Goal: Task Accomplishment & Management: Use online tool/utility

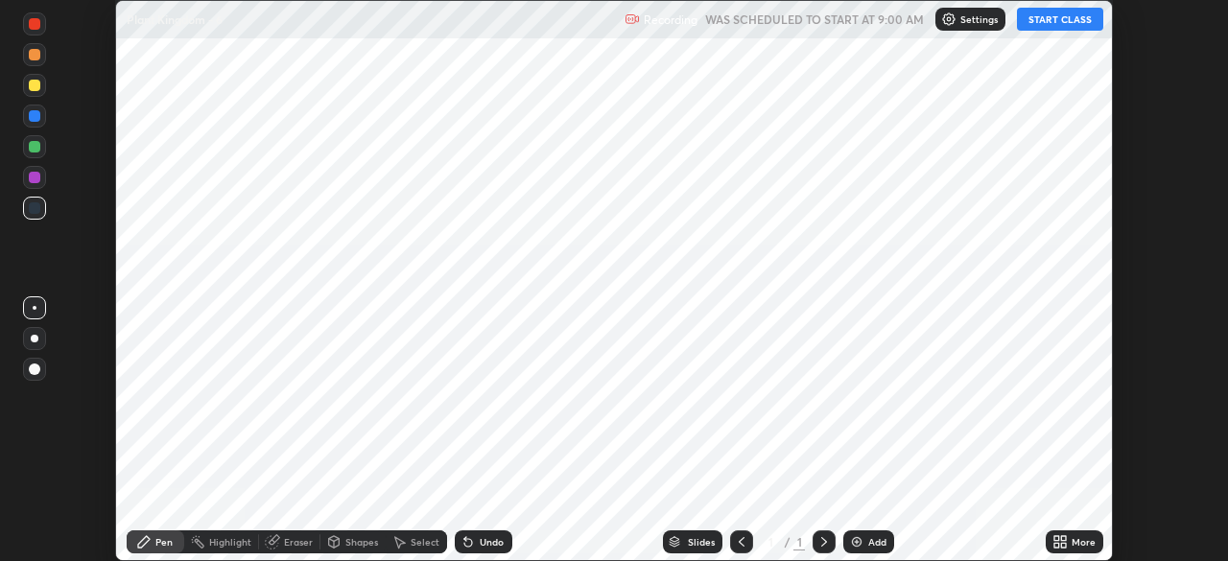
scroll to position [561, 1228]
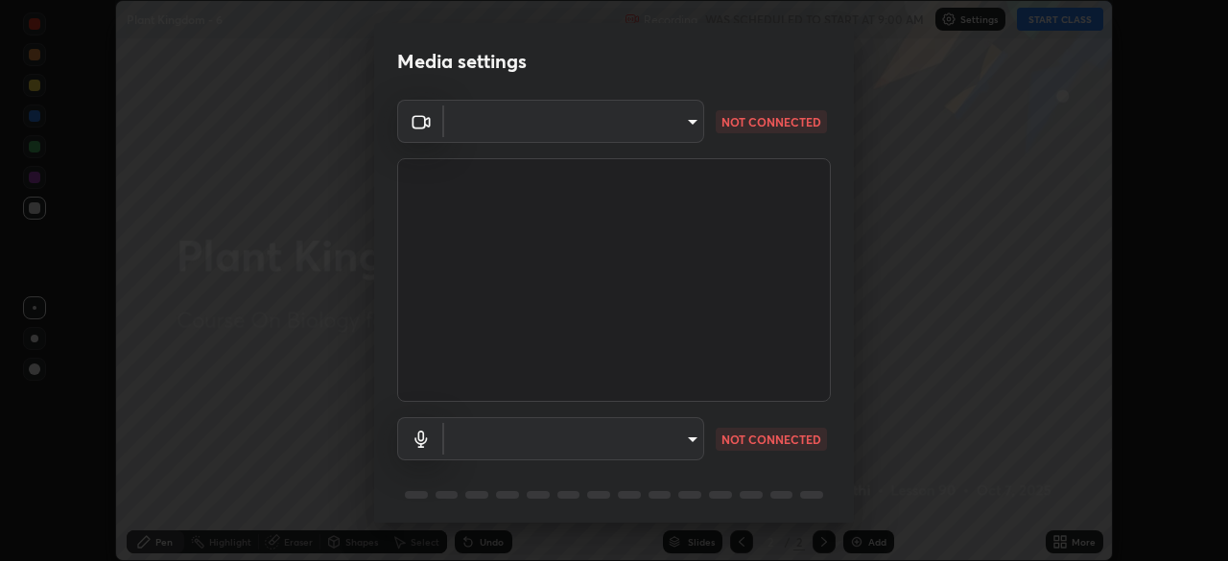
type input "e5f32b9a37d83756d2696e8423a1893a7de7eefef83412cf73fe4da3c4688103"
type input "f68c9ba91903ac9ba75504d23ca0c3c26111123a2a7878351e435c492be87537"
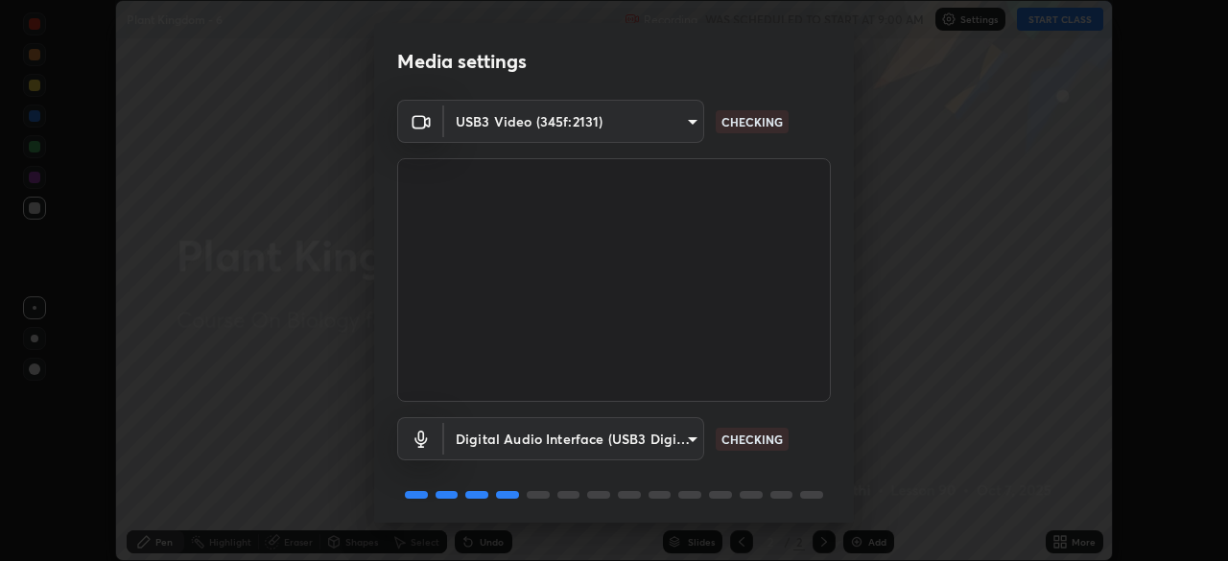
scroll to position [67, 0]
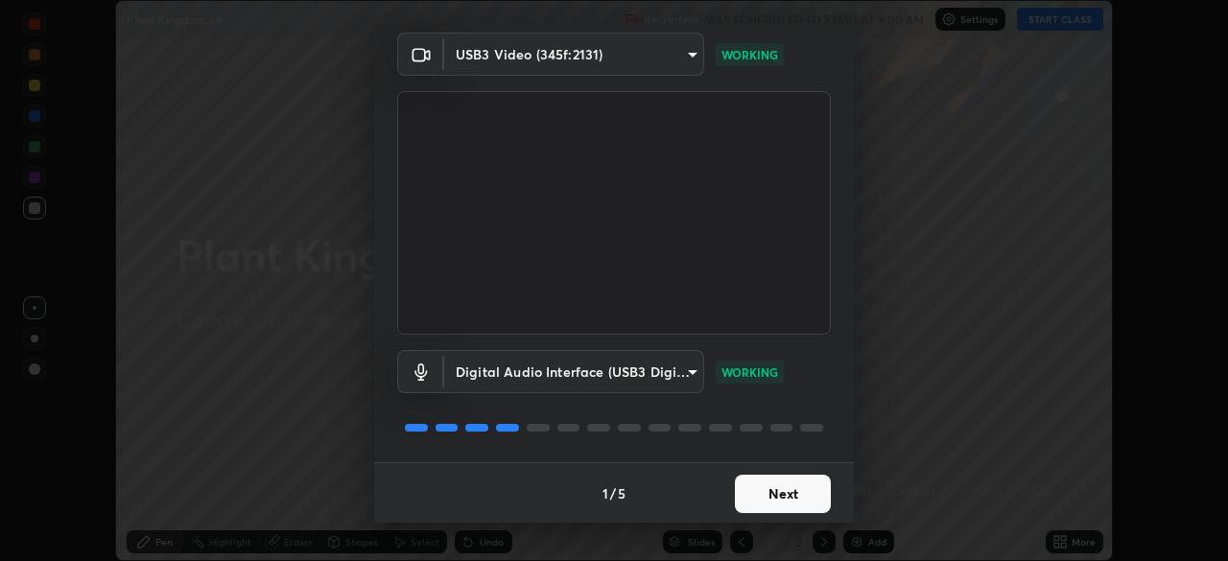
click at [792, 499] on button "Next" at bounding box center [783, 494] width 96 height 38
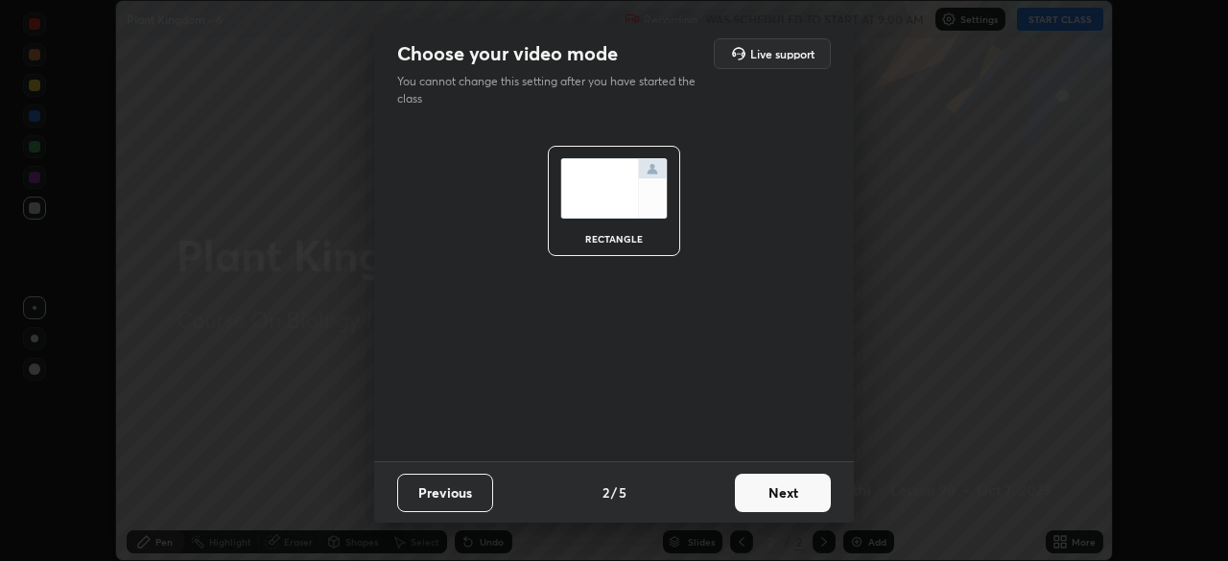
scroll to position [0, 0]
click at [789, 500] on button "Next" at bounding box center [783, 493] width 96 height 38
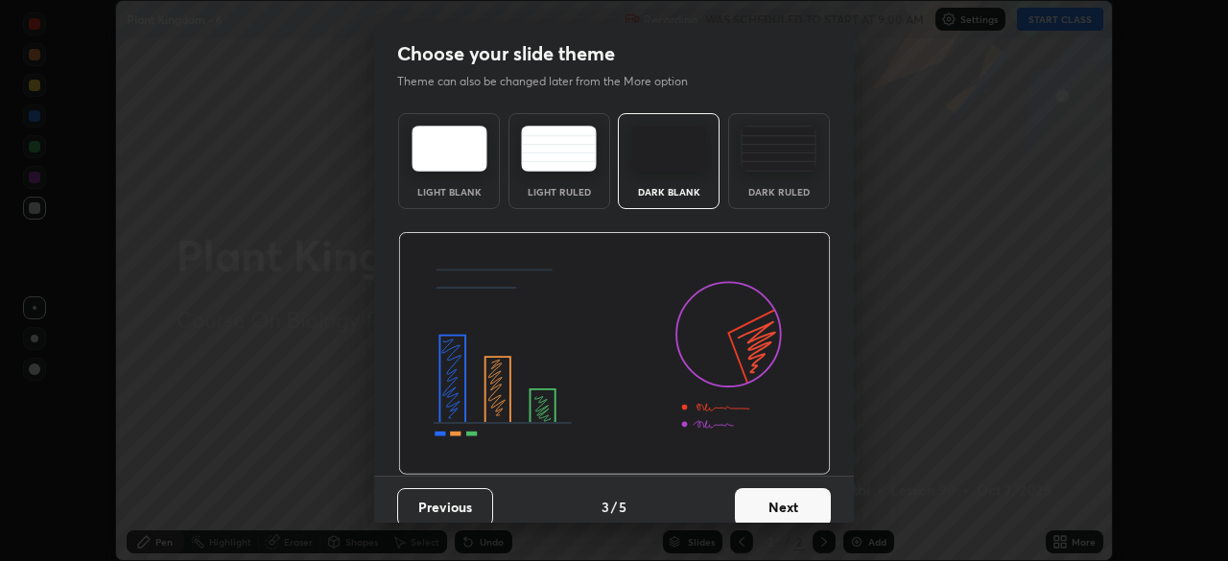
click at [796, 499] on button "Next" at bounding box center [783, 507] width 96 height 38
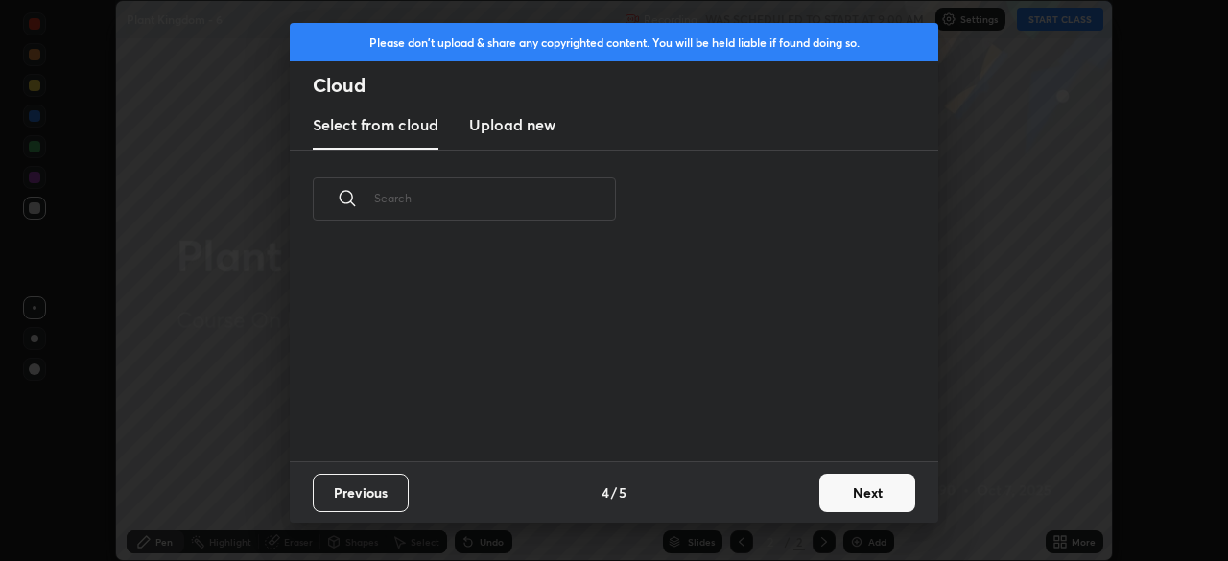
click at [801, 501] on div "Previous 4 / 5 Next" at bounding box center [614, 492] width 649 height 61
click at [853, 492] on button "Next" at bounding box center [867, 493] width 96 height 38
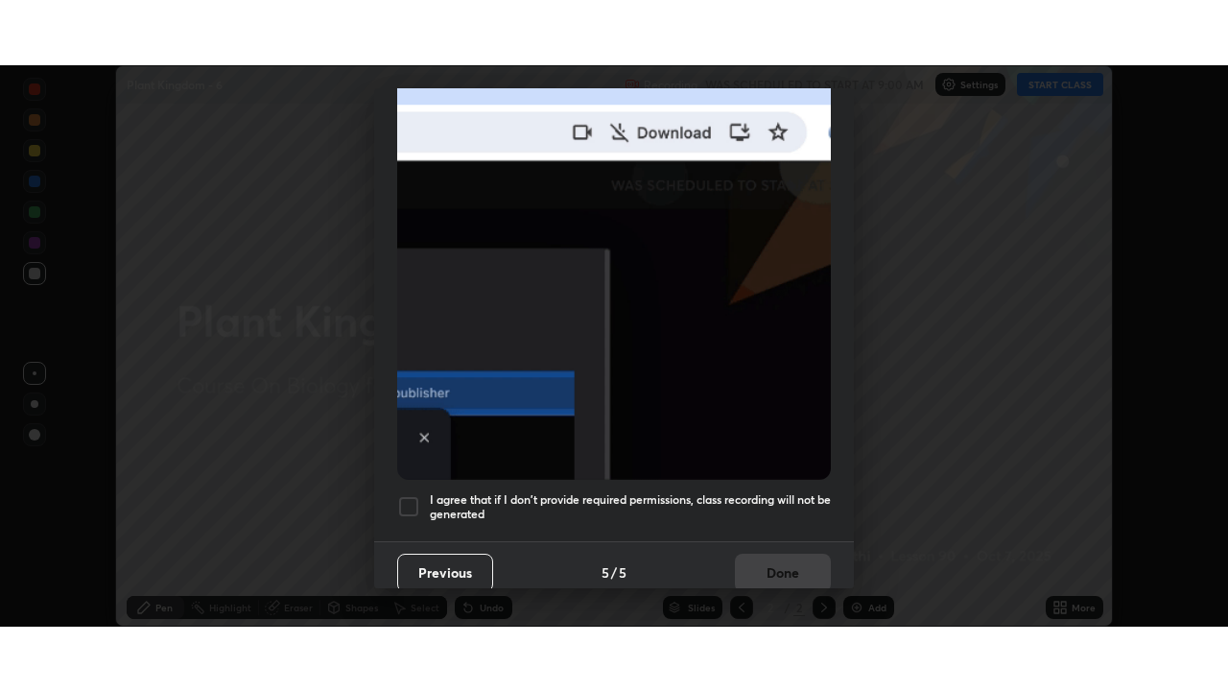
scroll to position [459, 0]
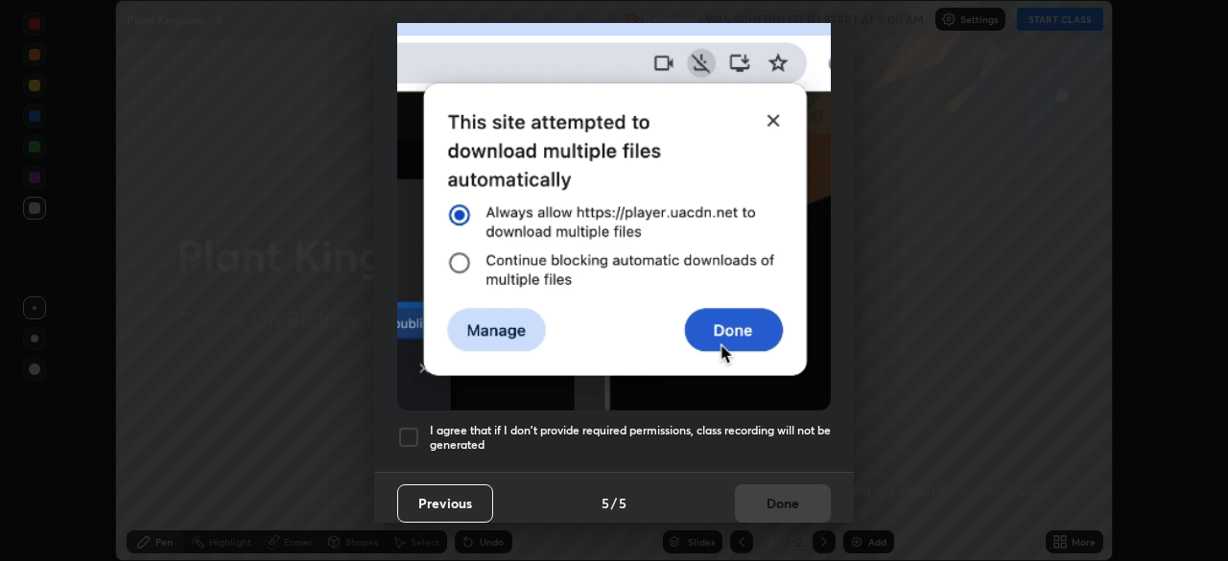
click at [672, 428] on h5 "I agree that if I don't provide required permissions, class recording will not …" at bounding box center [630, 438] width 401 height 30
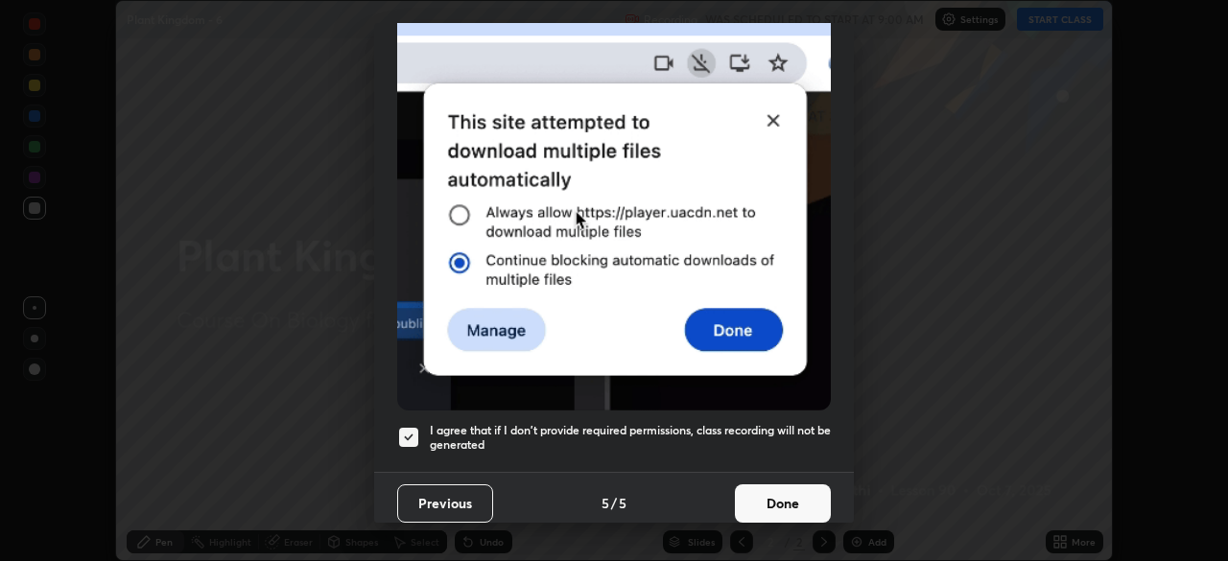
click at [756, 496] on button "Done" at bounding box center [783, 504] width 96 height 38
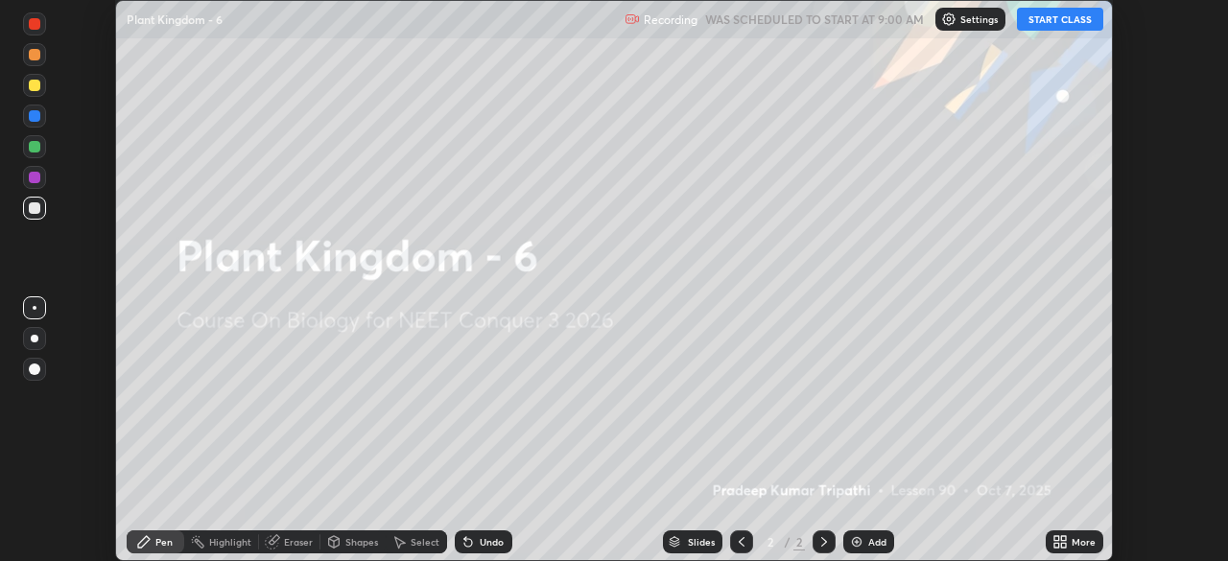
click at [1056, 545] on icon at bounding box center [1056, 545] width 5 height 5
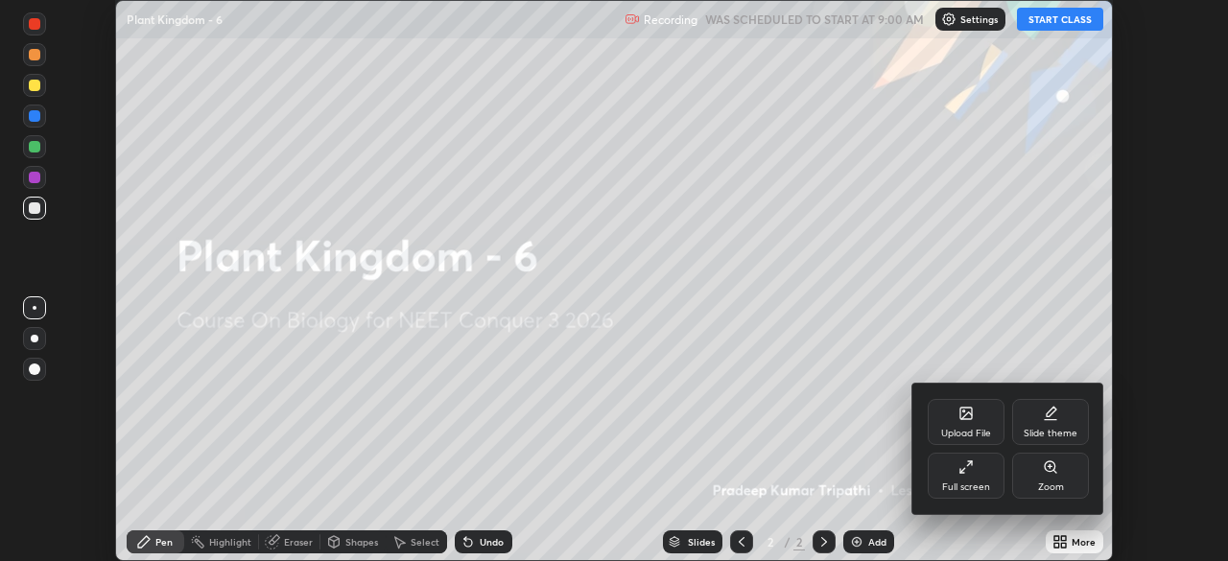
click at [975, 483] on div "Full screen" at bounding box center [966, 488] width 48 height 10
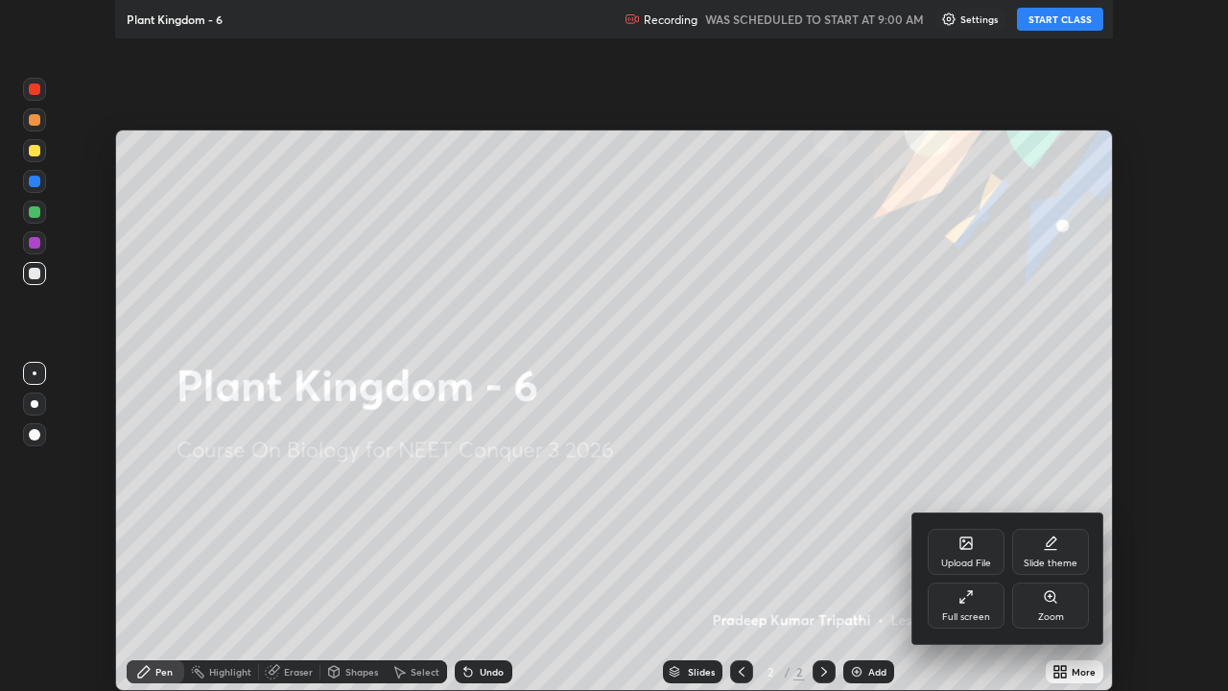
scroll to position [691, 1228]
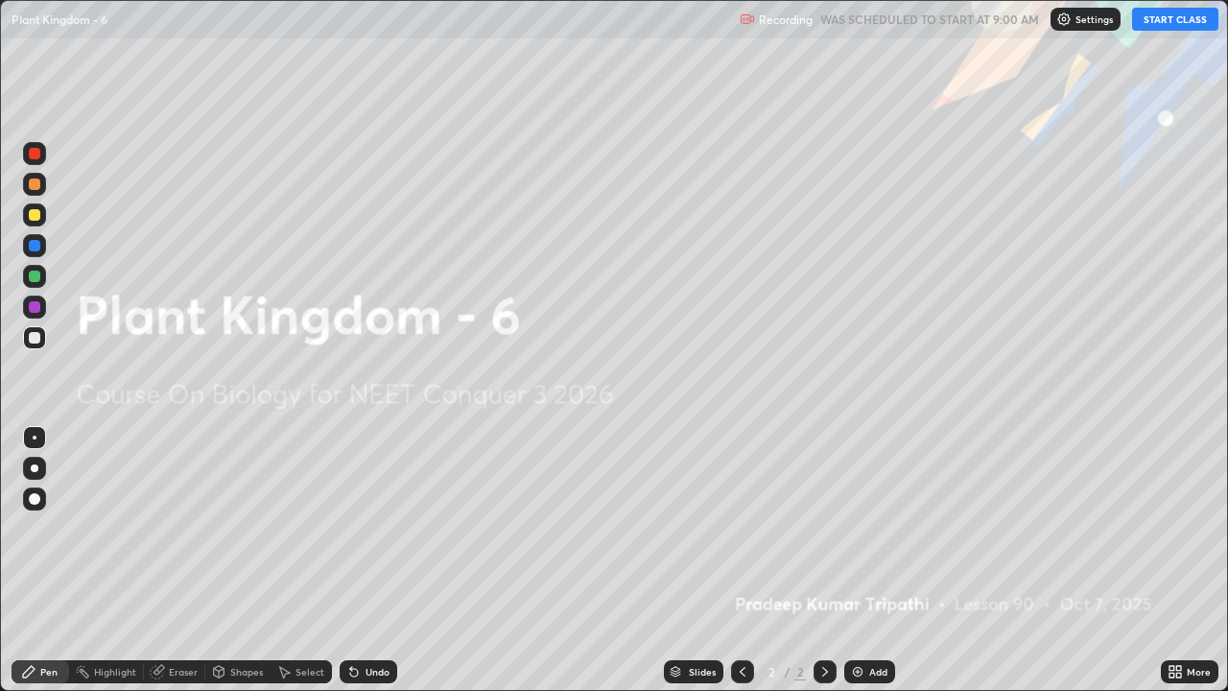
click at [1167, 23] on button "START CLASS" at bounding box center [1175, 19] width 86 height 23
click at [1164, 17] on button "End Class" at bounding box center [1180, 19] width 78 height 23
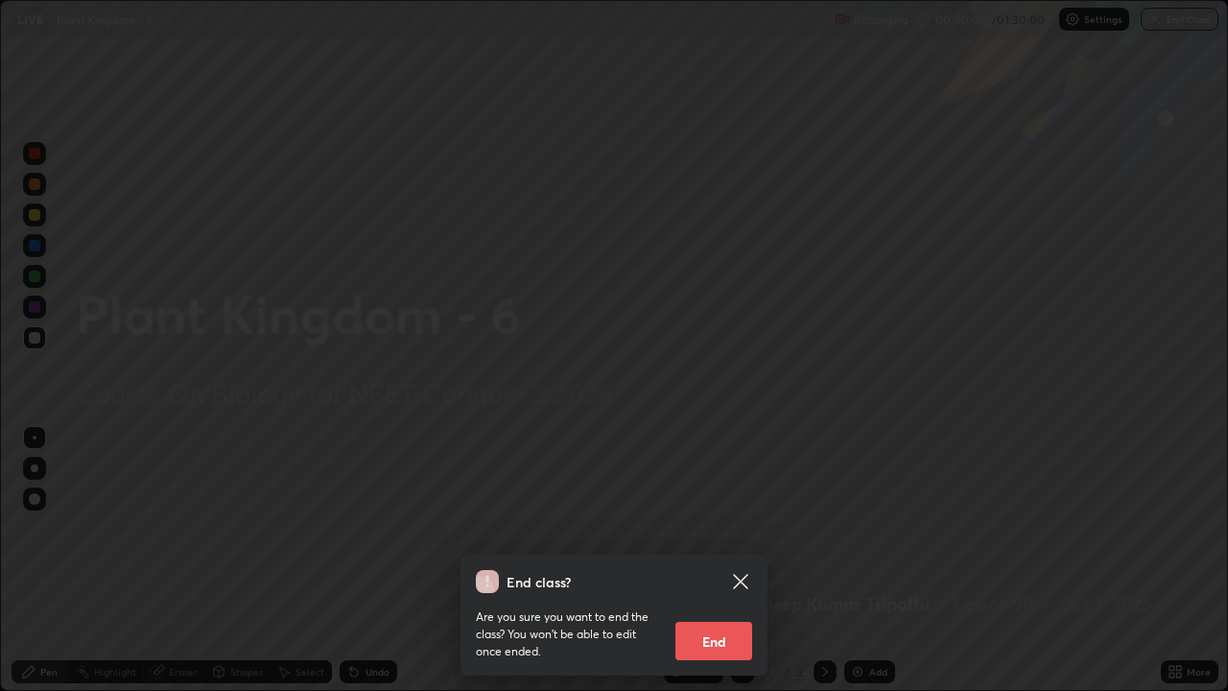
click at [1161, 18] on div at bounding box center [614, 345] width 1228 height 691
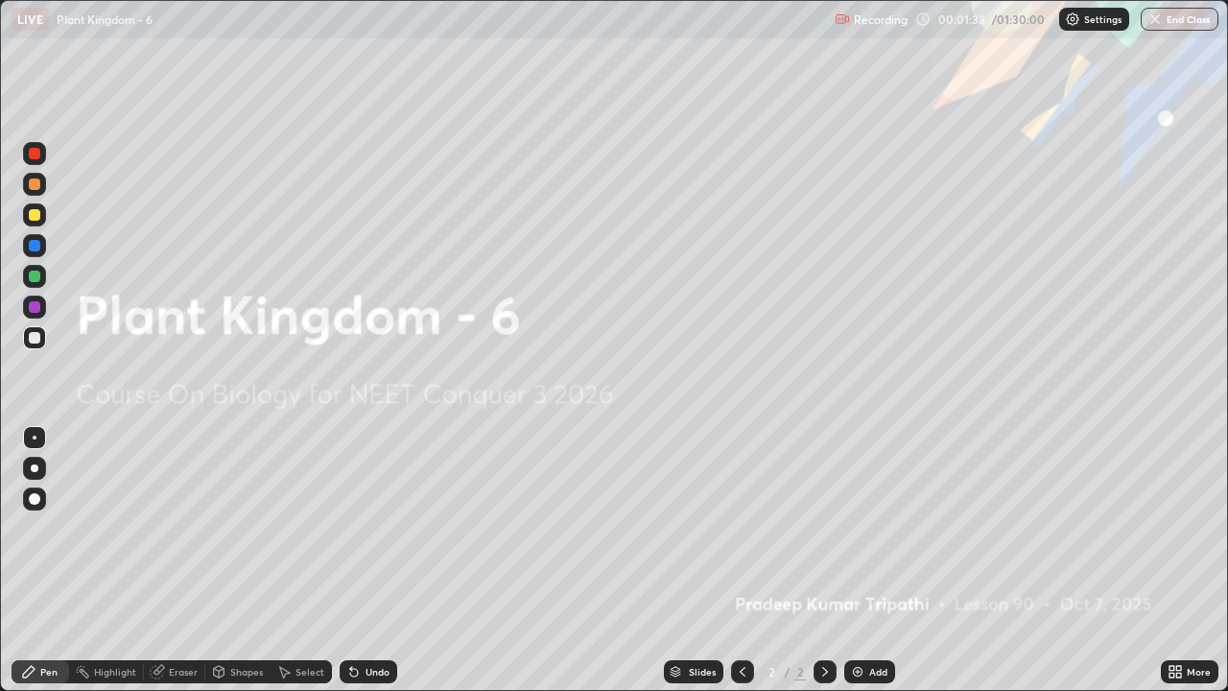
click at [852, 560] on img at bounding box center [857, 671] width 15 height 15
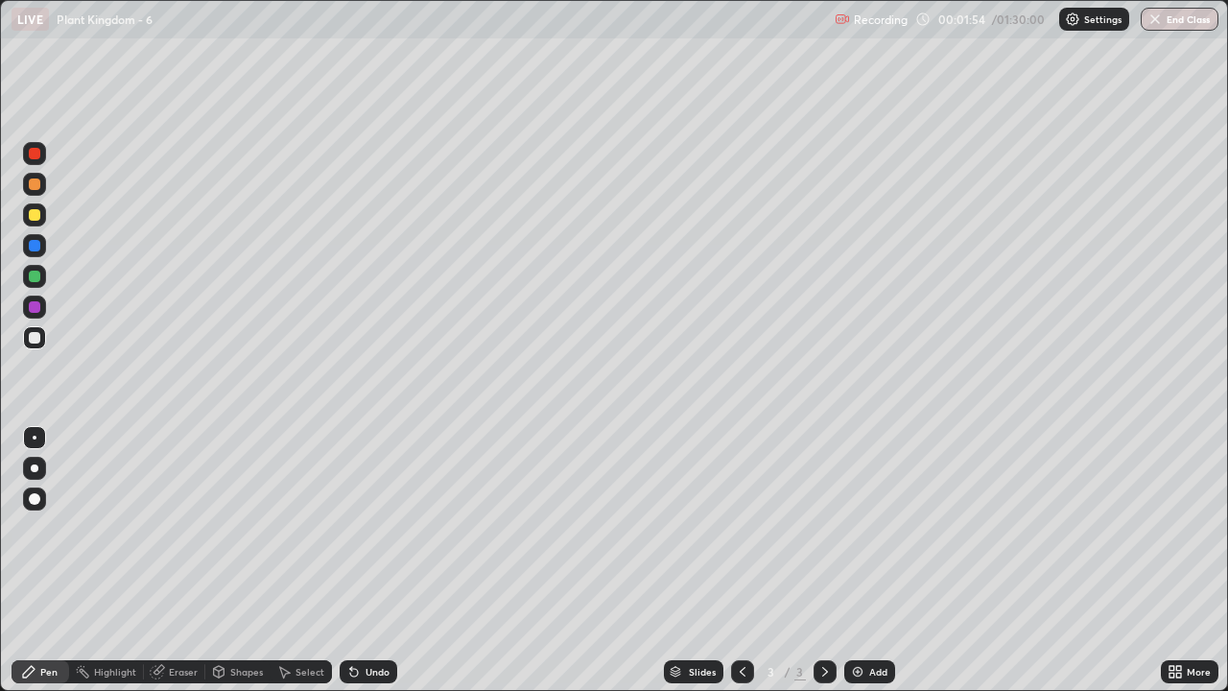
click at [35, 188] on div at bounding box center [35, 184] width 12 height 12
click at [35, 184] on div at bounding box center [35, 184] width 12 height 12
click at [236, 560] on div "Shapes" at bounding box center [237, 671] width 65 height 23
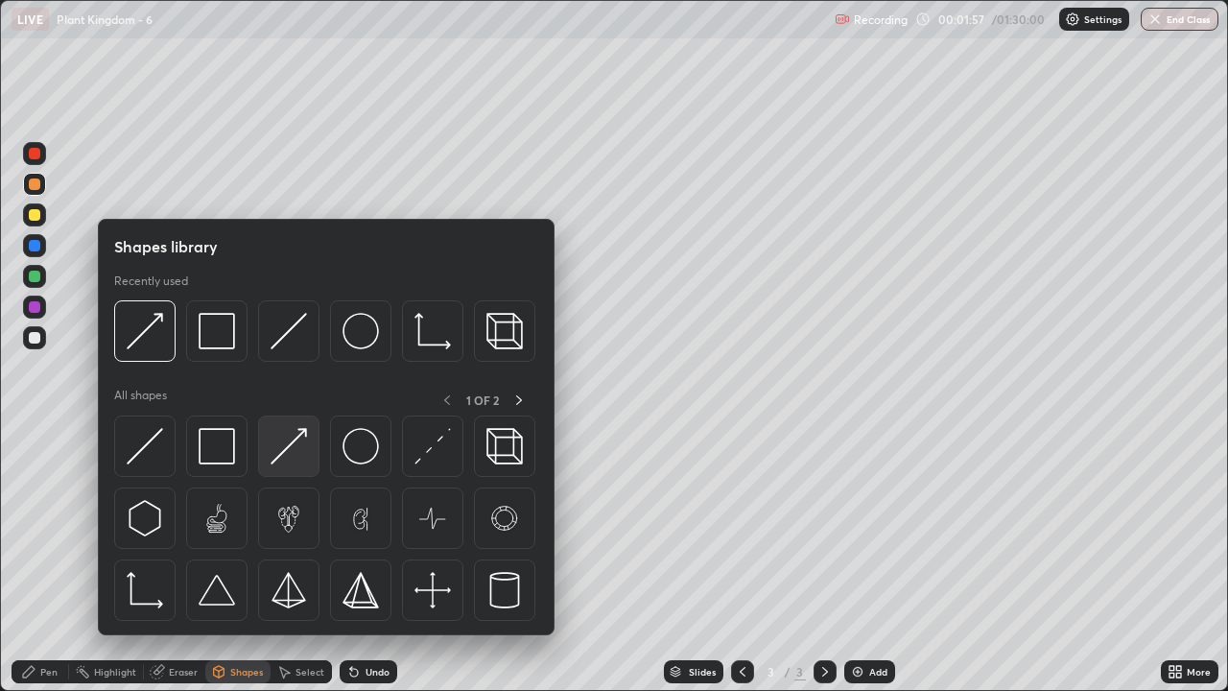
click at [290, 468] on div at bounding box center [288, 445] width 61 height 61
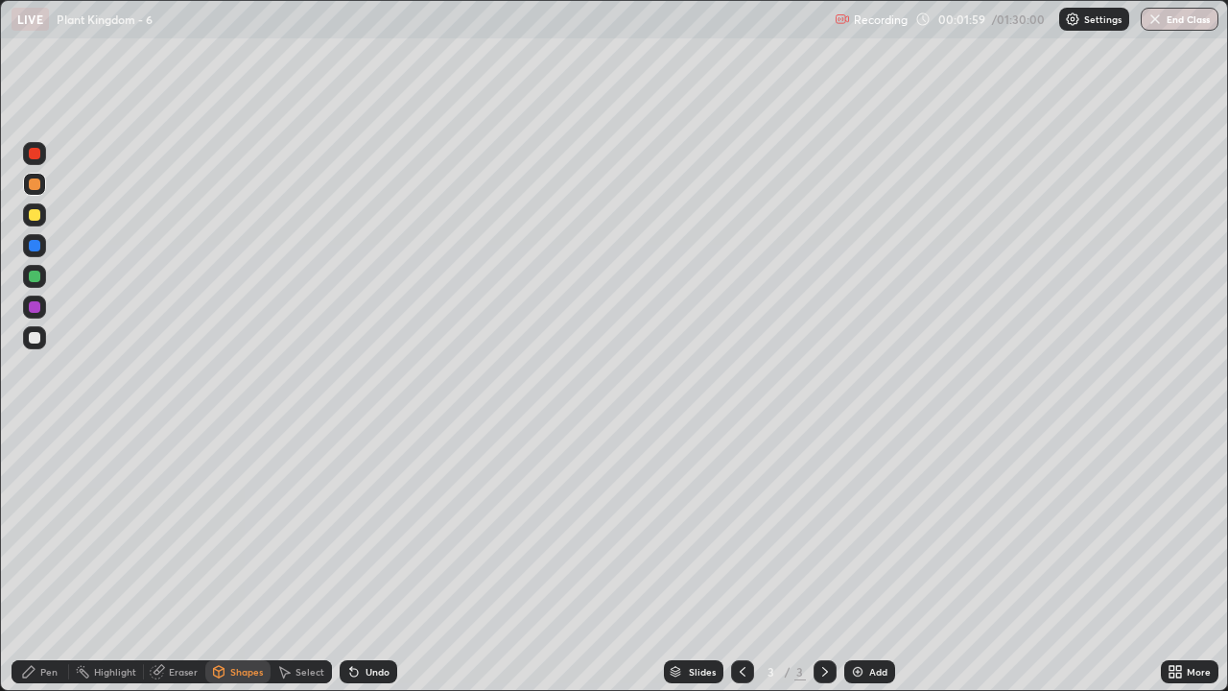
click at [37, 560] on div "Pen" at bounding box center [41, 671] width 58 height 23
click at [35, 468] on div at bounding box center [35, 468] width 8 height 8
click at [180, 560] on div "Eraser" at bounding box center [183, 672] width 29 height 10
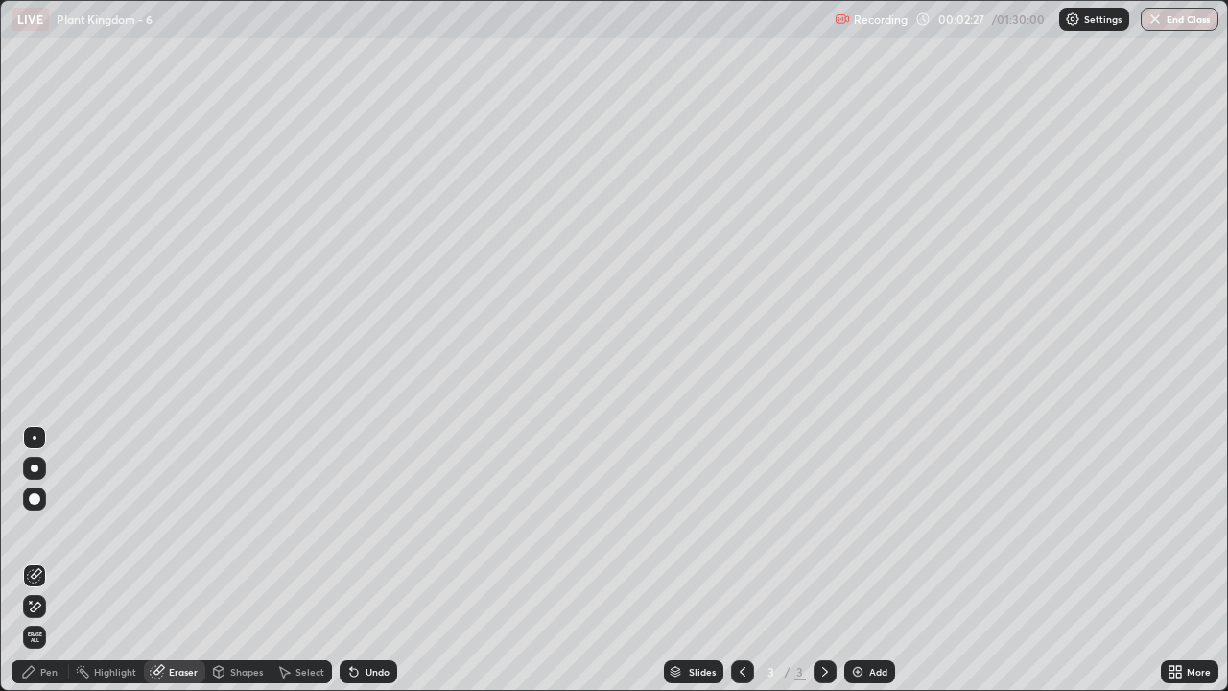
click at [238, 560] on div "Shapes" at bounding box center [246, 672] width 33 height 10
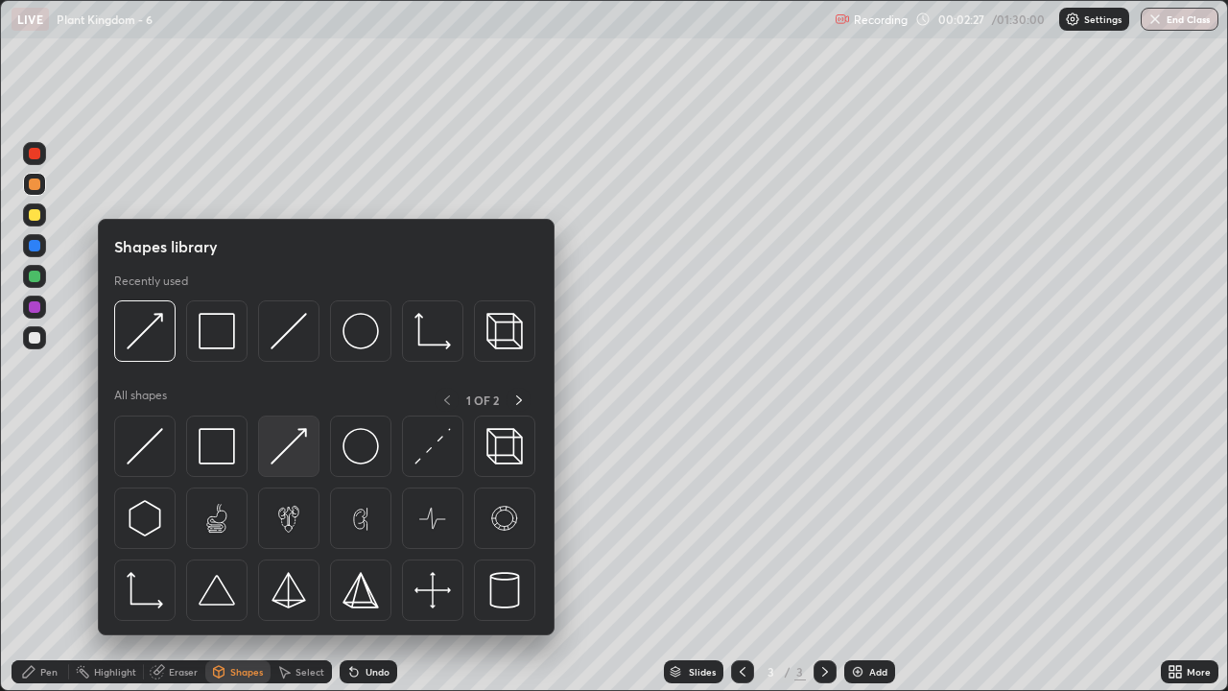
click at [290, 456] on img at bounding box center [289, 446] width 36 height 36
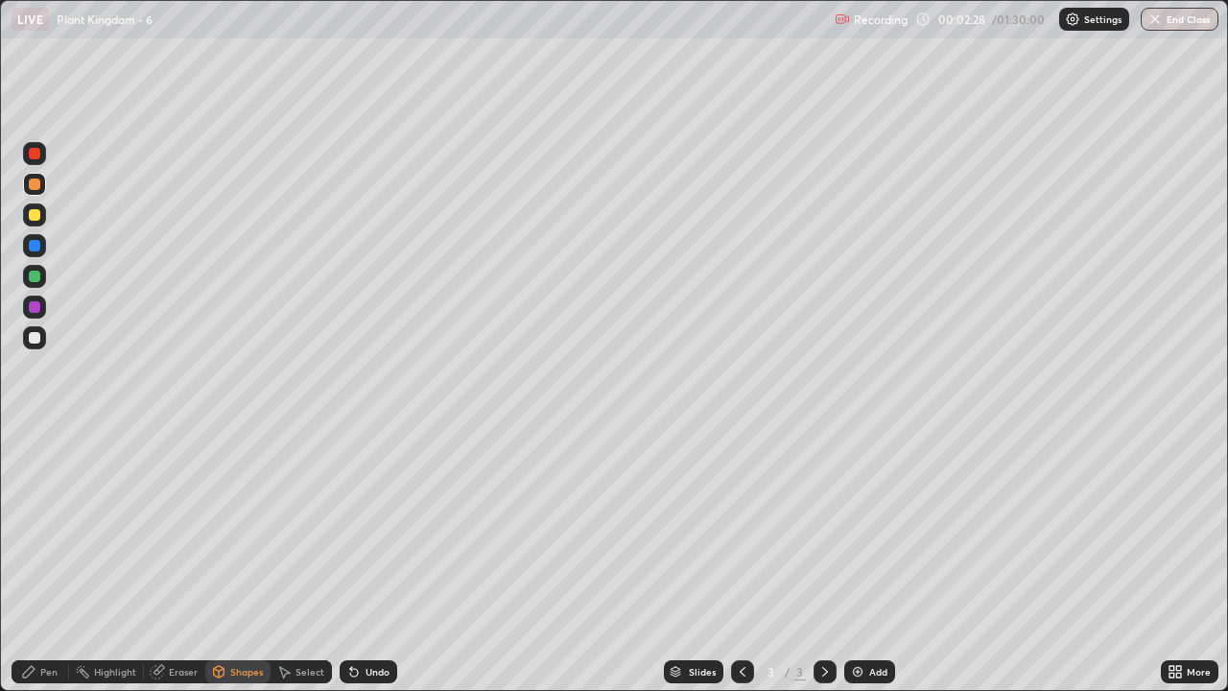
click at [35, 186] on div at bounding box center [35, 184] width 12 height 12
click at [46, 560] on div "Pen" at bounding box center [48, 672] width 17 height 10
click at [51, 560] on div "Pen" at bounding box center [48, 672] width 17 height 10
click at [37, 215] on div at bounding box center [35, 215] width 12 height 12
click at [175, 560] on div "Eraser" at bounding box center [183, 672] width 29 height 10
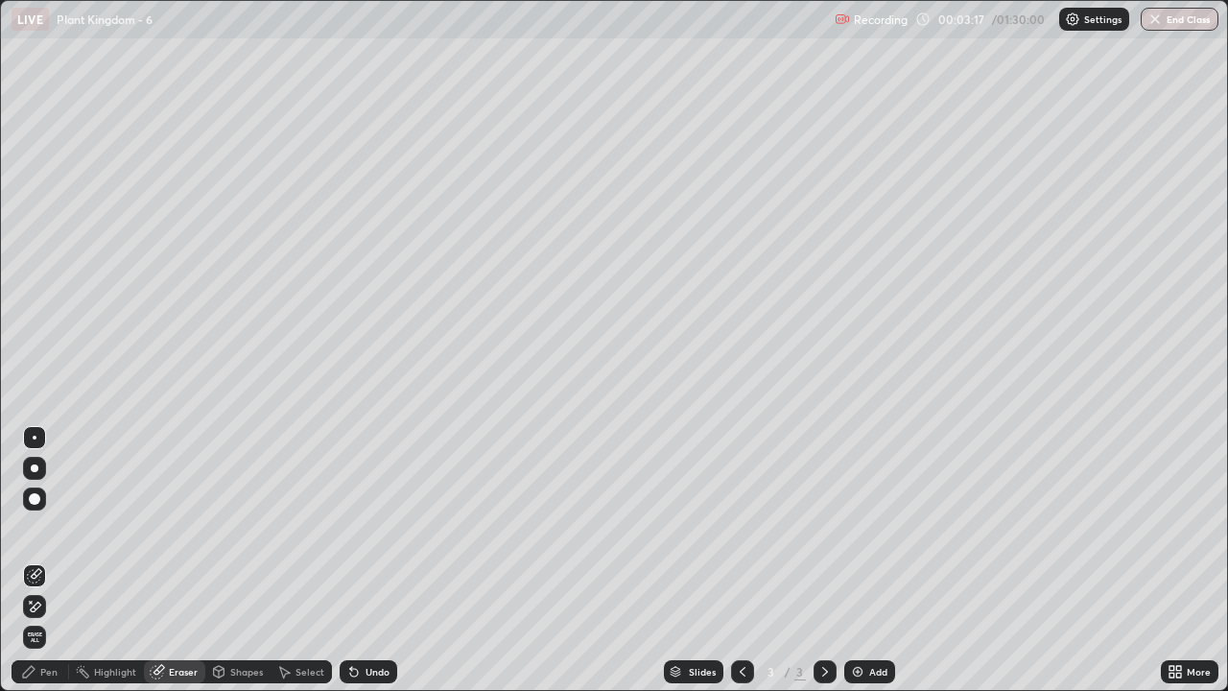
click at [55, 560] on div "Pen" at bounding box center [41, 671] width 58 height 23
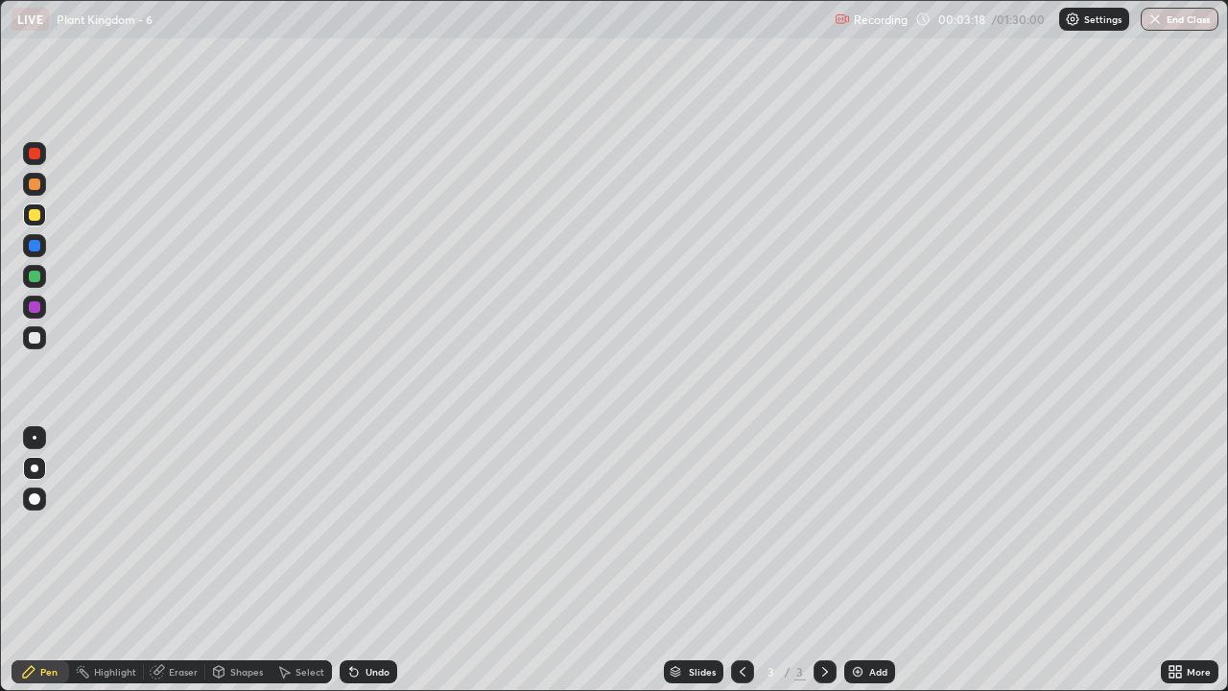
click at [36, 307] on div at bounding box center [35, 307] width 12 height 12
click at [239, 560] on div "Shapes" at bounding box center [246, 672] width 33 height 10
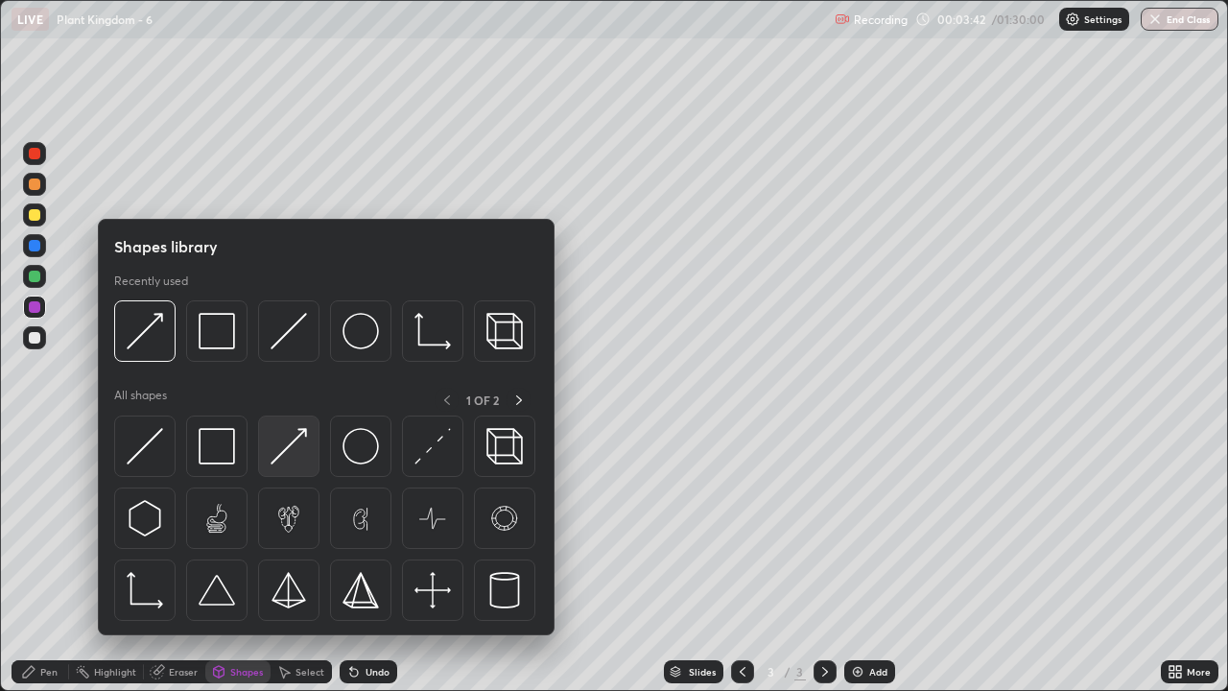
click at [289, 454] on img at bounding box center [289, 446] width 36 height 36
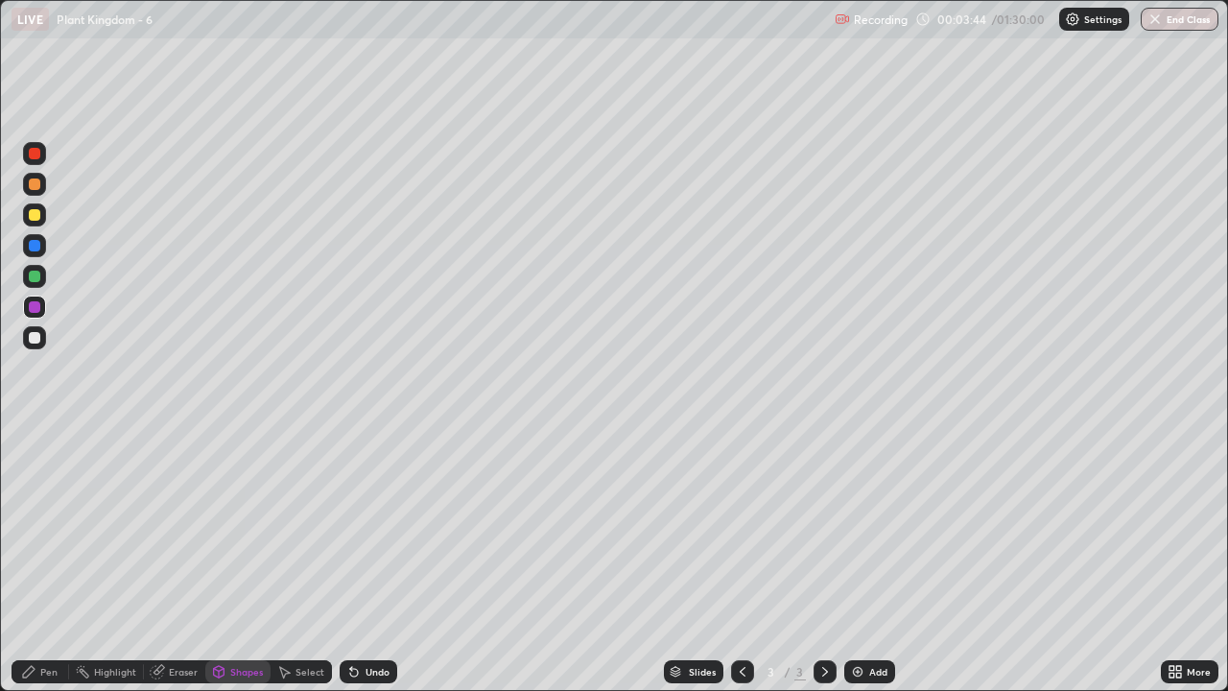
click at [36, 220] on div at bounding box center [35, 215] width 12 height 12
click at [37, 187] on div at bounding box center [35, 184] width 12 height 12
click at [51, 560] on div "Pen" at bounding box center [48, 672] width 17 height 10
click at [52, 560] on div "Pen" at bounding box center [48, 672] width 17 height 10
click at [37, 219] on div at bounding box center [35, 215] width 12 height 12
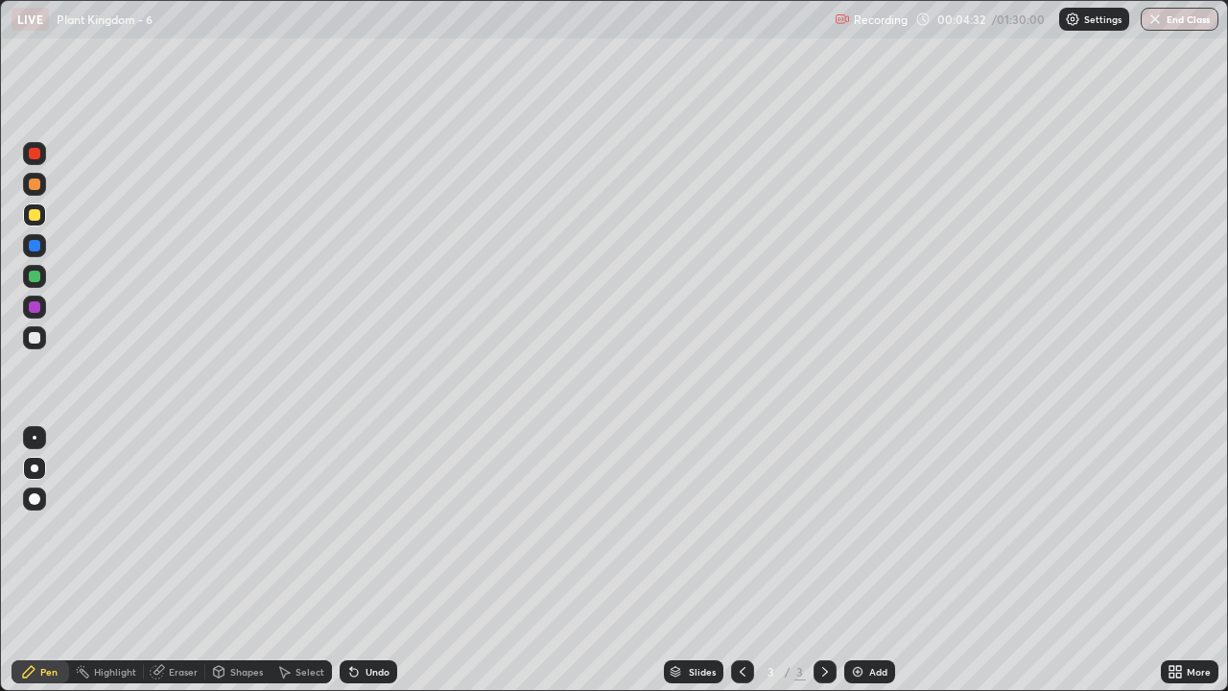
click at [38, 340] on div at bounding box center [35, 338] width 12 height 12
click at [242, 560] on div "Shapes" at bounding box center [246, 672] width 33 height 10
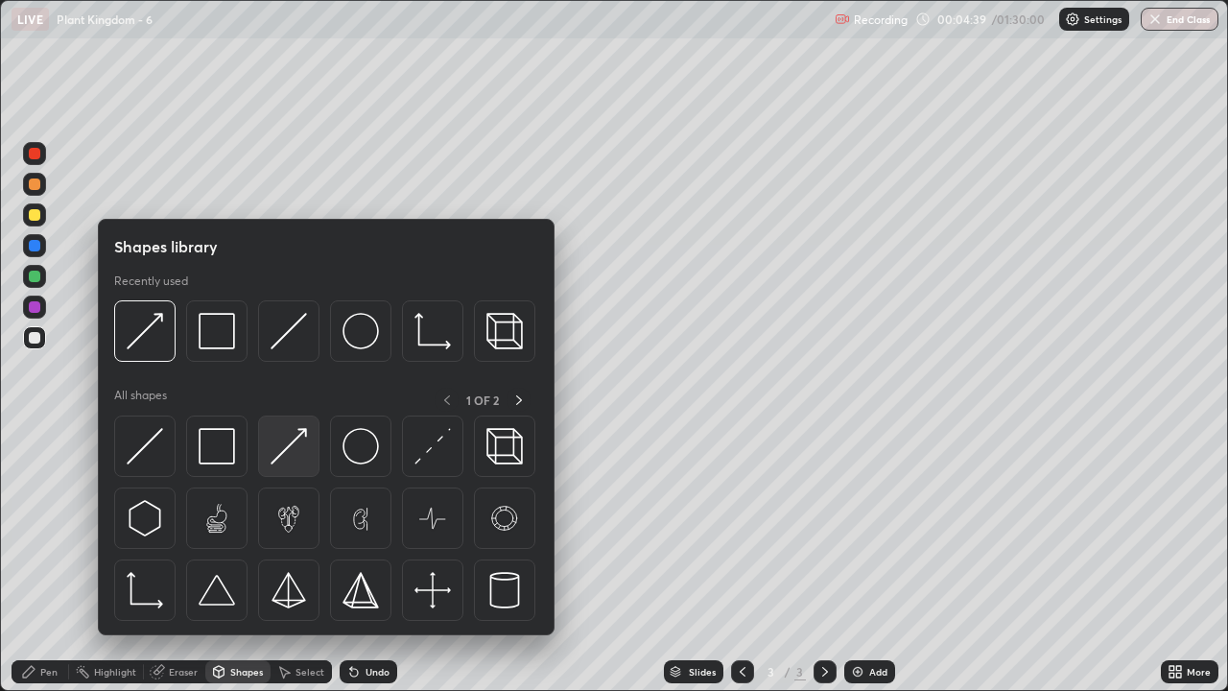
click at [297, 452] on img at bounding box center [289, 446] width 36 height 36
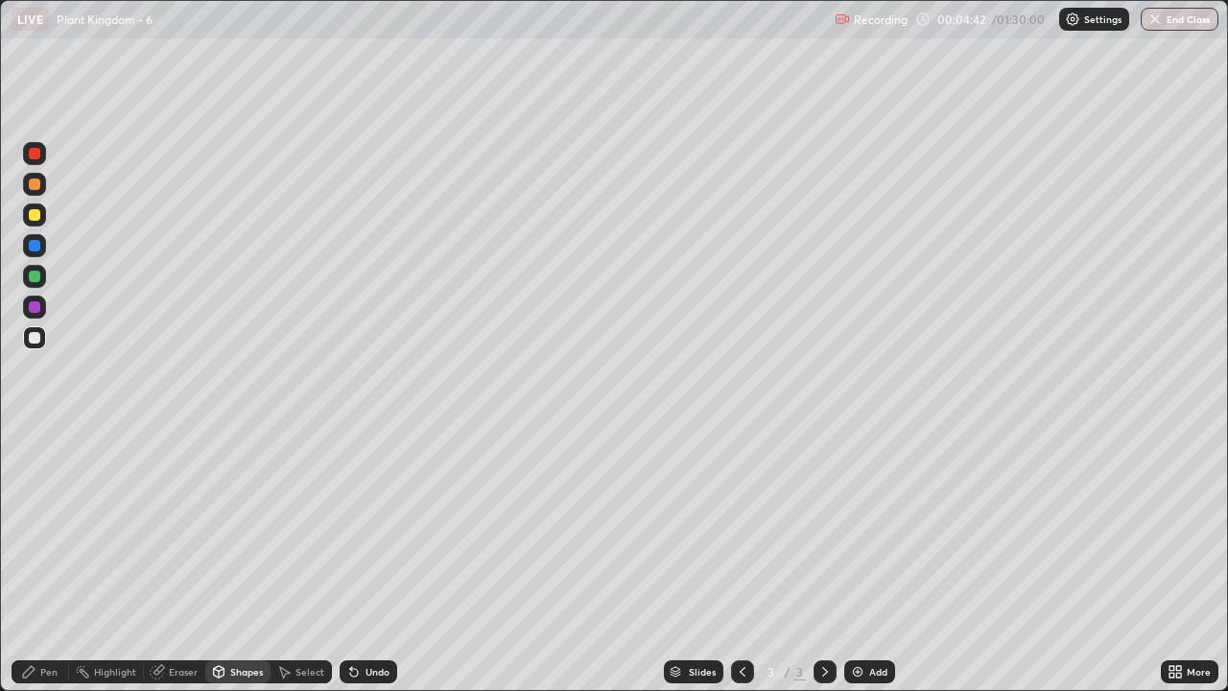
click at [50, 560] on div "Pen" at bounding box center [48, 672] width 17 height 10
click at [182, 560] on div "Eraser" at bounding box center [183, 672] width 29 height 10
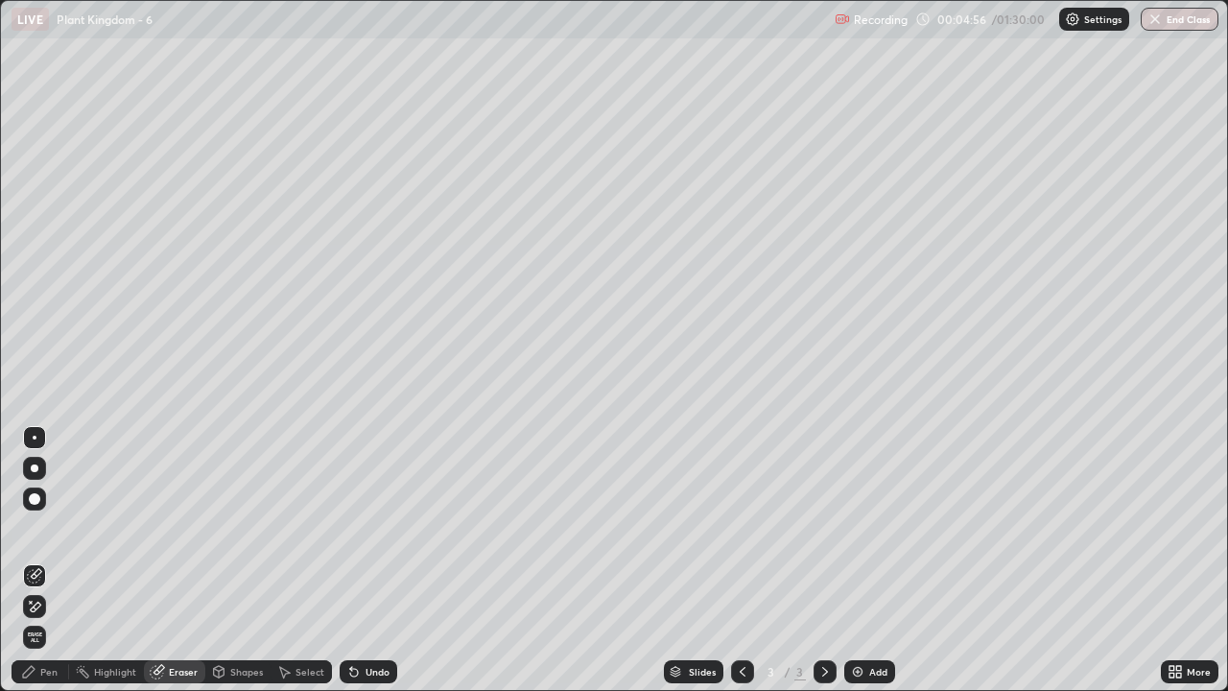
click at [46, 560] on div "Pen" at bounding box center [48, 672] width 17 height 10
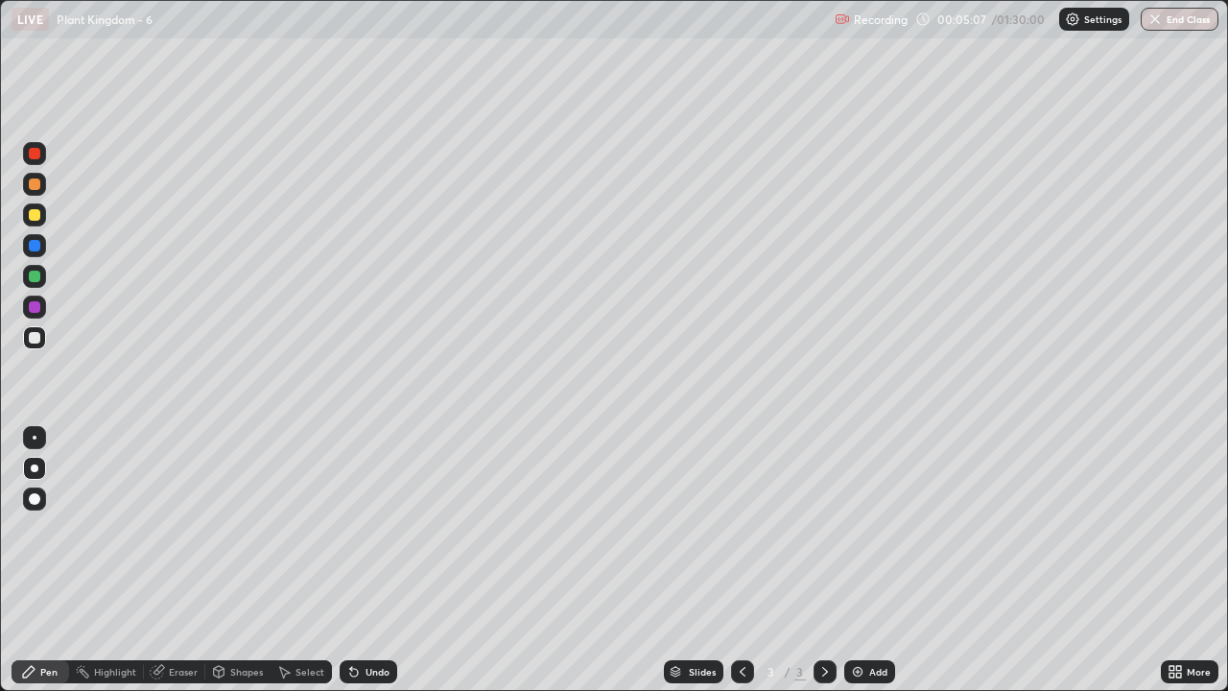
click at [182, 560] on div "Eraser" at bounding box center [183, 672] width 29 height 10
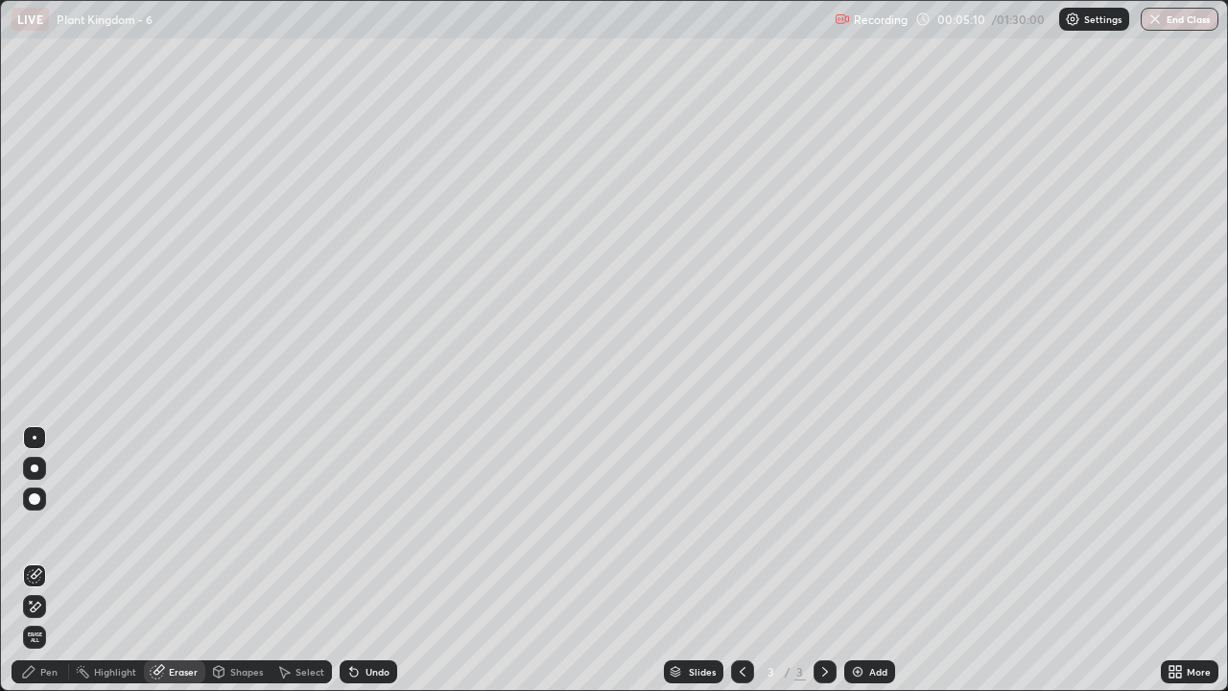
click at [54, 560] on div "Pen" at bounding box center [48, 672] width 17 height 10
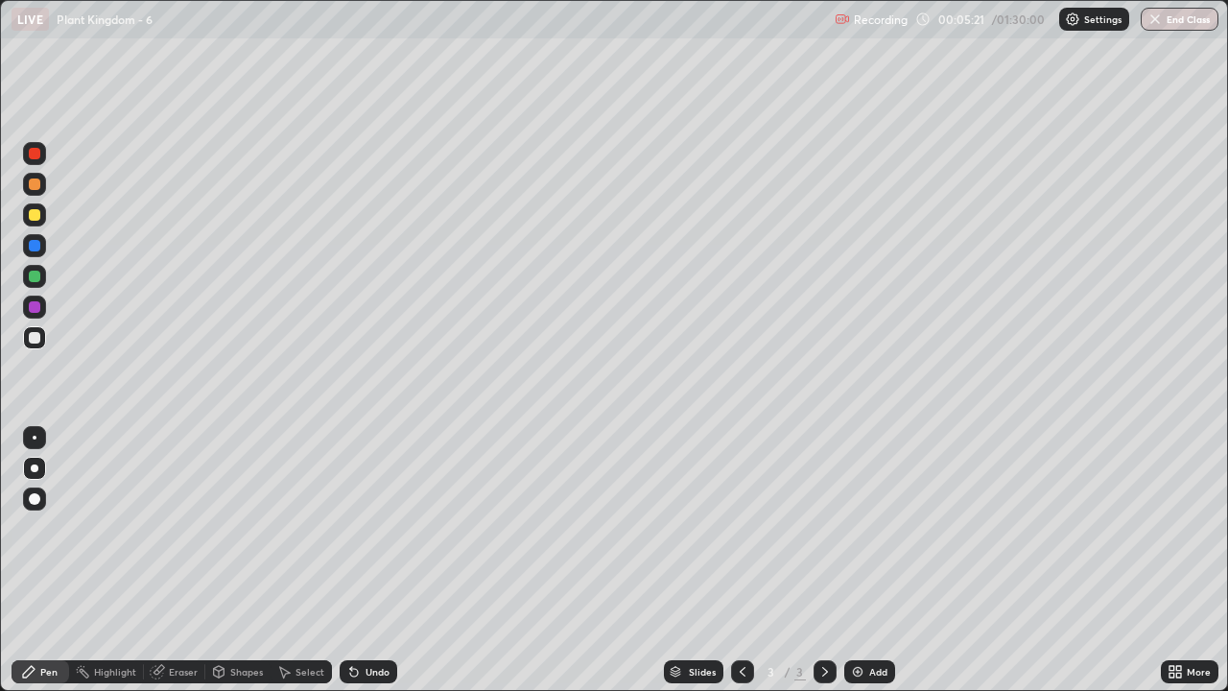
click at [36, 220] on div at bounding box center [35, 215] width 12 height 12
click at [43, 560] on div "Pen" at bounding box center [48, 672] width 17 height 10
click at [184, 560] on div "Eraser" at bounding box center [183, 672] width 29 height 10
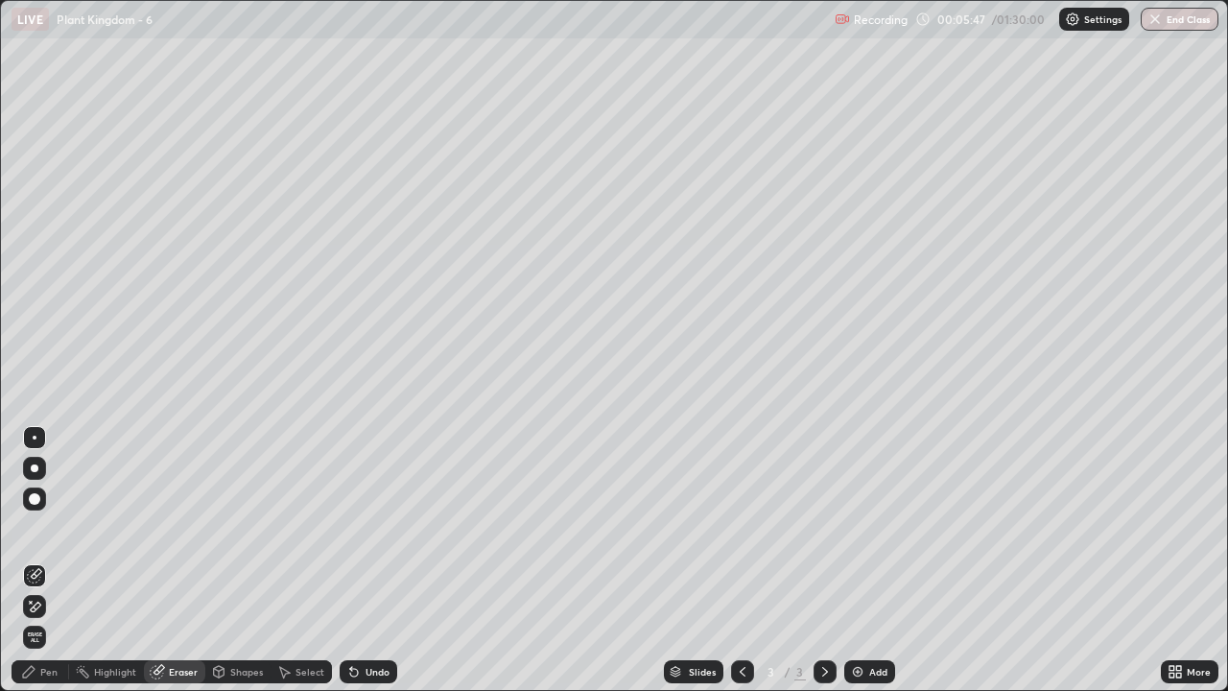
click at [48, 560] on div "Pen" at bounding box center [48, 672] width 17 height 10
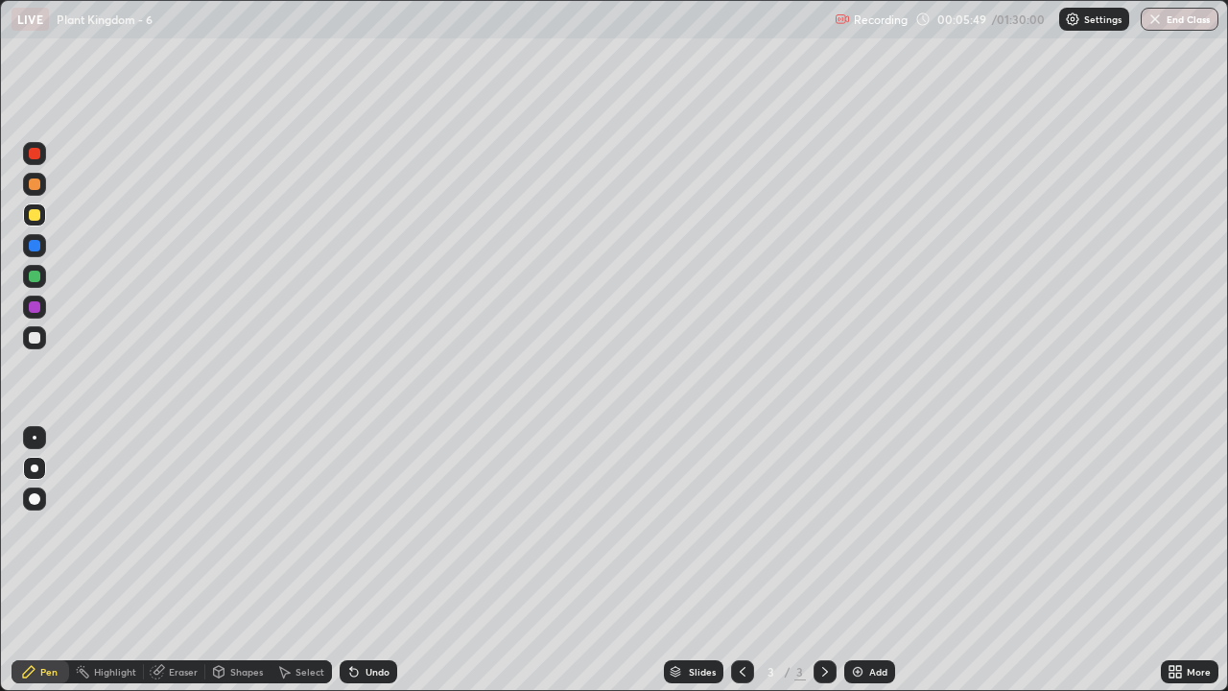
click at [35, 340] on div at bounding box center [35, 338] width 12 height 12
click at [185, 560] on div "Eraser" at bounding box center [183, 672] width 29 height 10
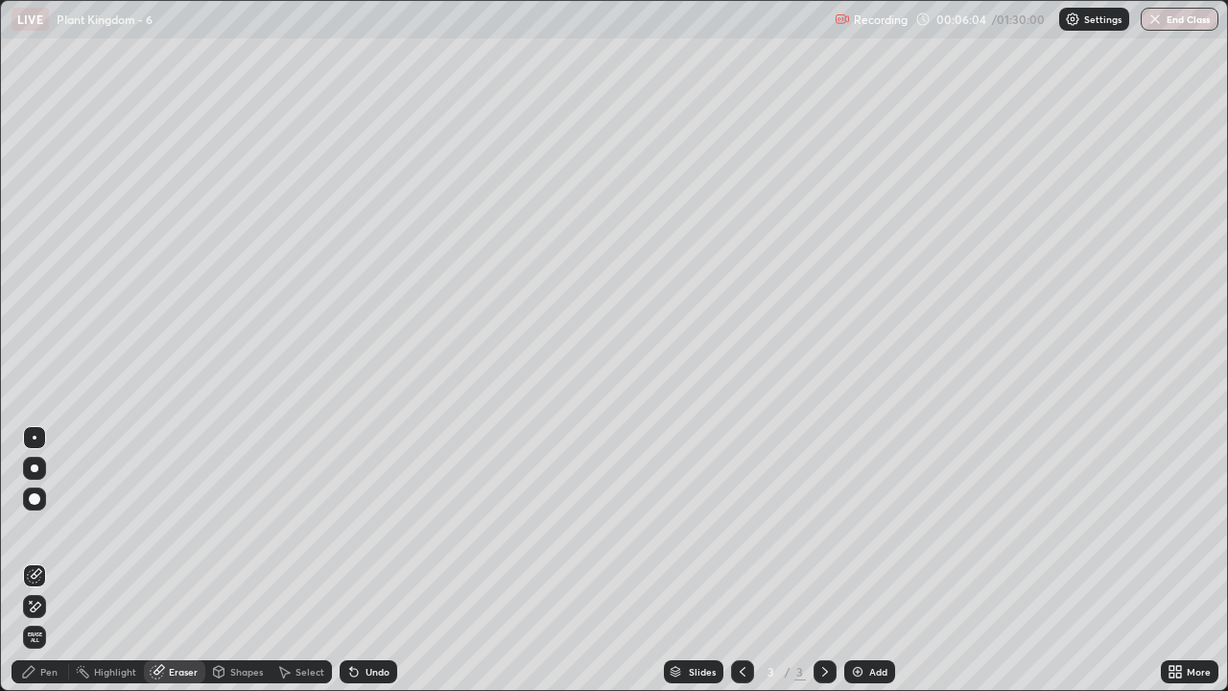
click at [45, 560] on div "Pen" at bounding box center [48, 672] width 17 height 10
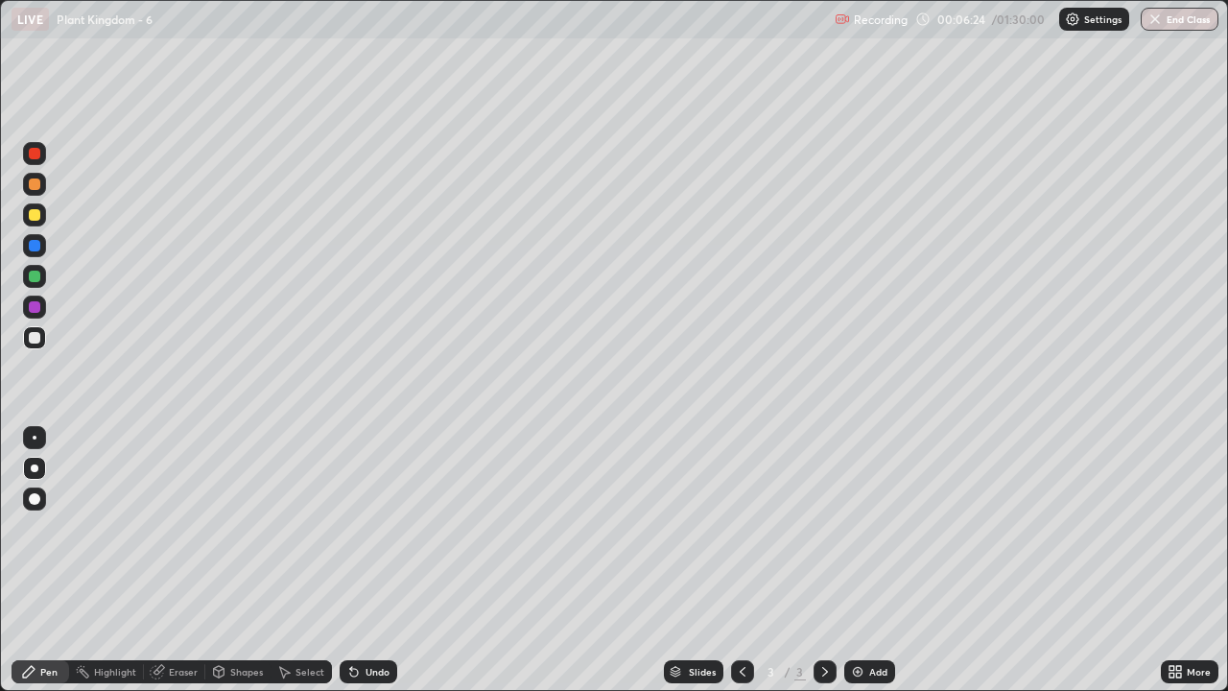
click at [36, 187] on div at bounding box center [35, 184] width 12 height 12
click at [35, 215] on div at bounding box center [35, 215] width 12 height 12
click at [36, 343] on div at bounding box center [35, 338] width 12 height 12
click at [40, 224] on div at bounding box center [34, 214] width 23 height 23
click at [240, 560] on div "Shapes" at bounding box center [246, 672] width 33 height 10
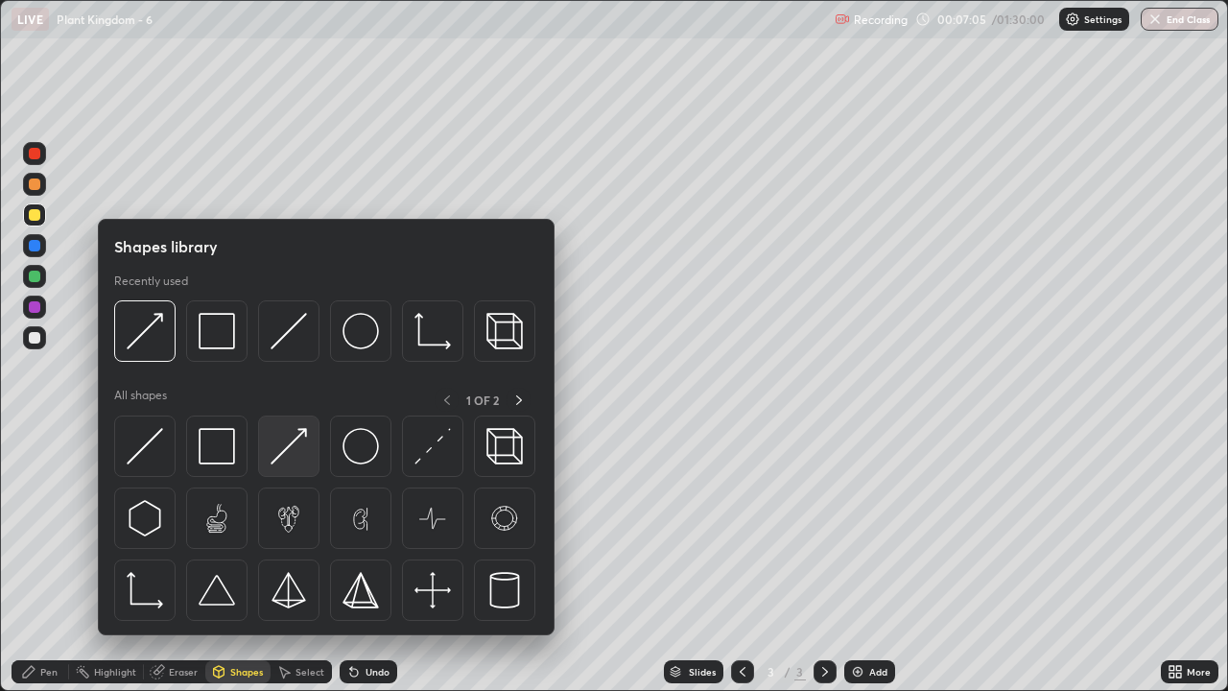
click at [299, 456] on img at bounding box center [289, 446] width 36 height 36
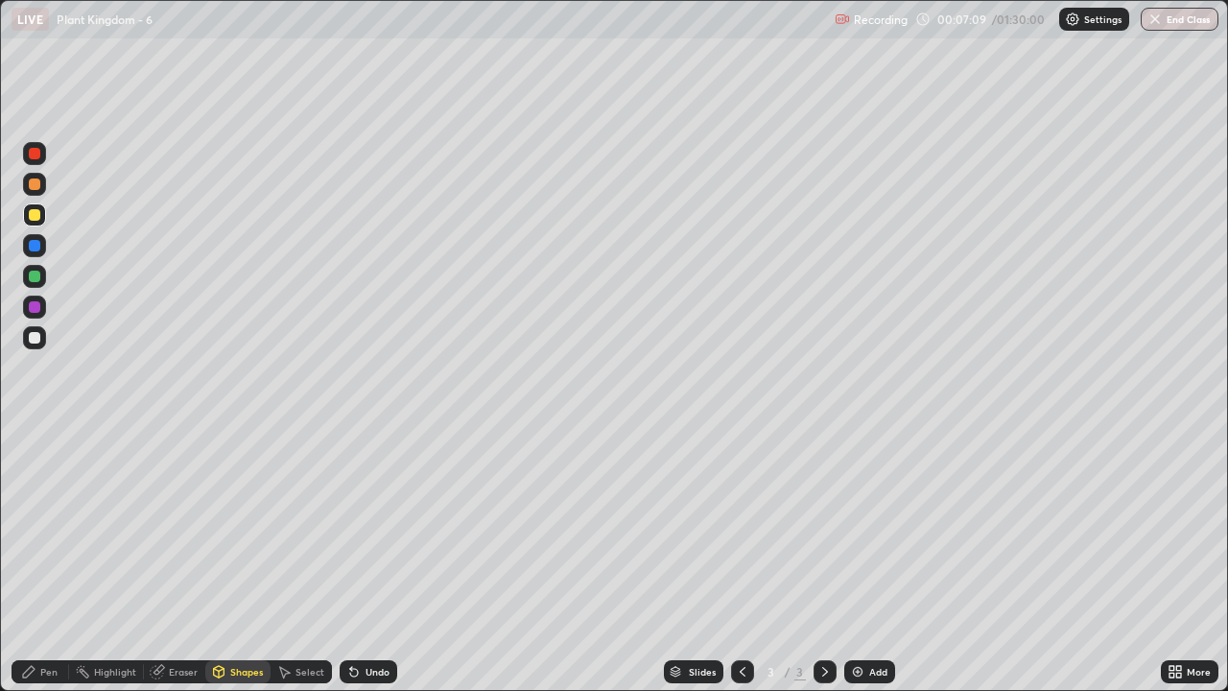
click at [38, 560] on div "Pen" at bounding box center [41, 671] width 58 height 23
click at [37, 336] on div at bounding box center [35, 338] width 12 height 12
click at [38, 340] on div at bounding box center [35, 338] width 12 height 12
click at [237, 560] on div "Shapes" at bounding box center [246, 672] width 33 height 10
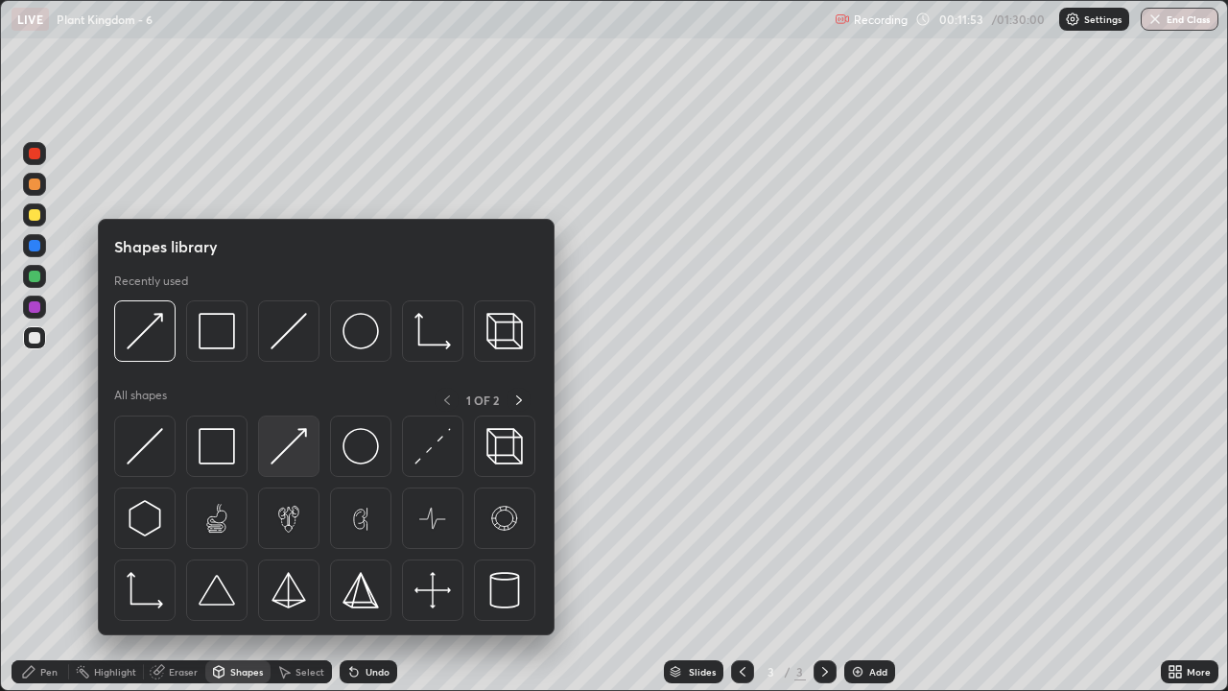
click at [294, 457] on img at bounding box center [289, 446] width 36 height 36
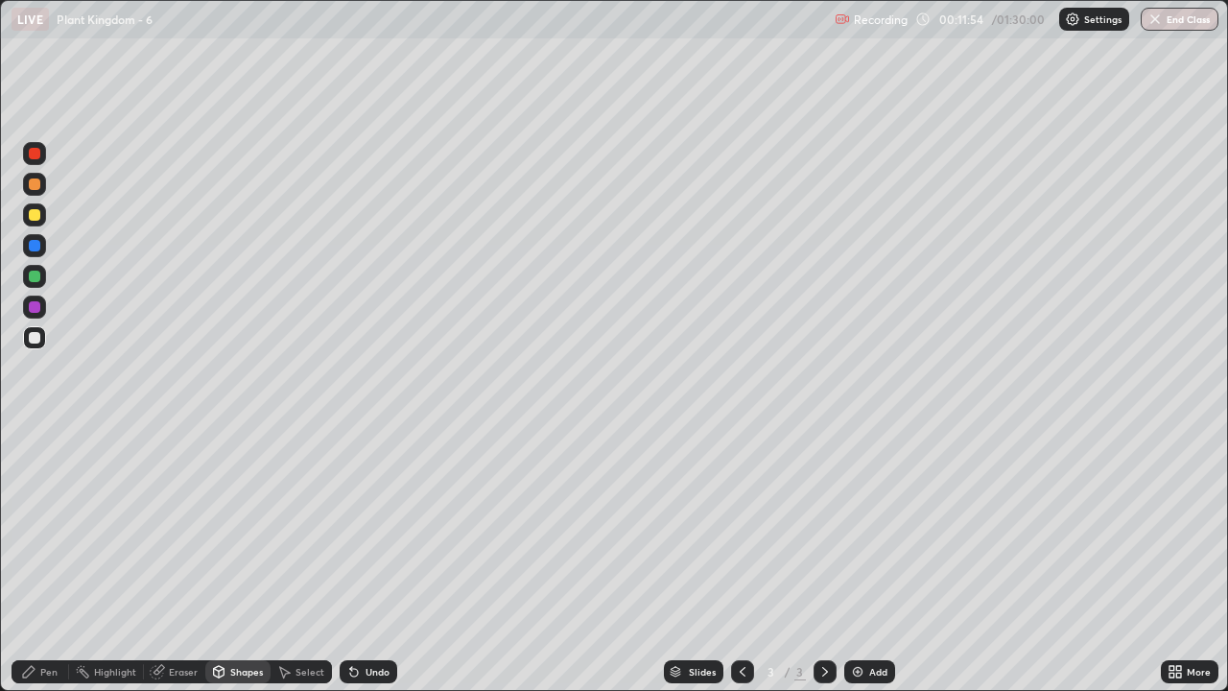
click at [36, 220] on div at bounding box center [35, 215] width 12 height 12
click at [50, 560] on div "Pen" at bounding box center [48, 672] width 17 height 10
click at [52, 560] on div "Pen" at bounding box center [48, 672] width 17 height 10
click at [51, 560] on div "Pen" at bounding box center [48, 672] width 17 height 10
click at [44, 560] on div "Pen" at bounding box center [48, 672] width 17 height 10
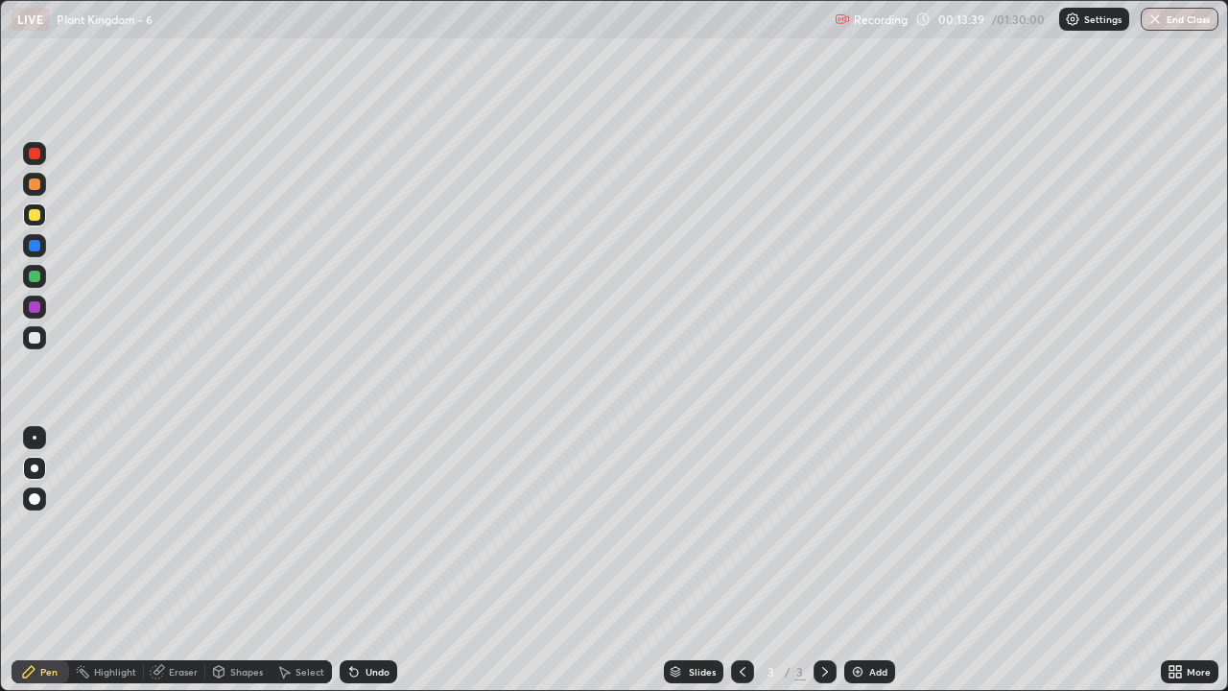
click at [36, 280] on div at bounding box center [35, 277] width 12 height 12
click at [35, 188] on div at bounding box center [35, 184] width 12 height 12
click at [34, 218] on div at bounding box center [35, 215] width 12 height 12
click at [39, 340] on div at bounding box center [35, 338] width 12 height 12
click at [35, 218] on div at bounding box center [35, 215] width 12 height 12
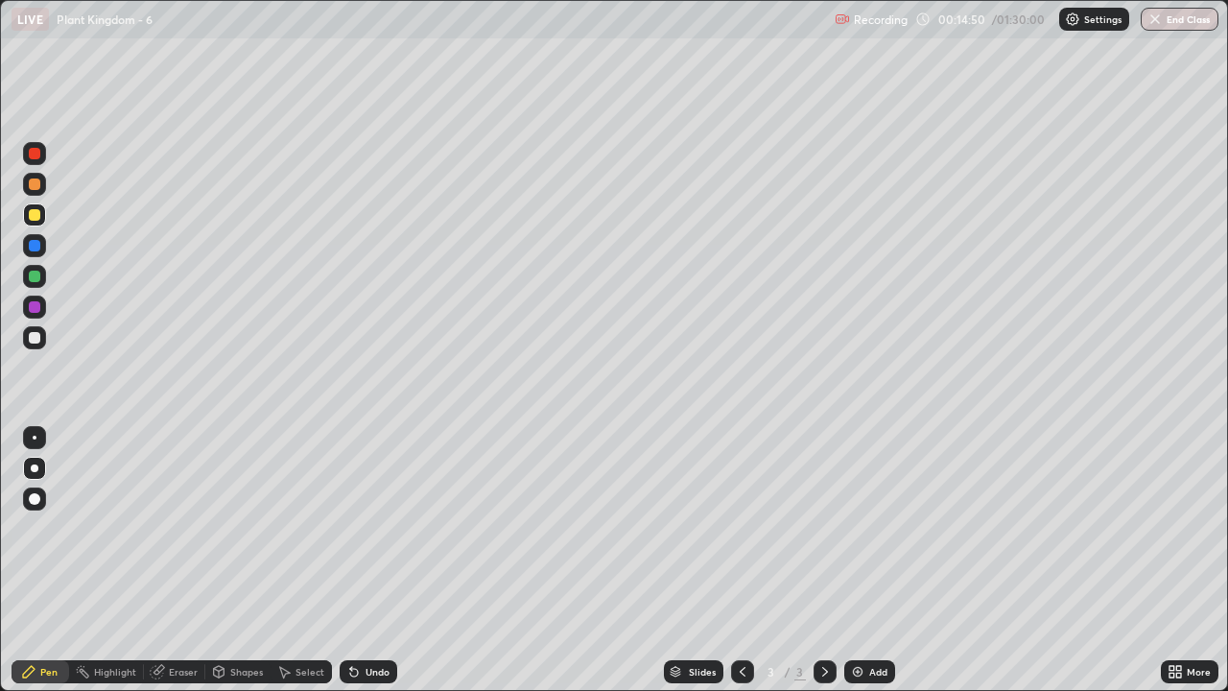
click at [36, 187] on div at bounding box center [35, 184] width 12 height 12
click at [33, 337] on div at bounding box center [35, 338] width 12 height 12
click at [35, 219] on div at bounding box center [35, 215] width 12 height 12
click at [37, 216] on div at bounding box center [35, 215] width 12 height 12
click at [33, 336] on div at bounding box center [35, 338] width 12 height 12
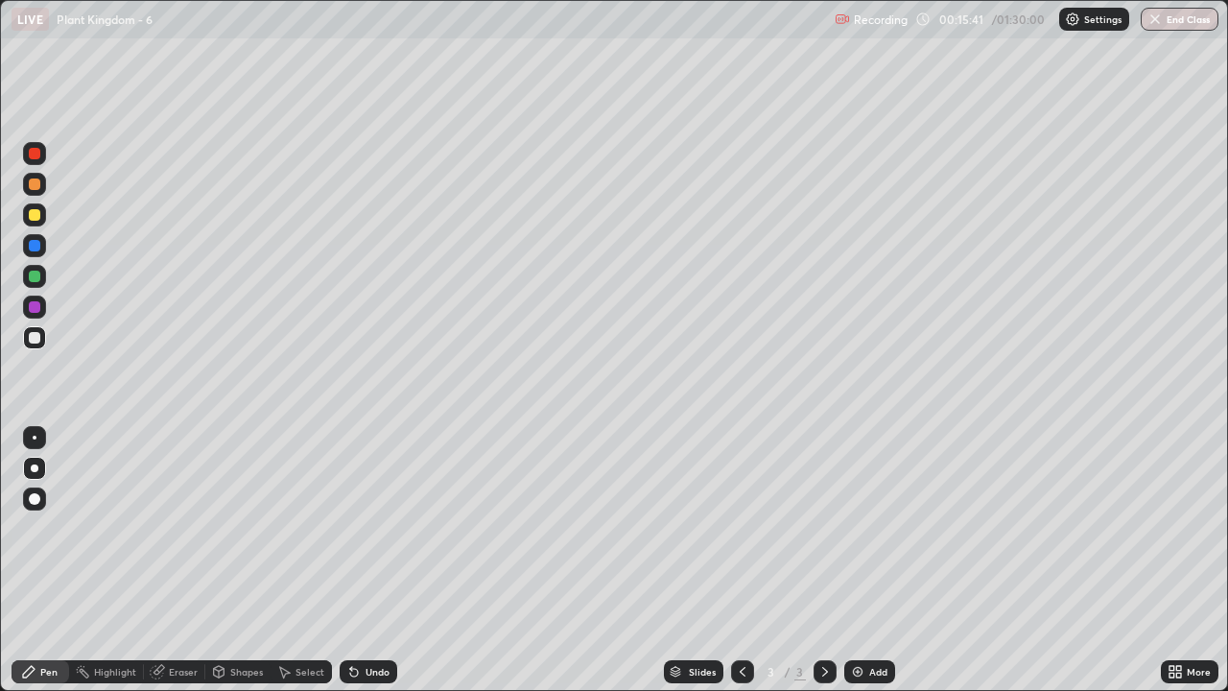
click at [34, 278] on div at bounding box center [35, 277] width 12 height 12
click at [35, 278] on div at bounding box center [35, 277] width 12 height 12
click at [180, 560] on div "Eraser" at bounding box center [183, 672] width 29 height 10
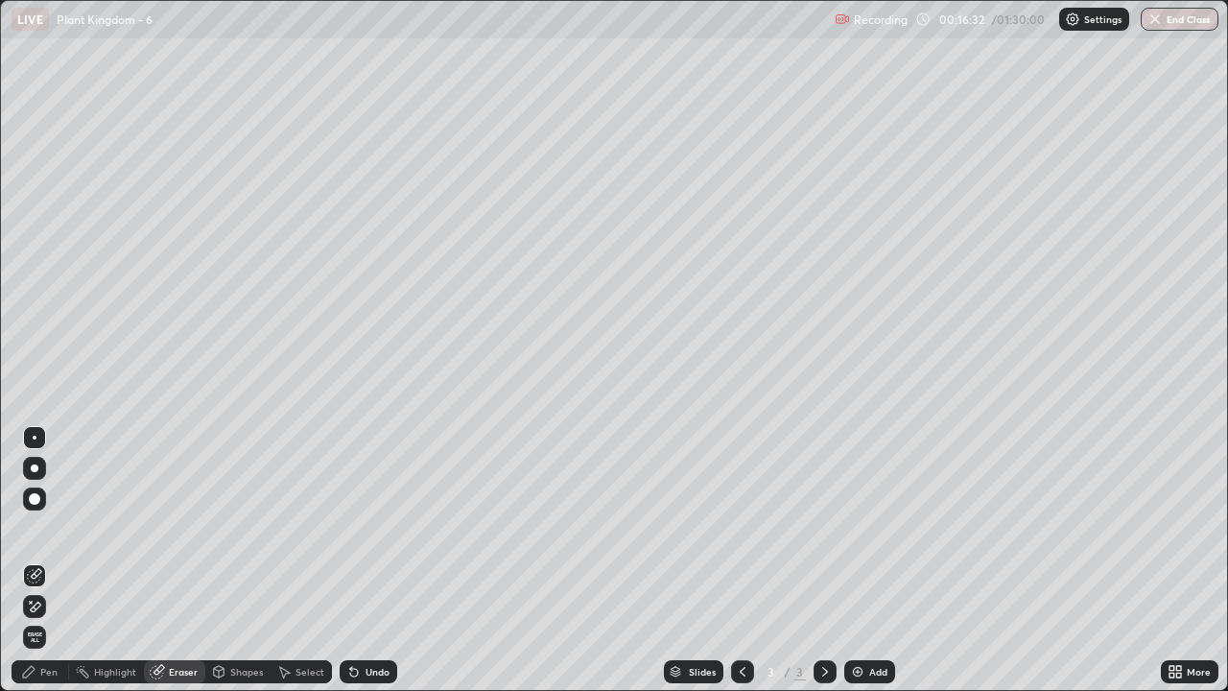
click at [178, 560] on div "Eraser" at bounding box center [183, 672] width 29 height 10
click at [170, 560] on div "Eraser" at bounding box center [183, 672] width 29 height 10
click at [32, 560] on icon at bounding box center [36, 607] width 11 height 10
click at [46, 560] on div "Pen" at bounding box center [48, 672] width 17 height 10
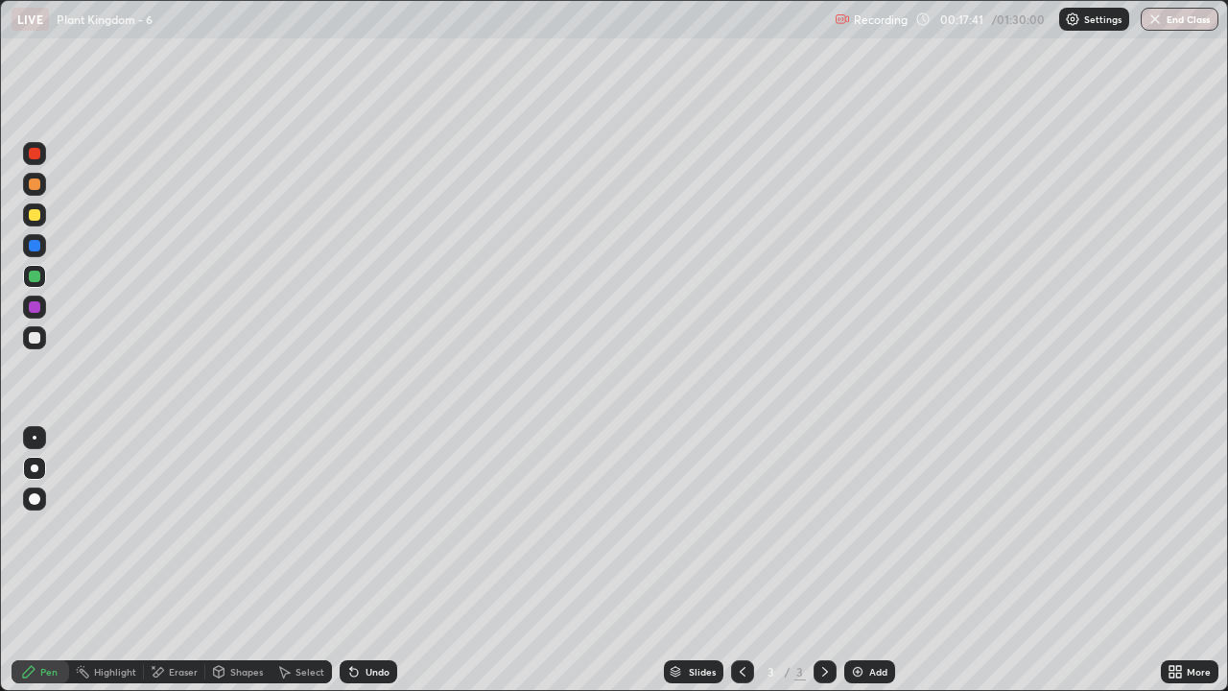
click at [36, 340] on div at bounding box center [35, 338] width 12 height 12
click at [36, 215] on div at bounding box center [35, 215] width 12 height 12
click at [36, 338] on div at bounding box center [35, 338] width 12 height 12
click at [36, 225] on div at bounding box center [34, 214] width 23 height 23
click at [37, 185] on div at bounding box center [35, 184] width 12 height 12
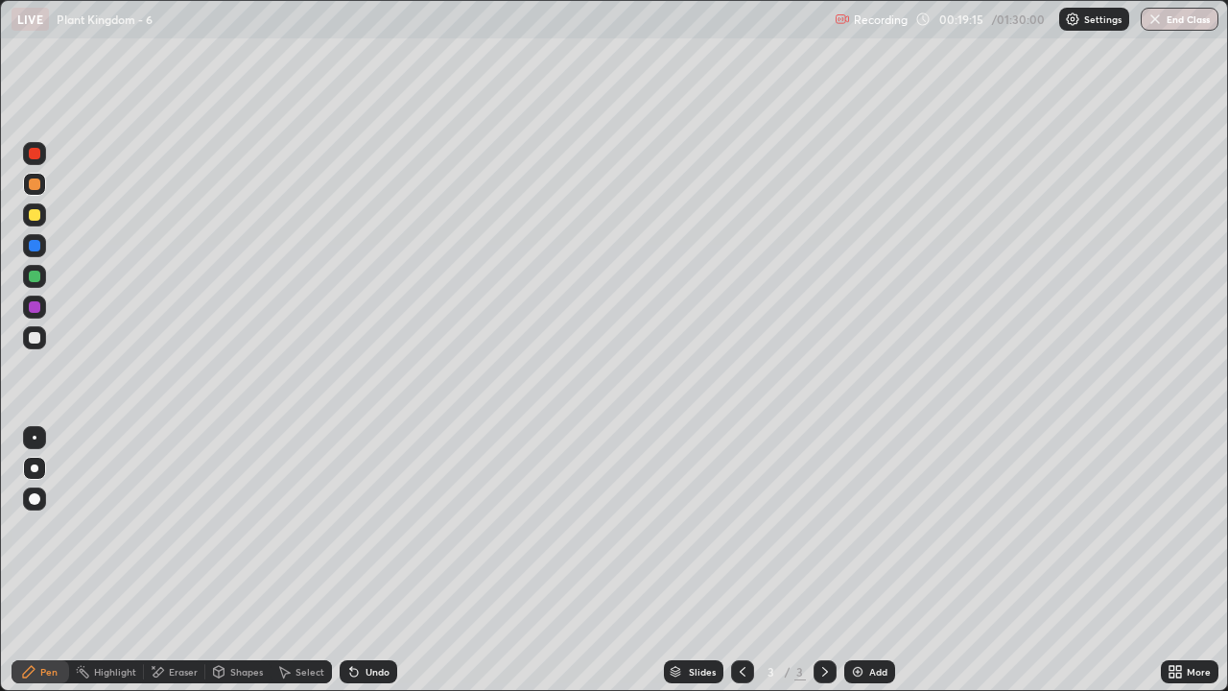
click at [37, 312] on div at bounding box center [35, 307] width 12 height 12
click at [35, 339] on div at bounding box center [35, 338] width 12 height 12
click at [242, 560] on div "Shapes" at bounding box center [246, 672] width 33 height 10
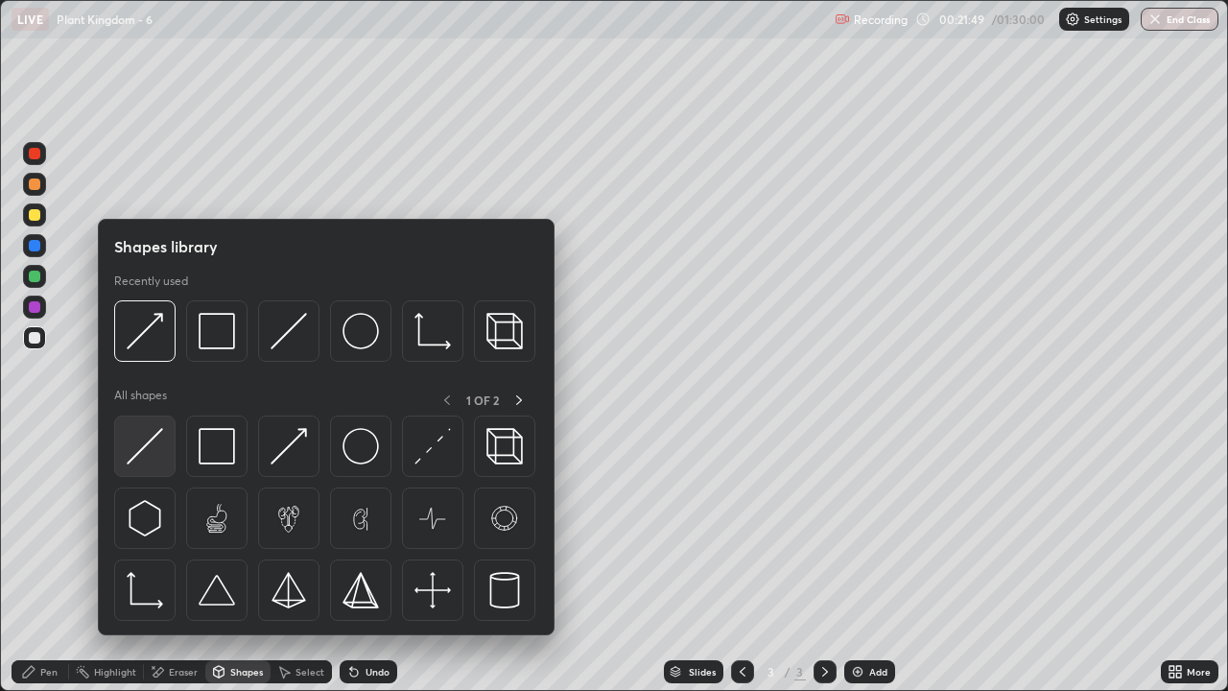
click at [154, 455] on img at bounding box center [145, 446] width 36 height 36
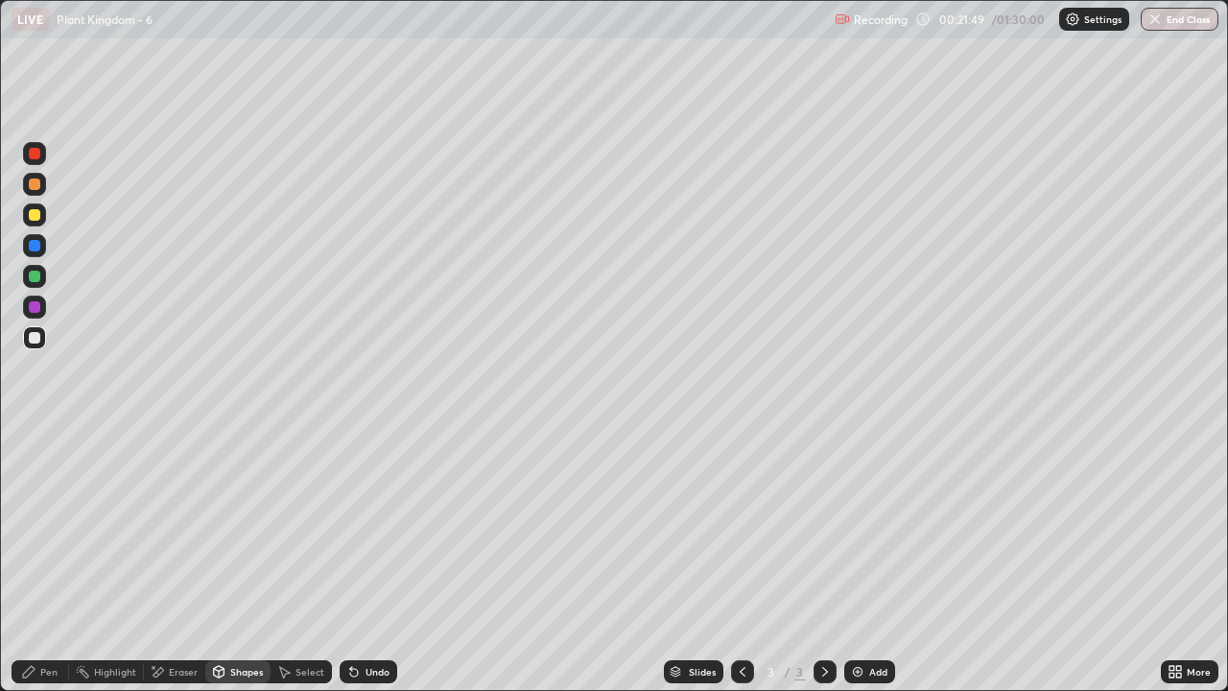
click at [35, 338] on div at bounding box center [35, 338] width 12 height 12
click at [243, 560] on div "Shapes" at bounding box center [246, 672] width 33 height 10
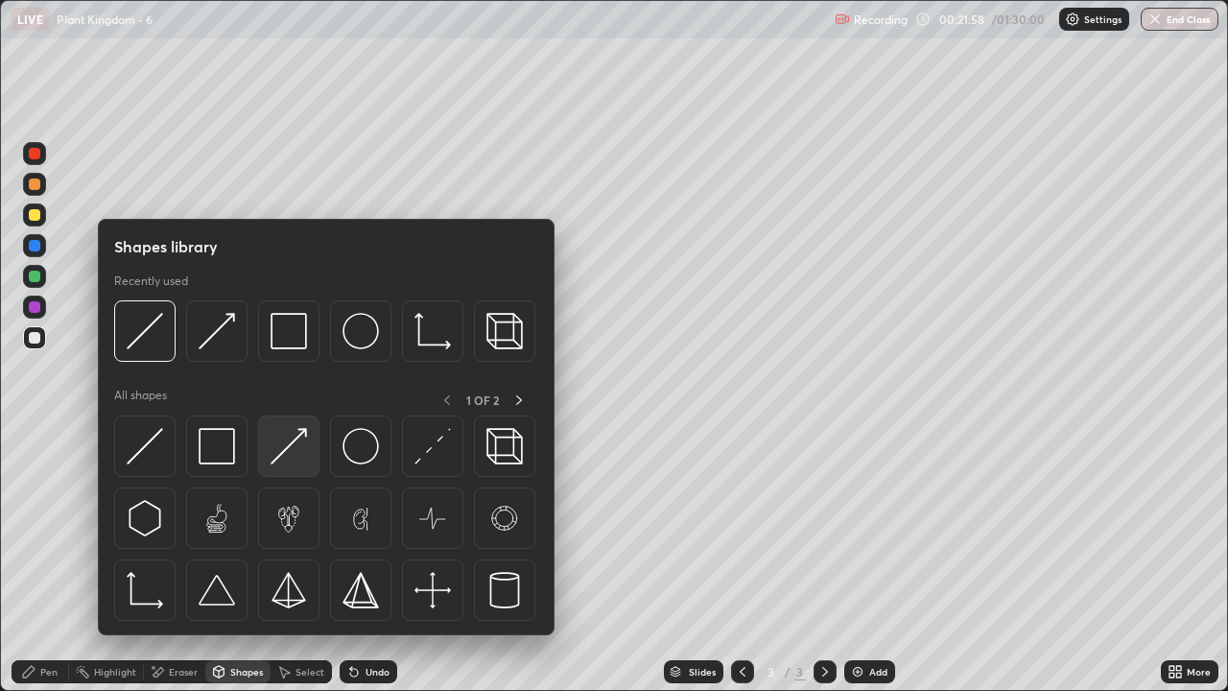
click at [286, 452] on img at bounding box center [289, 446] width 36 height 36
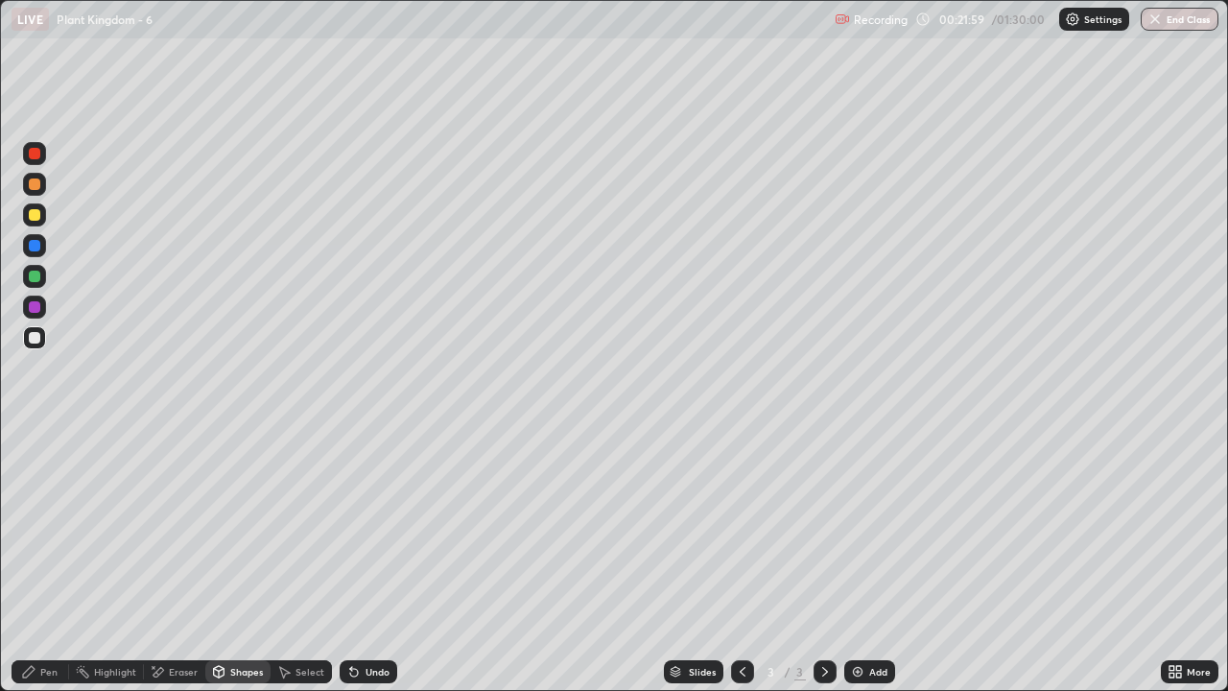
click at [35, 217] on div at bounding box center [35, 215] width 12 height 12
click at [44, 560] on div "Pen" at bounding box center [48, 672] width 17 height 10
click at [51, 560] on div "Pen" at bounding box center [48, 672] width 17 height 10
click at [31, 182] on div at bounding box center [35, 184] width 12 height 12
click at [44, 339] on div at bounding box center [34, 337] width 23 height 23
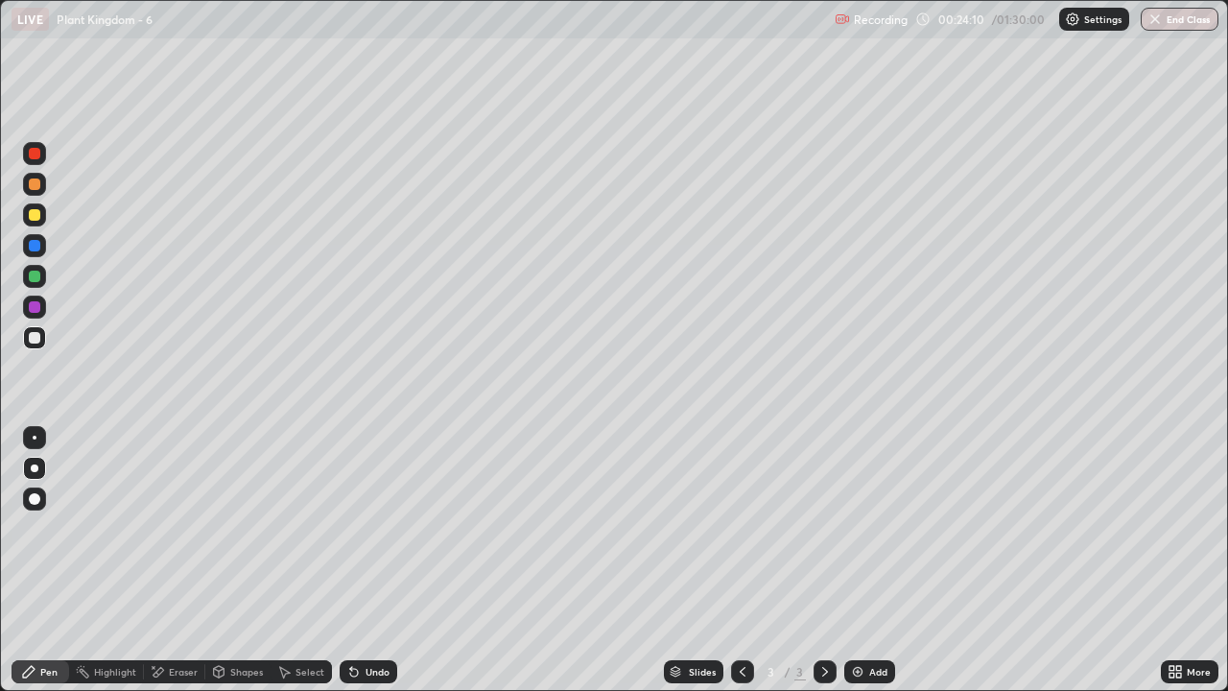
click at [35, 184] on div at bounding box center [35, 184] width 12 height 12
click at [35, 339] on div at bounding box center [35, 338] width 12 height 12
click at [44, 560] on div "Pen" at bounding box center [48, 672] width 17 height 10
click at [35, 184] on div at bounding box center [35, 184] width 12 height 12
click at [43, 341] on div at bounding box center [34, 337] width 23 height 23
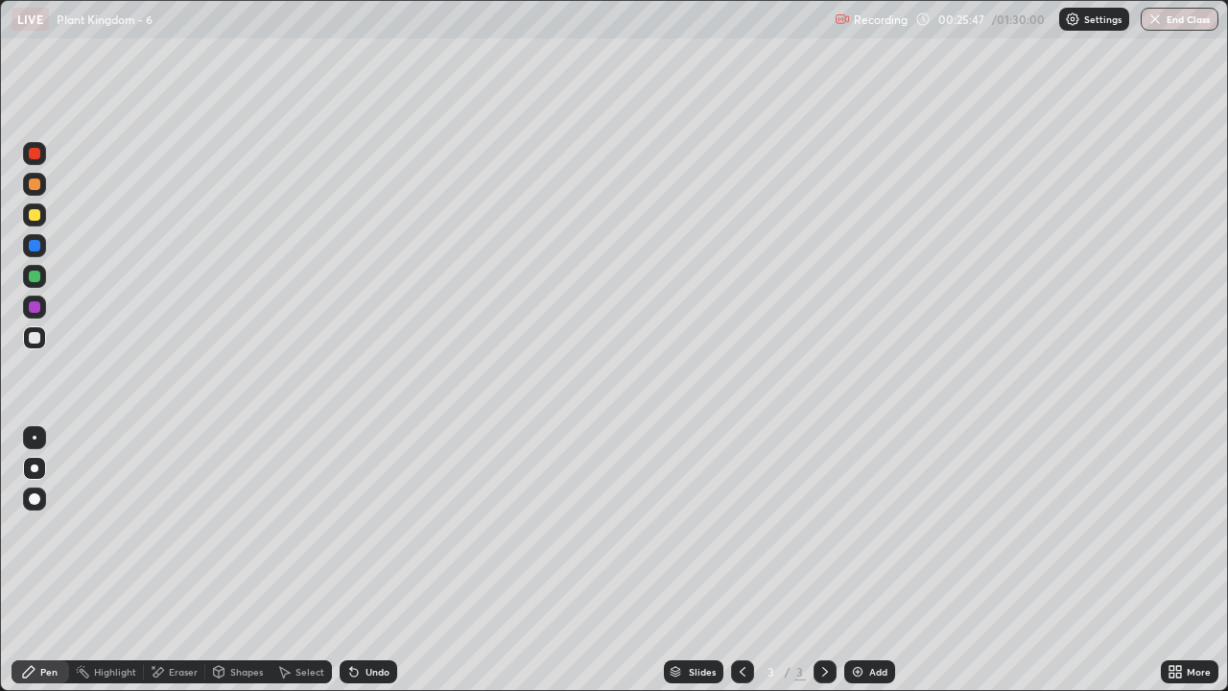
click at [240, 560] on div "Shapes" at bounding box center [246, 672] width 33 height 10
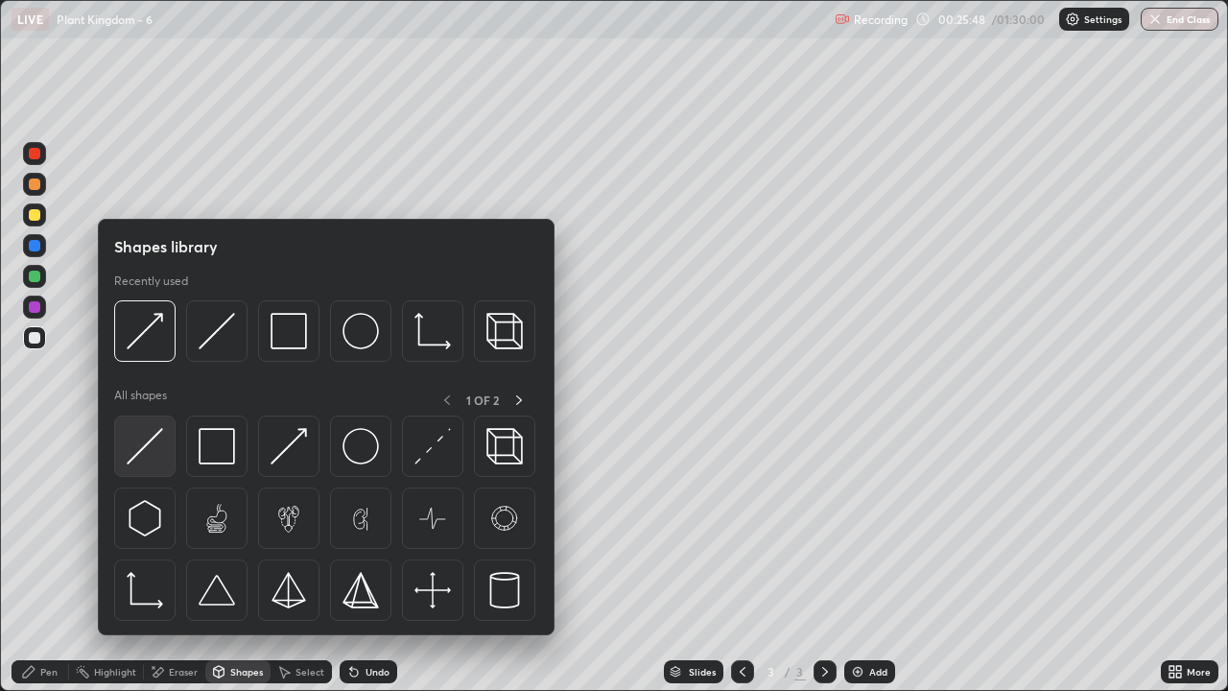
click at [148, 455] on img at bounding box center [145, 446] width 36 height 36
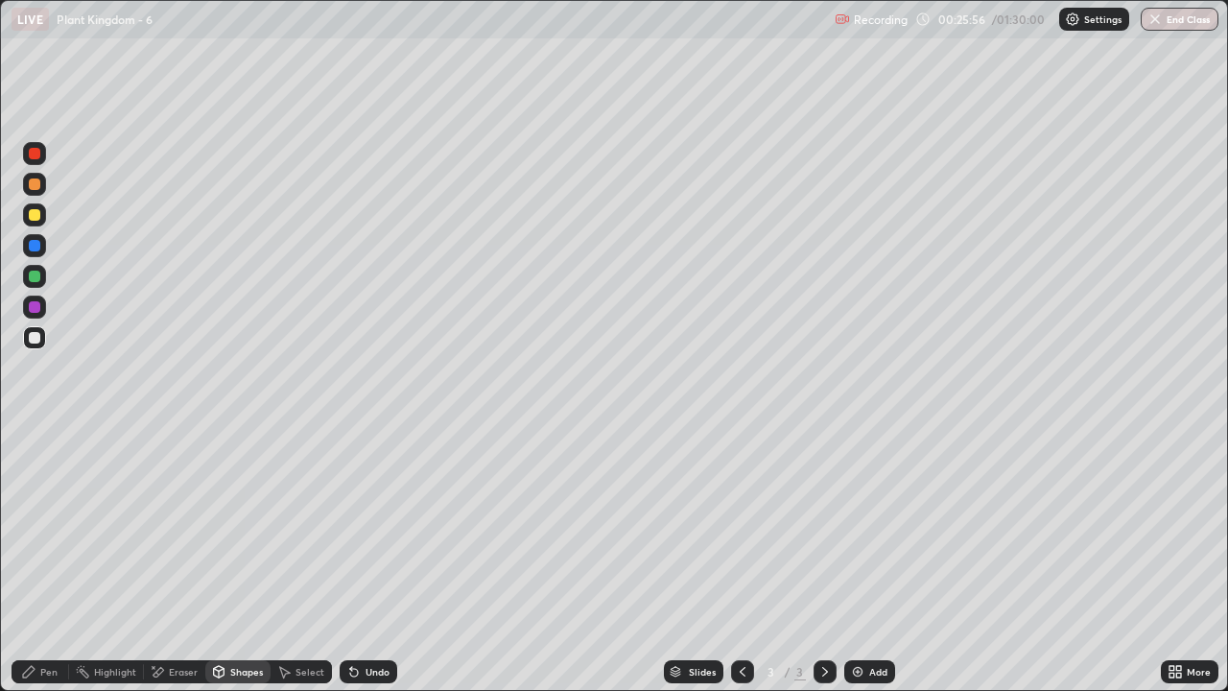
click at [232, 560] on div "Shapes" at bounding box center [246, 672] width 33 height 10
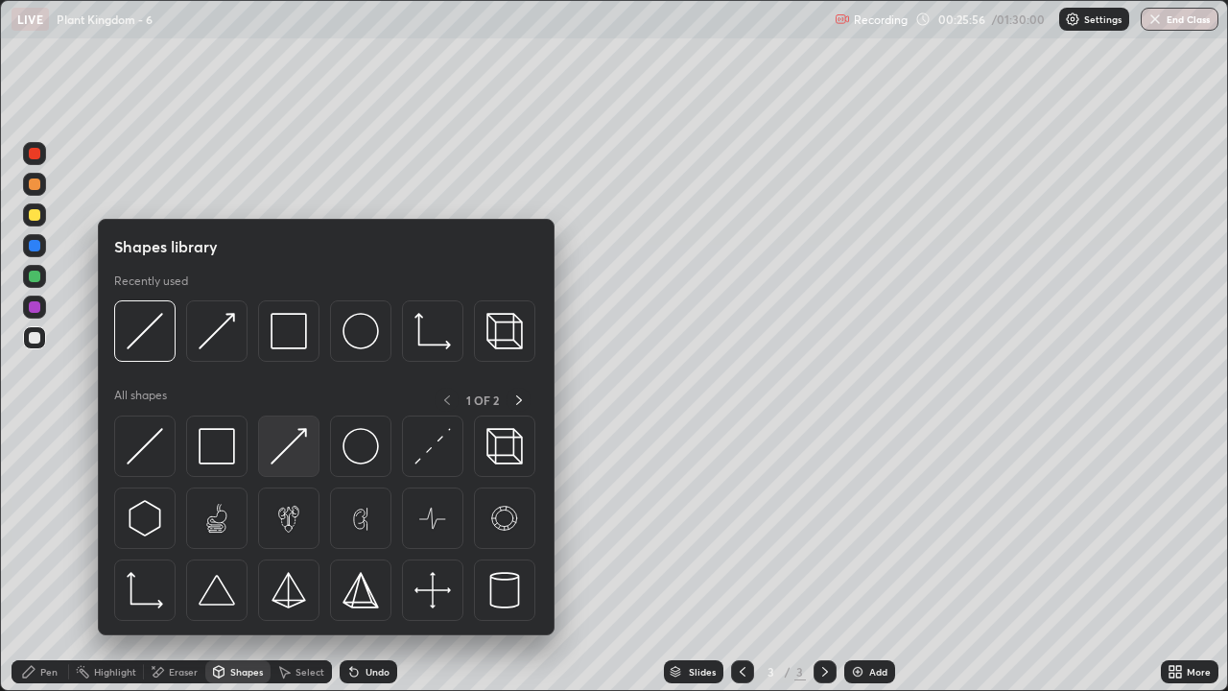
click at [284, 451] on img at bounding box center [289, 446] width 36 height 36
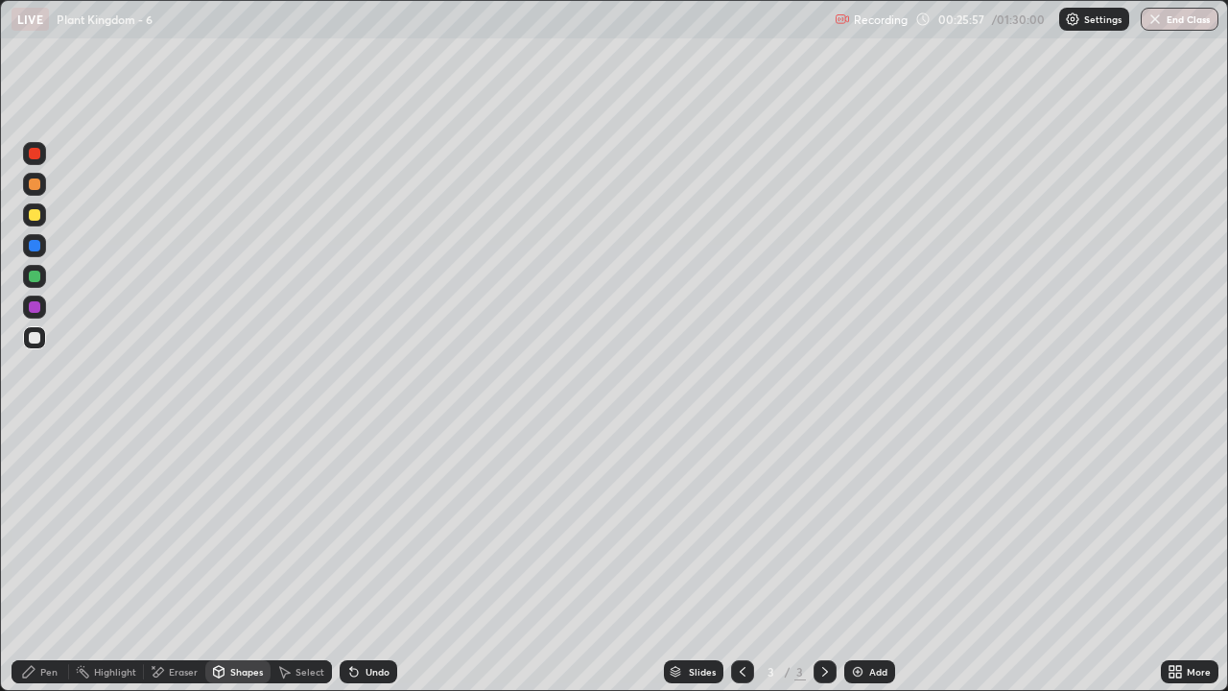
click at [36, 219] on div at bounding box center [35, 215] width 12 height 12
click at [42, 560] on div "Pen" at bounding box center [48, 672] width 17 height 10
click at [48, 560] on div "Pen" at bounding box center [48, 672] width 17 height 10
click at [35, 339] on div at bounding box center [35, 338] width 12 height 12
click at [37, 313] on div at bounding box center [34, 307] width 23 height 23
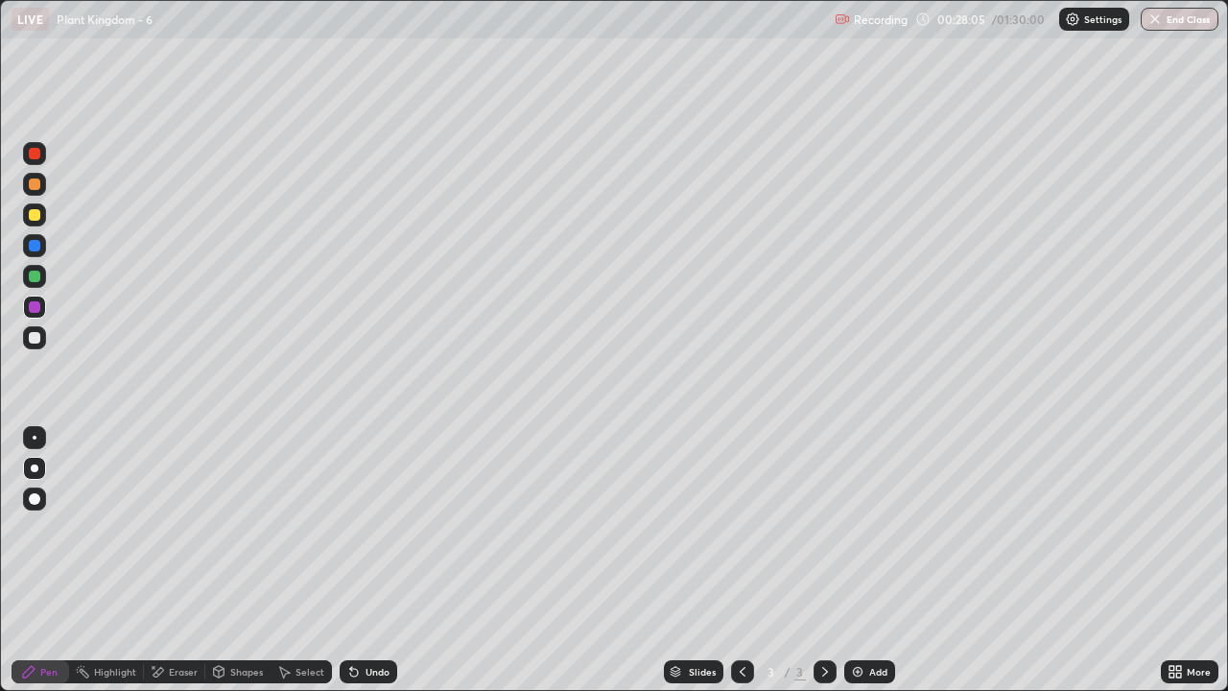
click at [821, 560] on icon at bounding box center [824, 671] width 15 height 15
click at [823, 560] on icon at bounding box center [824, 671] width 15 height 15
click at [854, 560] on img at bounding box center [857, 671] width 15 height 15
click at [44, 560] on div "Pen" at bounding box center [48, 672] width 17 height 10
click at [36, 215] on div at bounding box center [35, 215] width 12 height 12
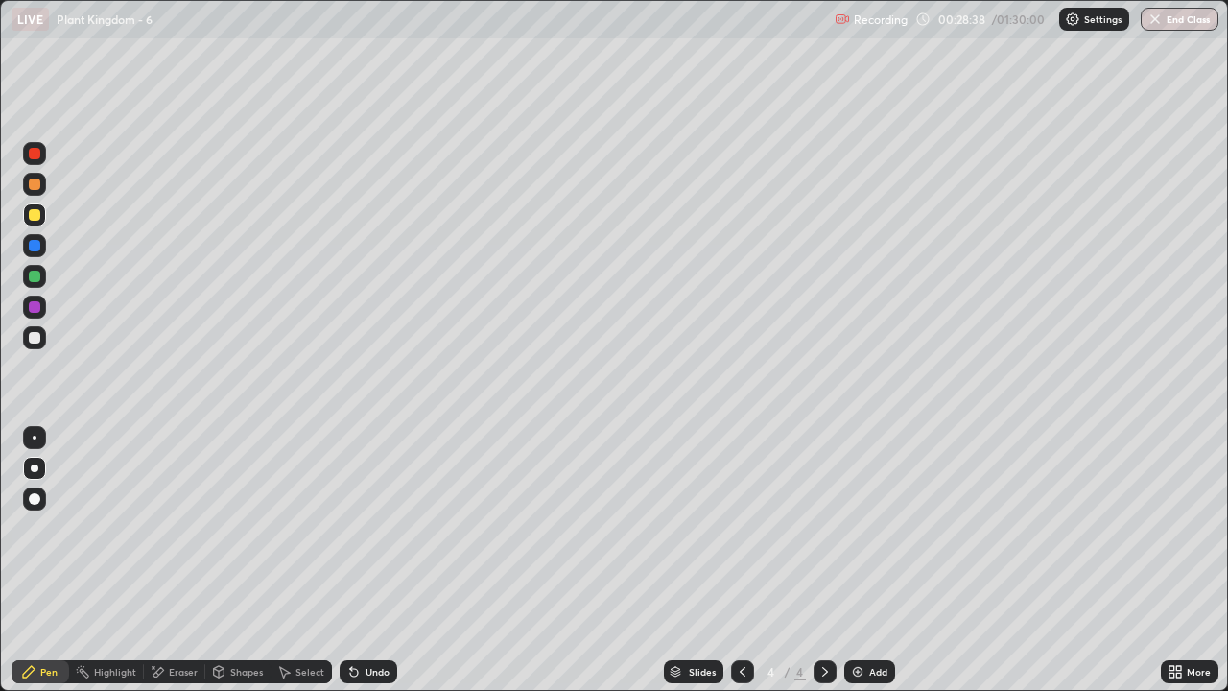
click at [179, 560] on div "Eraser" at bounding box center [183, 672] width 29 height 10
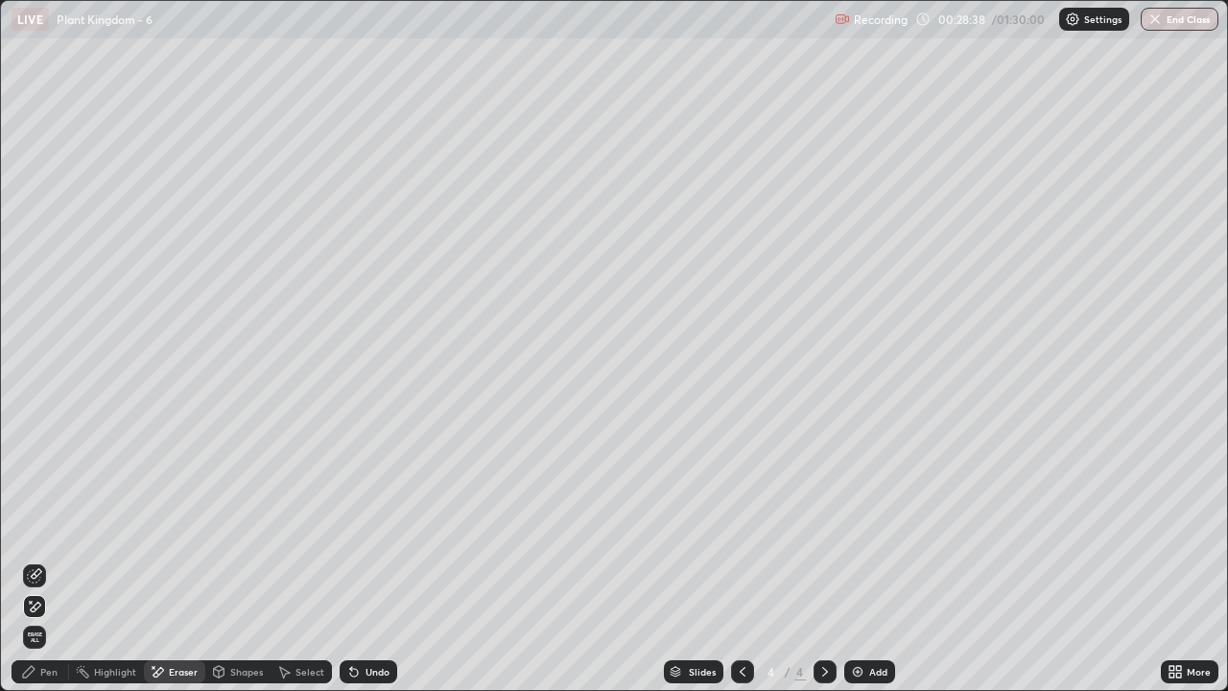
click at [235, 560] on div "Shapes" at bounding box center [246, 672] width 33 height 10
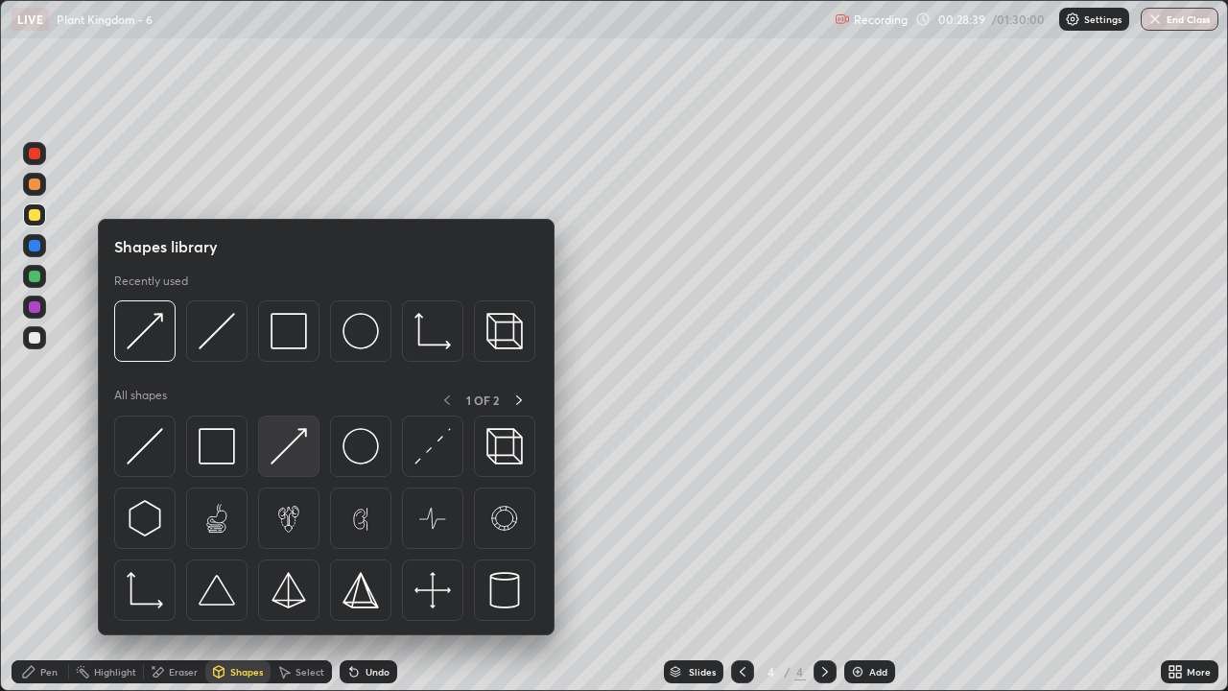
click at [298, 447] on img at bounding box center [289, 446] width 36 height 36
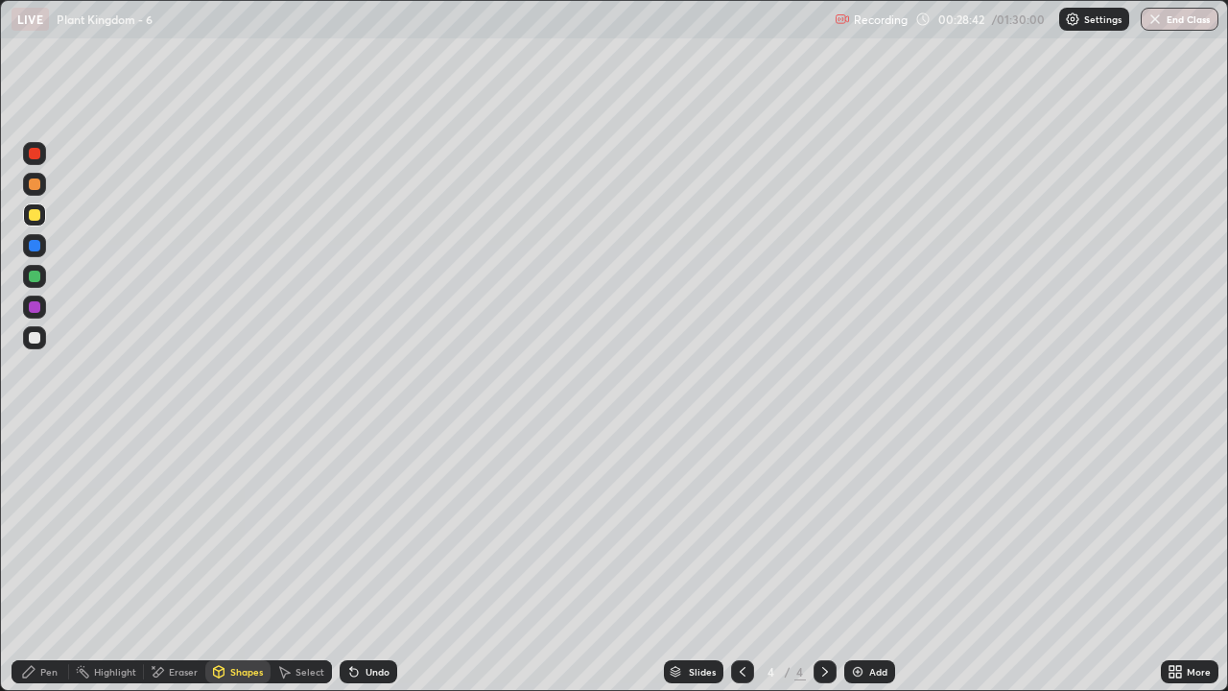
click at [47, 560] on div "Pen" at bounding box center [41, 671] width 58 height 23
click at [48, 560] on div "Pen" at bounding box center [48, 672] width 17 height 10
click at [186, 560] on div "Eraser" at bounding box center [183, 672] width 29 height 10
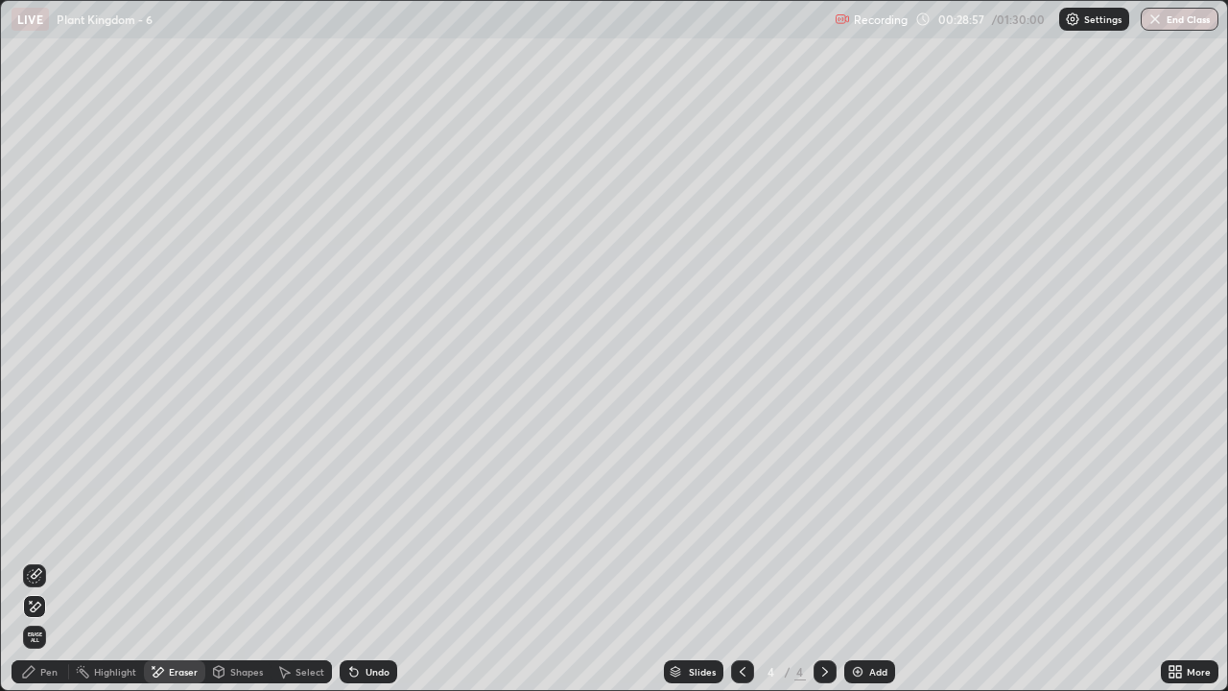
click at [48, 560] on div "Pen" at bounding box center [48, 672] width 17 height 10
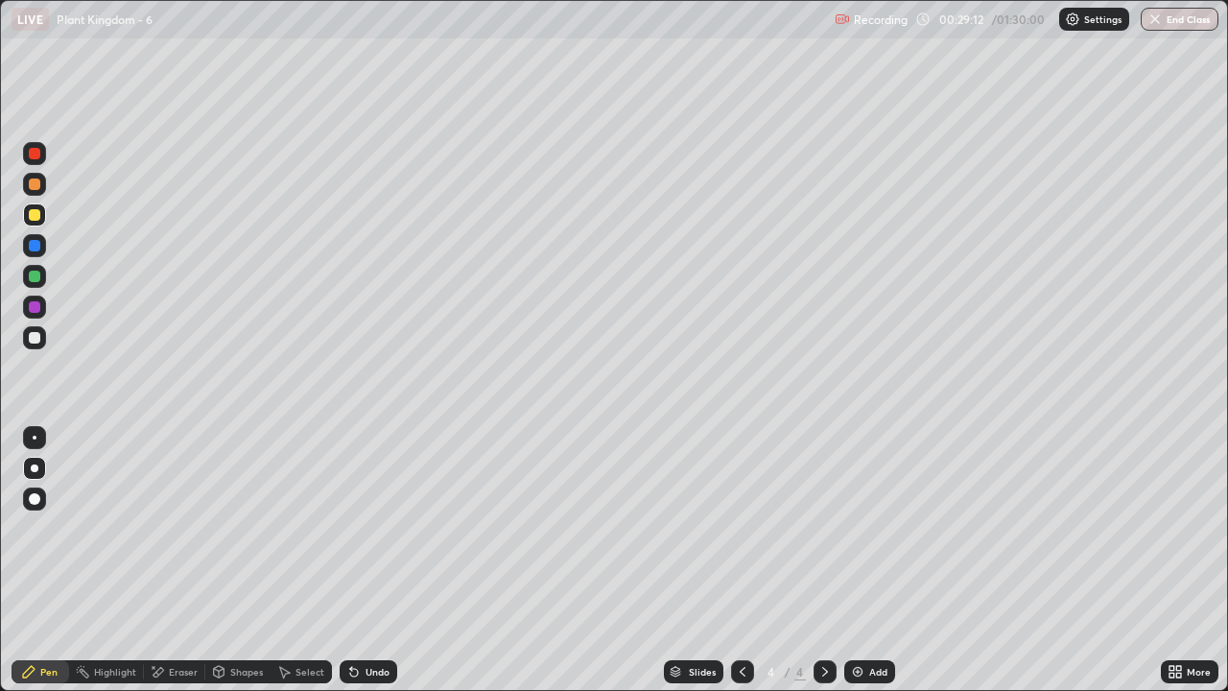
click at [36, 342] on div at bounding box center [35, 338] width 12 height 12
click at [251, 560] on div "Shapes" at bounding box center [246, 672] width 33 height 10
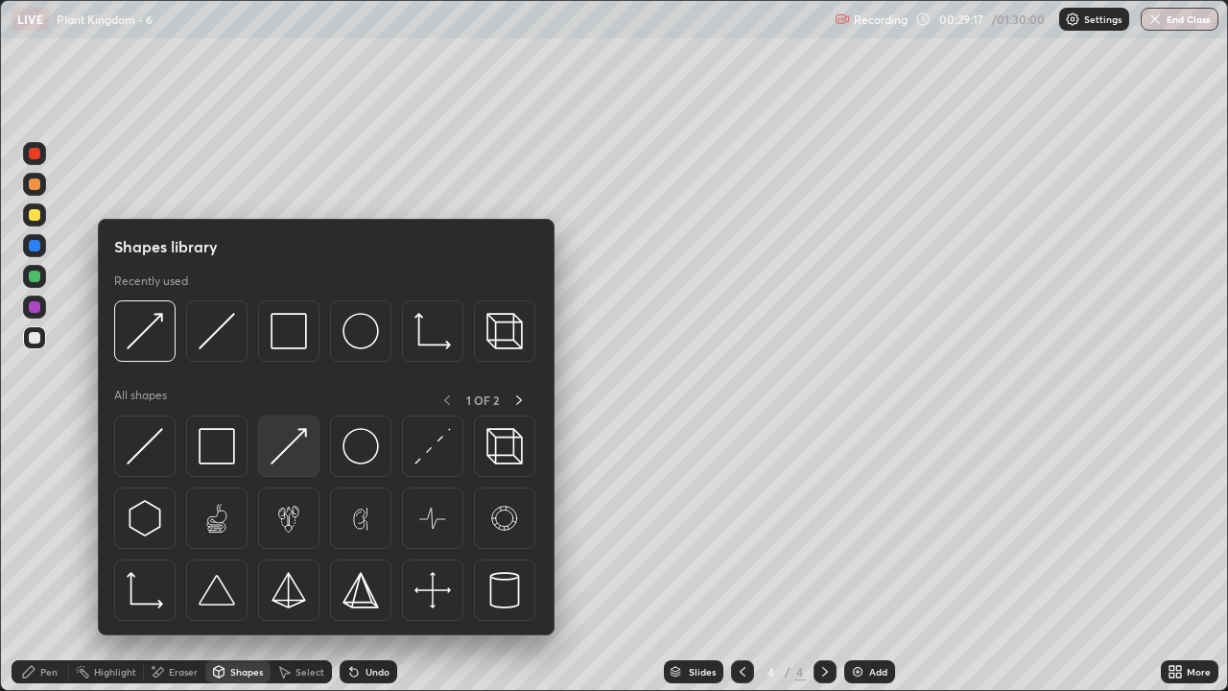
click at [301, 454] on img at bounding box center [289, 446] width 36 height 36
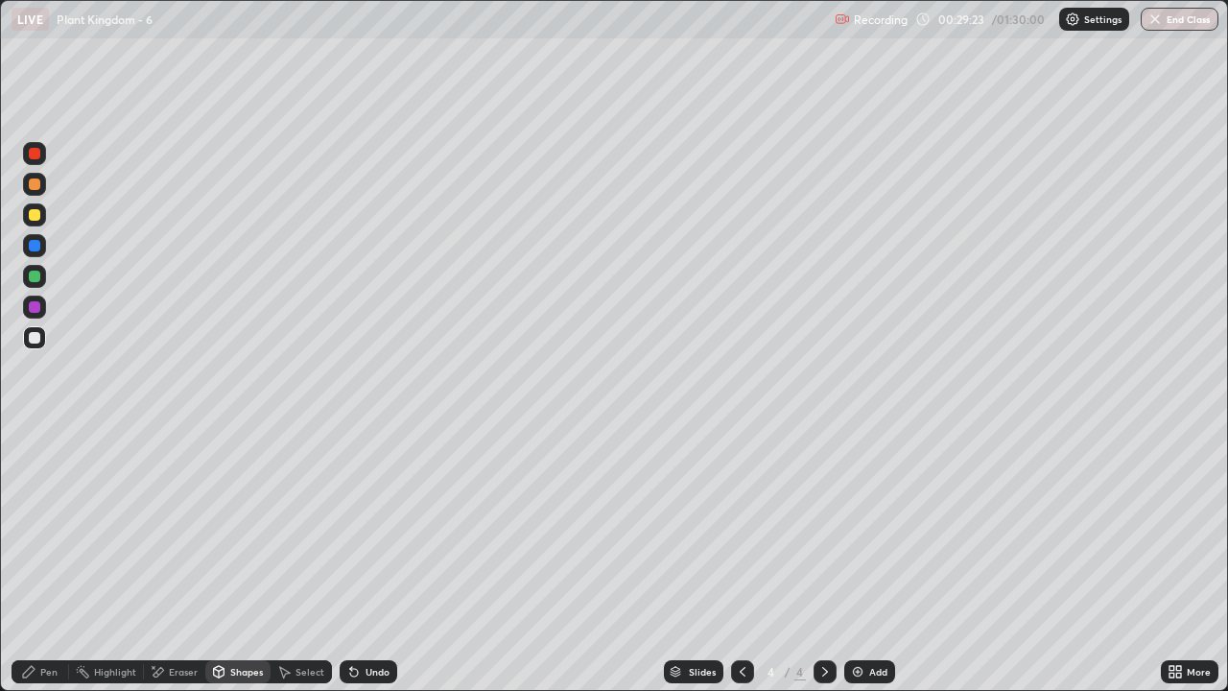
click at [173, 560] on div "Eraser" at bounding box center [174, 671] width 61 height 23
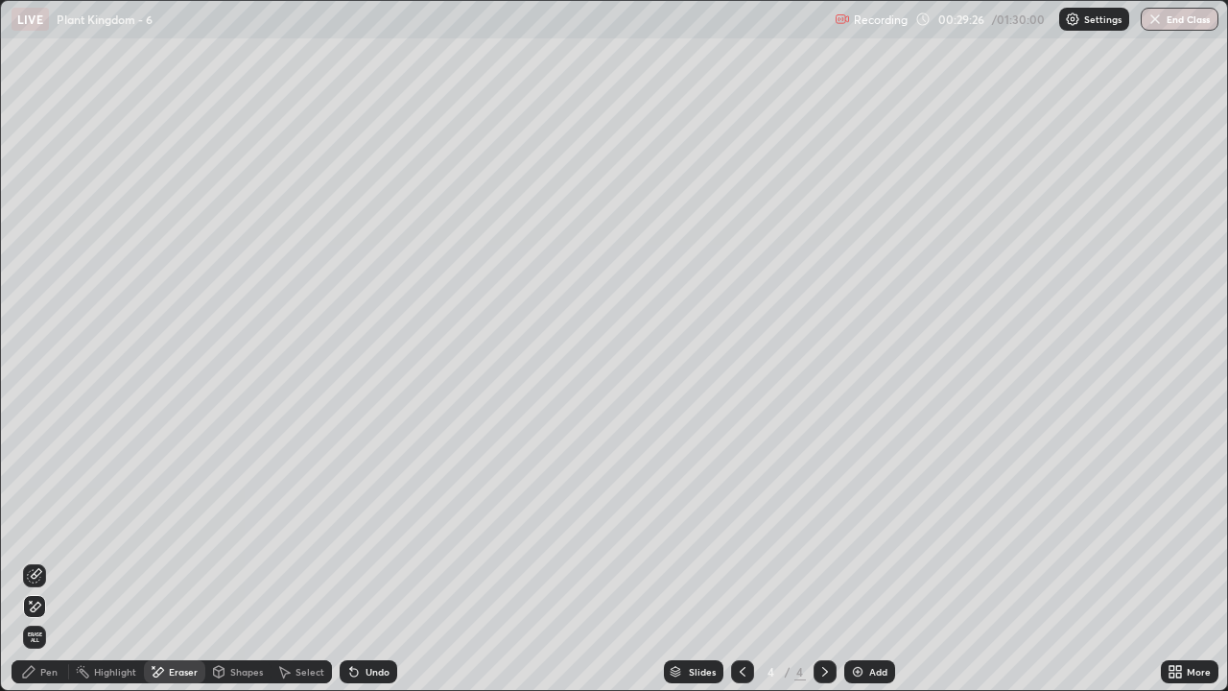
click at [48, 560] on div "Pen" at bounding box center [48, 672] width 17 height 10
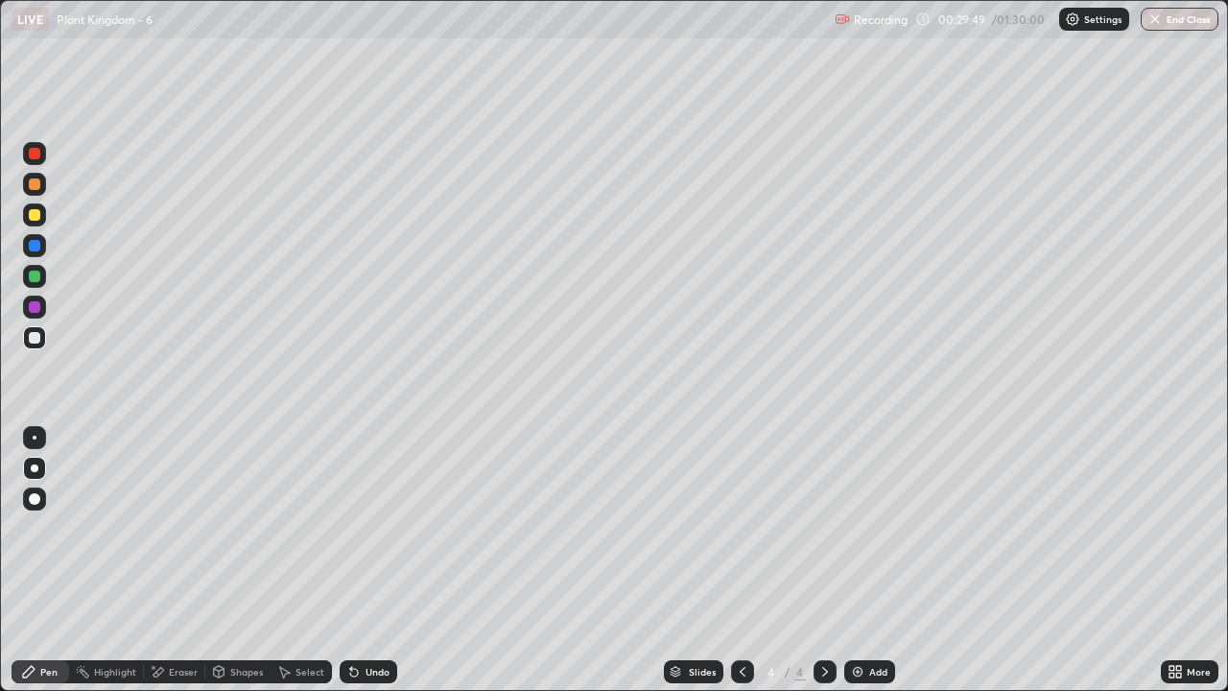
click at [36, 276] on div at bounding box center [35, 277] width 12 height 12
click at [50, 560] on div "Pen" at bounding box center [41, 671] width 58 height 23
click at [33, 217] on div at bounding box center [35, 215] width 12 height 12
click at [36, 334] on div at bounding box center [35, 338] width 12 height 12
click at [36, 216] on div at bounding box center [35, 215] width 12 height 12
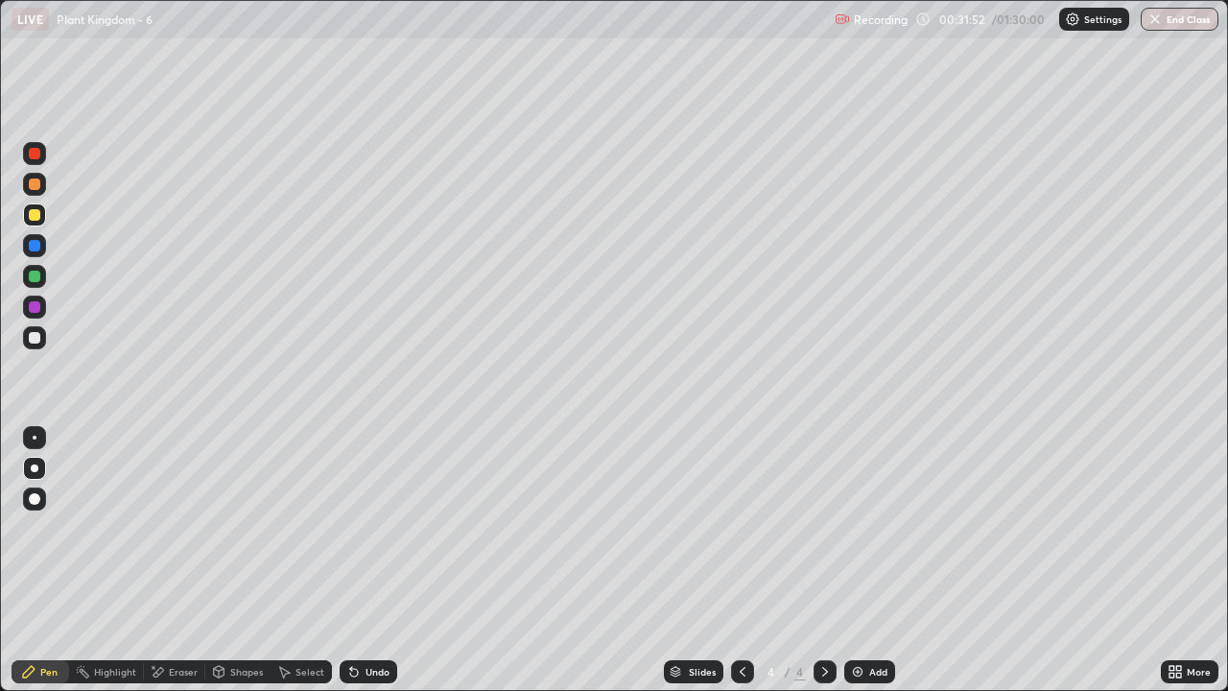
click at [38, 188] on div at bounding box center [35, 184] width 12 height 12
click at [36, 338] on div at bounding box center [35, 338] width 12 height 12
click at [36, 252] on div at bounding box center [34, 245] width 23 height 23
click at [35, 276] on div at bounding box center [35, 277] width 12 height 12
click at [42, 560] on div "Pen" at bounding box center [48, 672] width 17 height 10
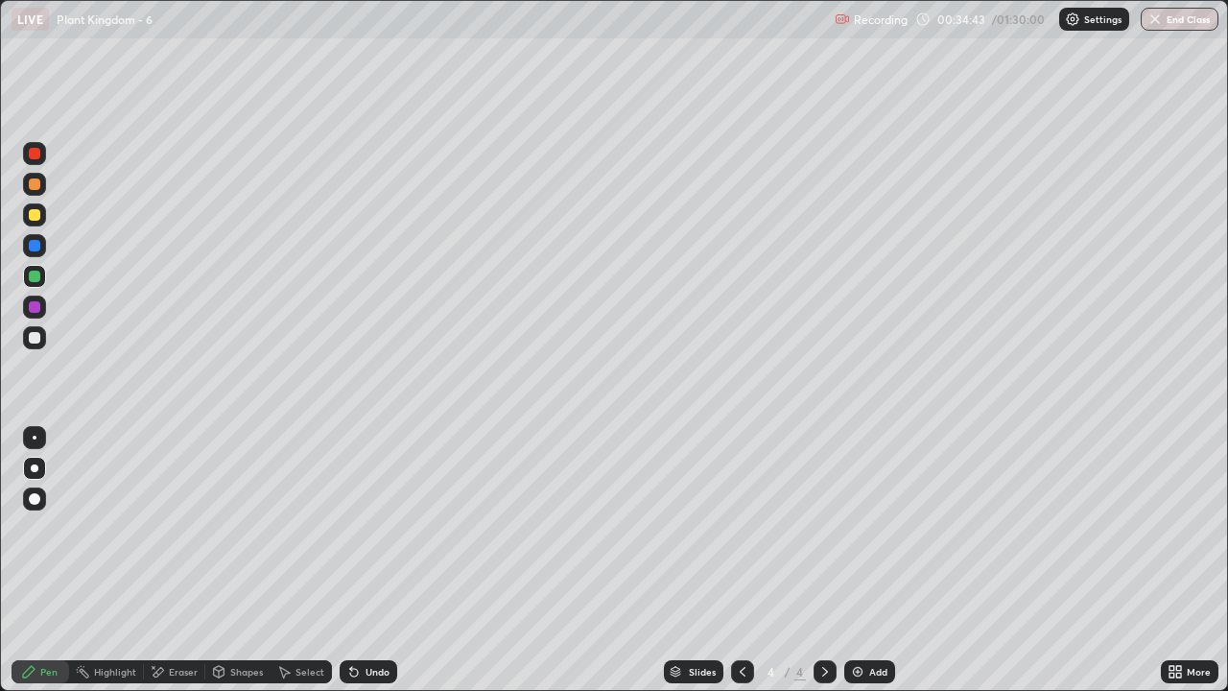
click at [37, 338] on div at bounding box center [35, 338] width 12 height 12
click at [36, 280] on div at bounding box center [35, 277] width 12 height 12
click at [36, 281] on div at bounding box center [35, 277] width 12 height 12
click at [36, 560] on icon at bounding box center [28, 671] width 15 height 15
click at [35, 189] on div at bounding box center [35, 184] width 12 height 12
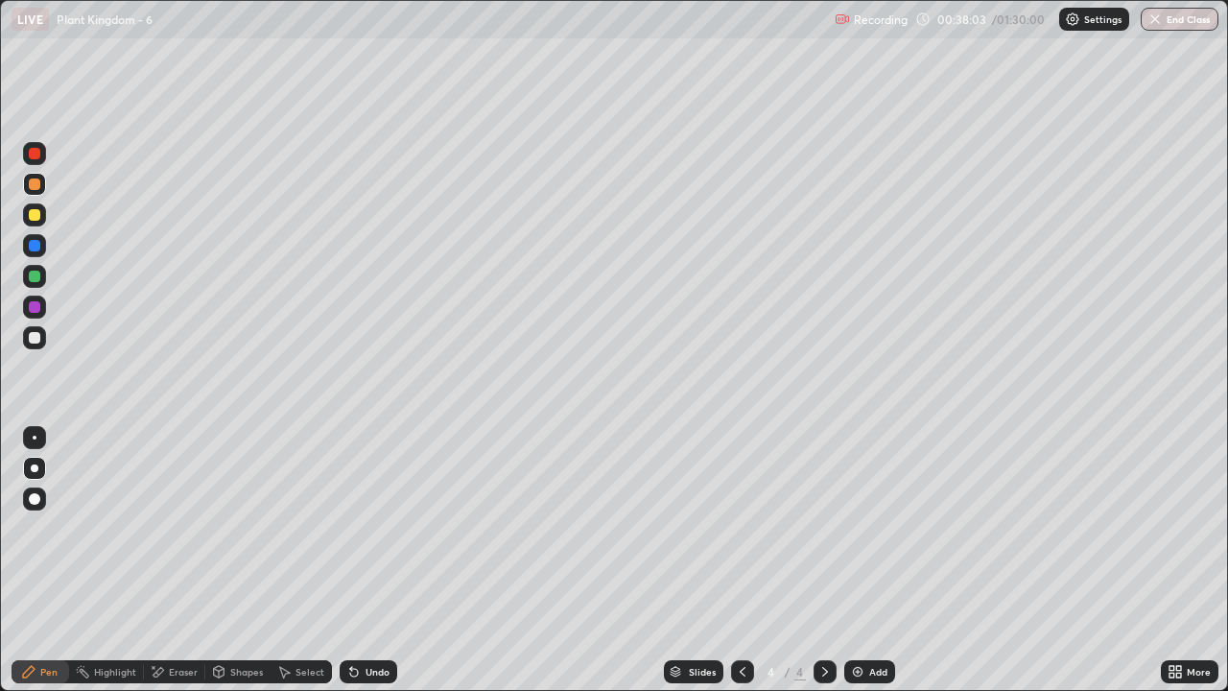
click at [38, 342] on div at bounding box center [35, 338] width 12 height 12
click at [38, 279] on div at bounding box center [35, 277] width 12 height 12
click at [173, 560] on div "Eraser" at bounding box center [183, 672] width 29 height 10
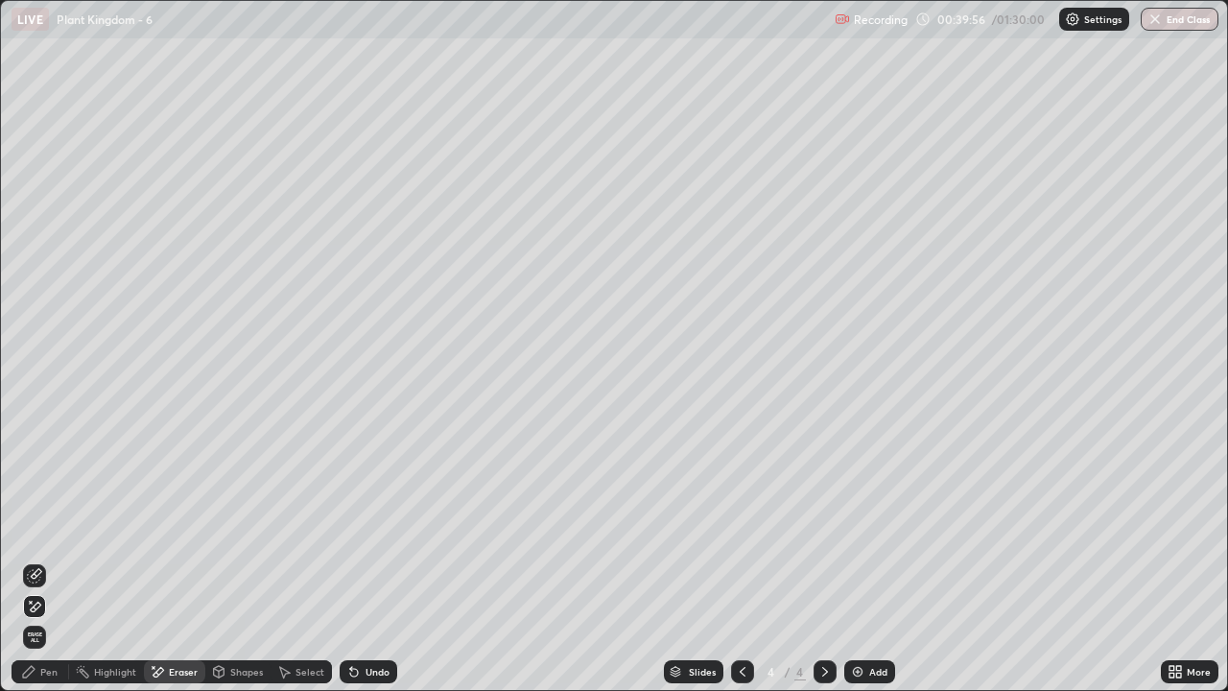
click at [40, 560] on icon at bounding box center [34, 607] width 15 height 16
click at [234, 560] on div "Shapes" at bounding box center [246, 672] width 33 height 10
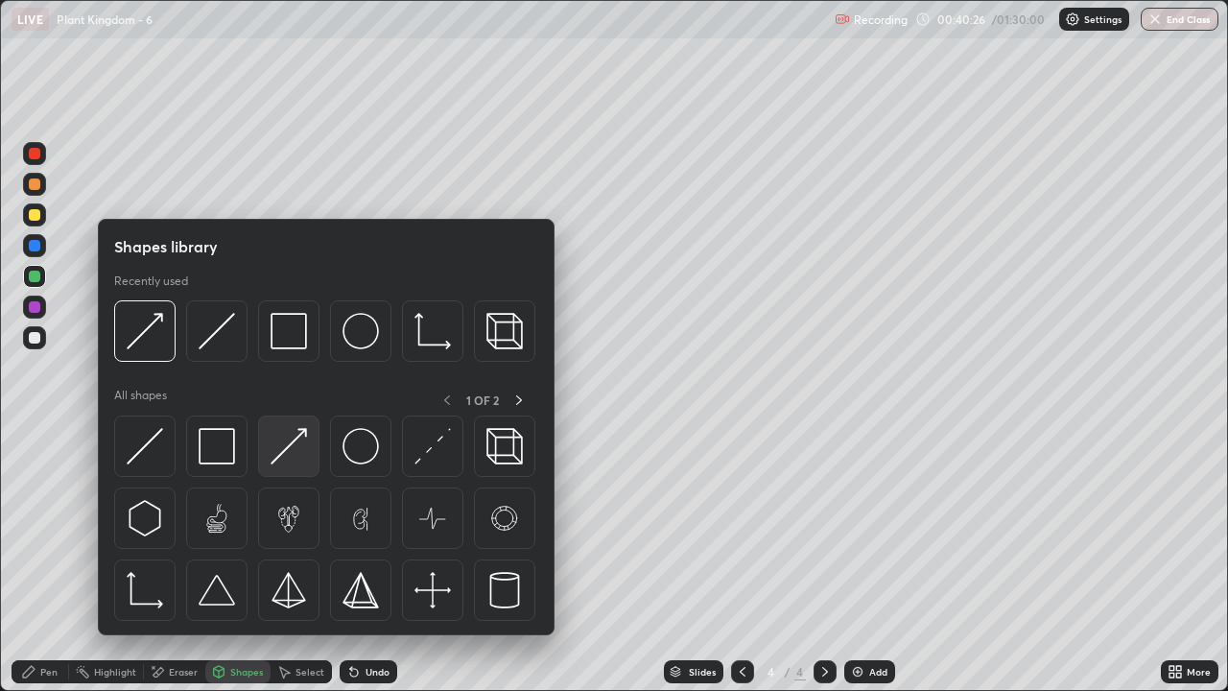
click at [290, 456] on img at bounding box center [289, 446] width 36 height 36
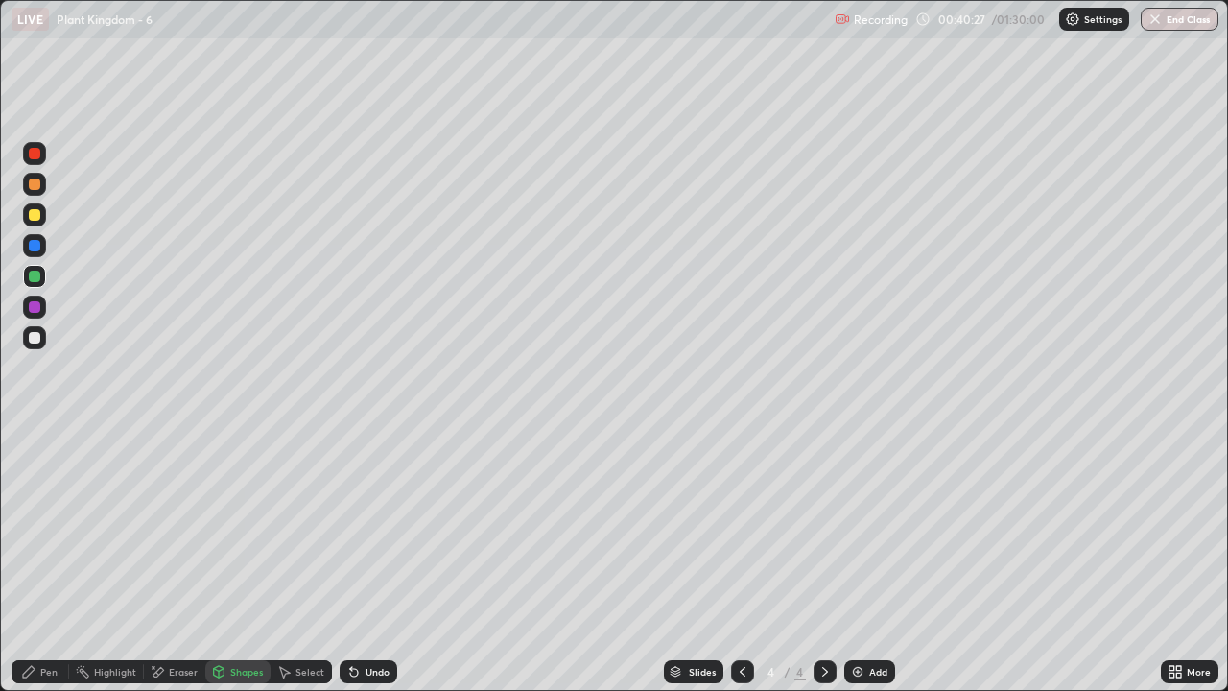
click at [35, 216] on div at bounding box center [35, 215] width 12 height 12
click at [52, 560] on div "Pen" at bounding box center [48, 672] width 17 height 10
click at [56, 560] on div "Pen" at bounding box center [48, 672] width 17 height 10
click at [178, 560] on div "Eraser" at bounding box center [183, 672] width 29 height 10
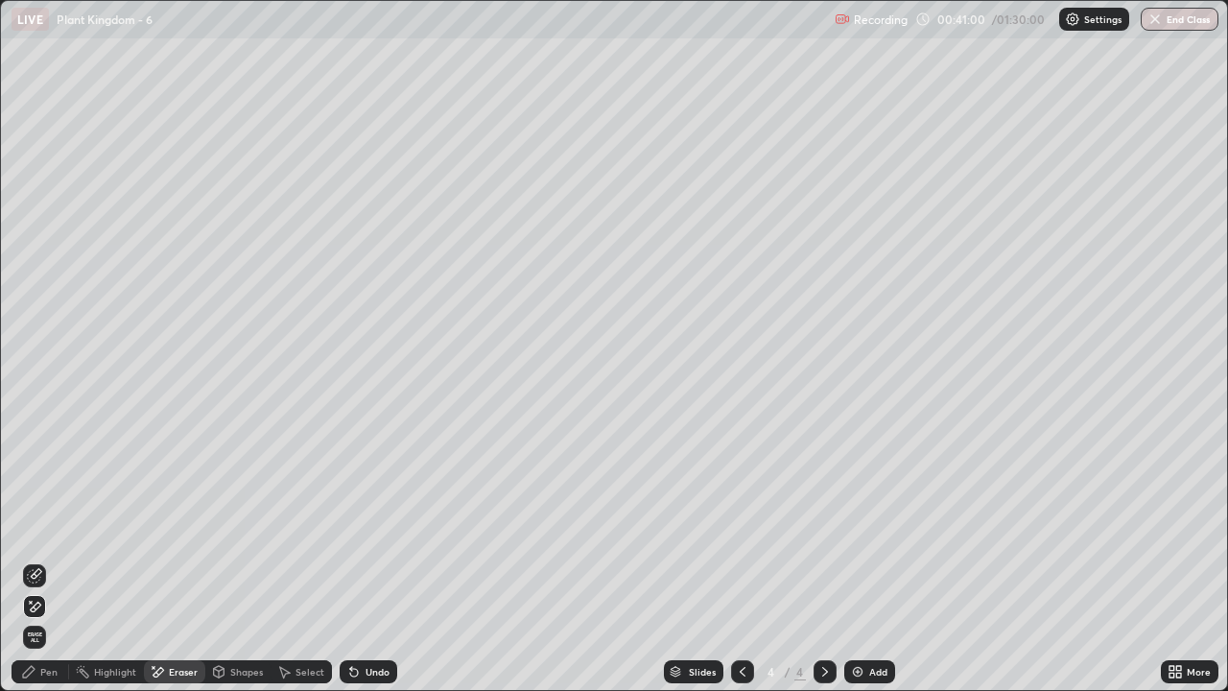
click at [42, 560] on div "Pen" at bounding box center [48, 672] width 17 height 10
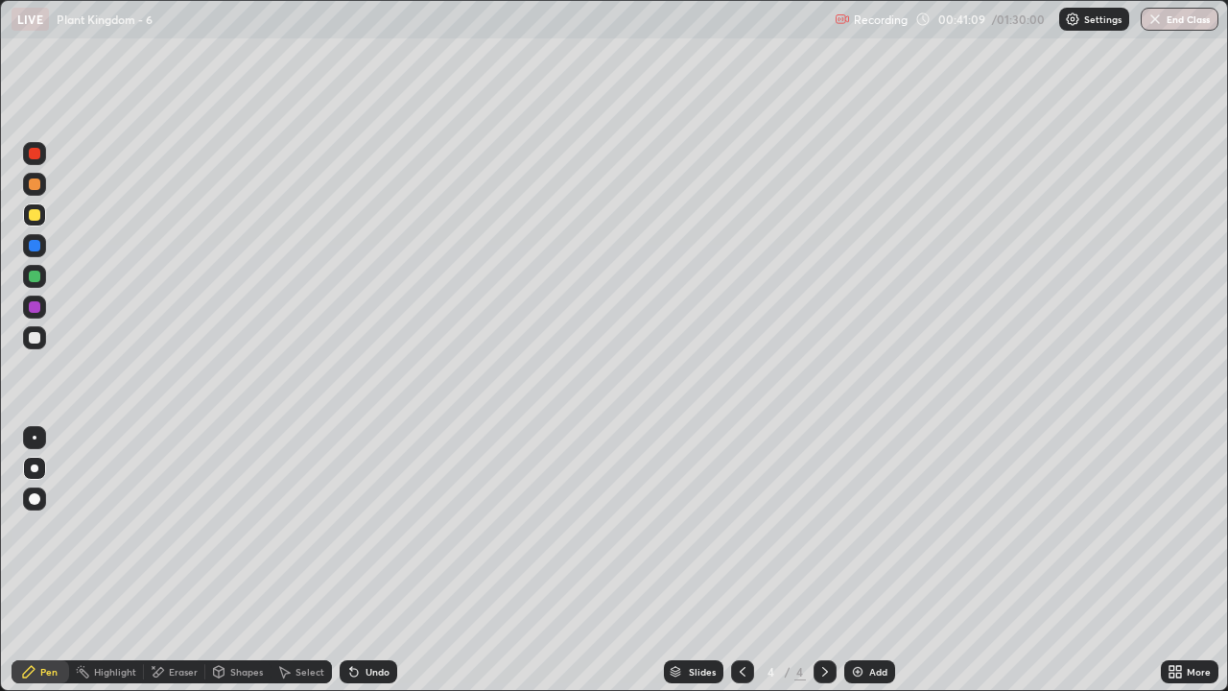
click at [35, 338] on div at bounding box center [35, 338] width 12 height 12
click at [38, 306] on div at bounding box center [35, 307] width 12 height 12
click at [36, 194] on div at bounding box center [34, 184] width 23 height 23
click at [248, 560] on div "Shapes" at bounding box center [246, 672] width 33 height 10
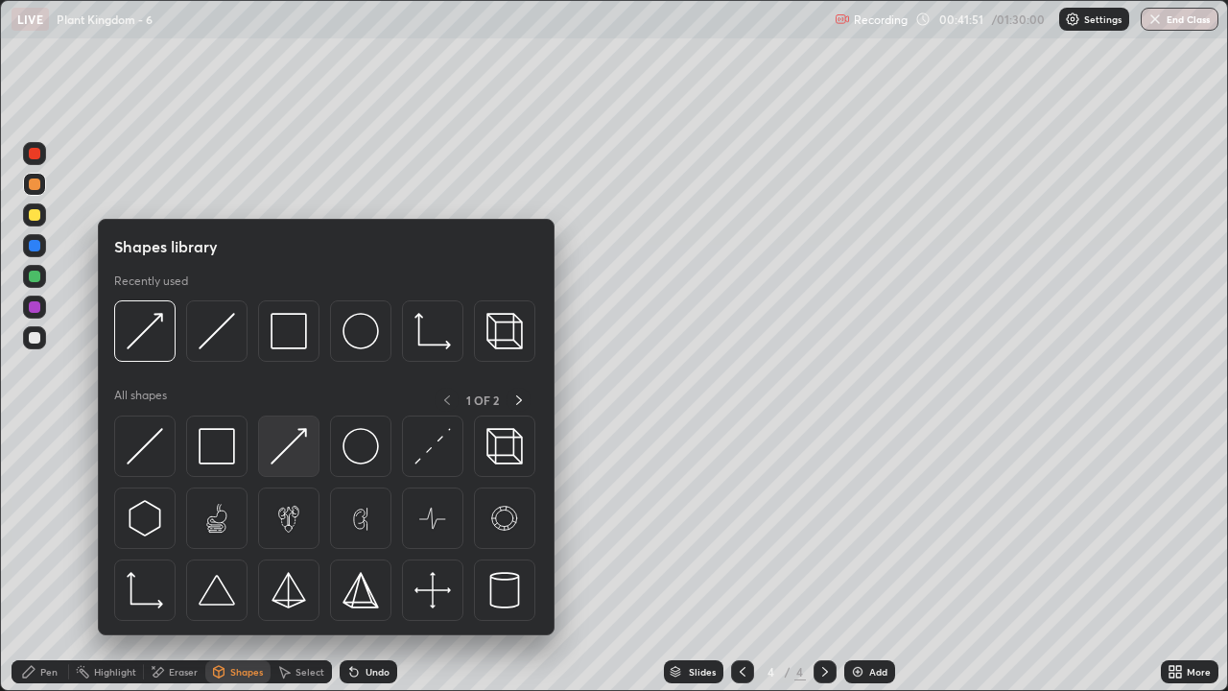
click at [296, 453] on img at bounding box center [289, 446] width 36 height 36
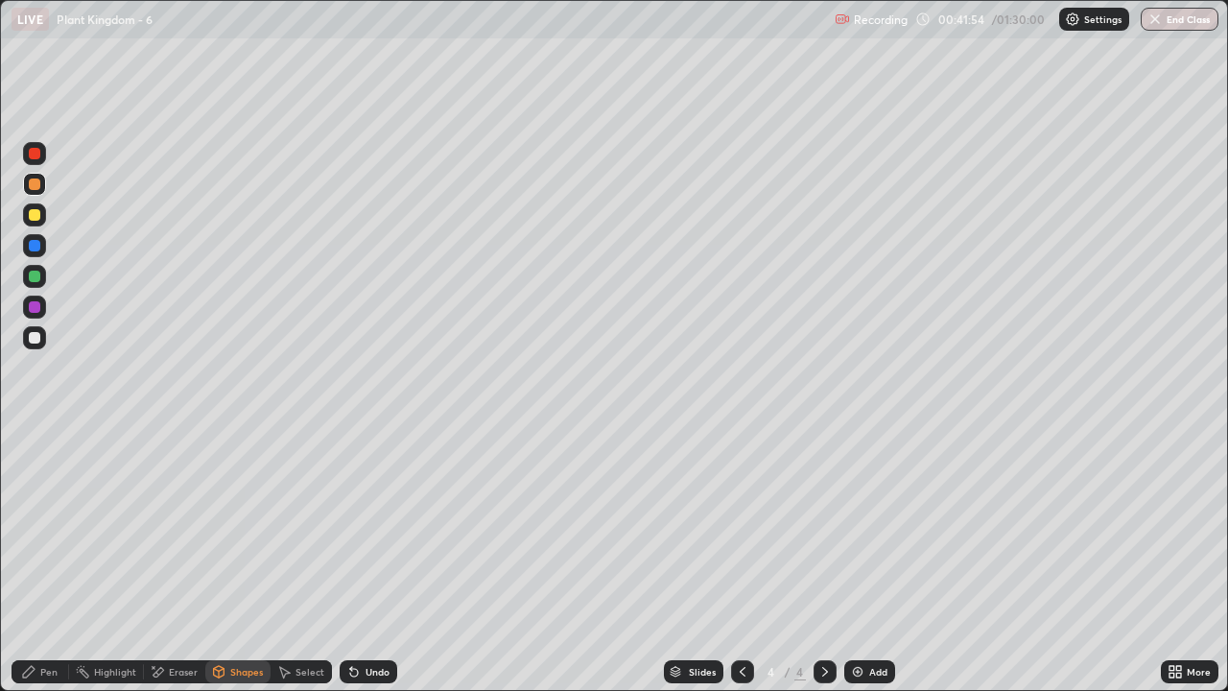
click at [42, 560] on div "Pen" at bounding box center [48, 672] width 17 height 10
click at [48, 560] on div "Pen" at bounding box center [48, 672] width 17 height 10
click at [171, 560] on div "Eraser" at bounding box center [183, 672] width 29 height 10
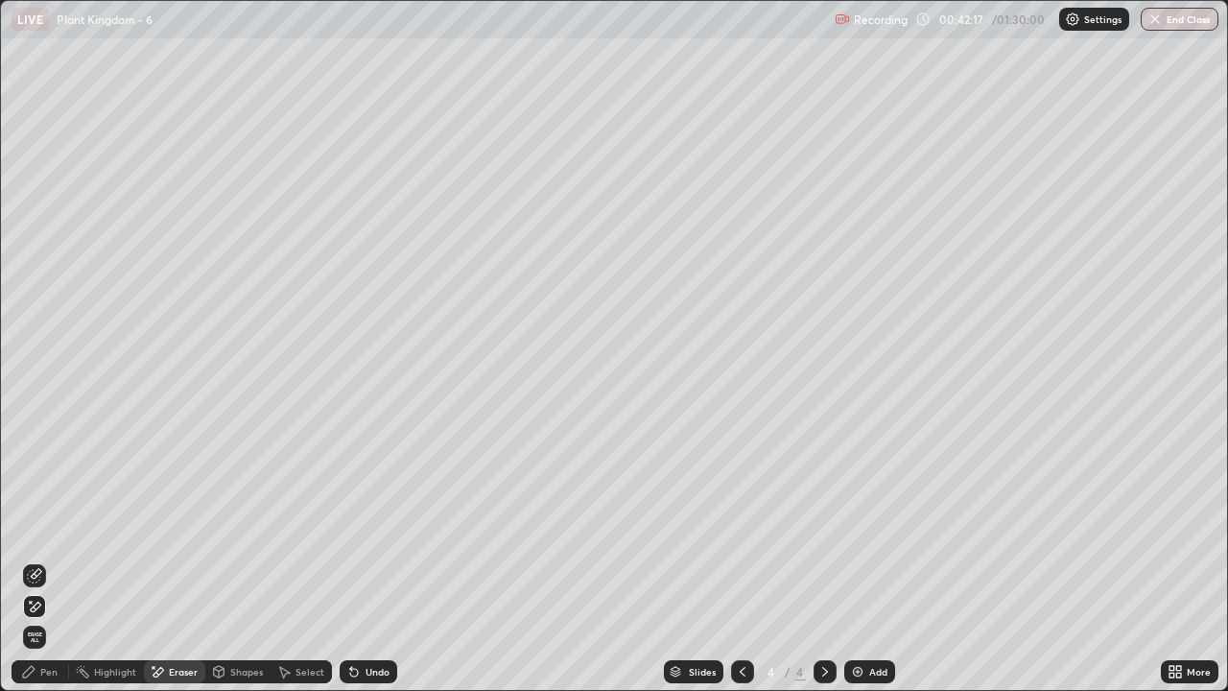
click at [36, 560] on icon at bounding box center [34, 607] width 15 height 16
click at [60, 560] on div "Pen" at bounding box center [41, 671] width 58 height 23
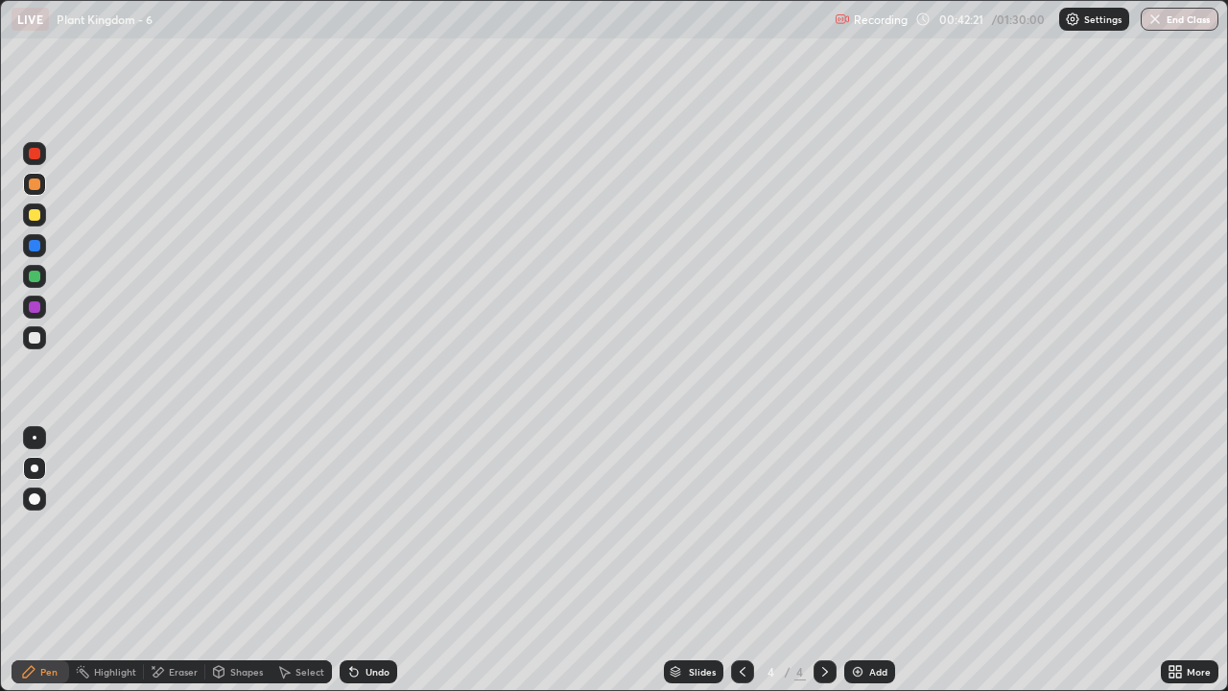
click at [185, 560] on div "Eraser" at bounding box center [183, 672] width 29 height 10
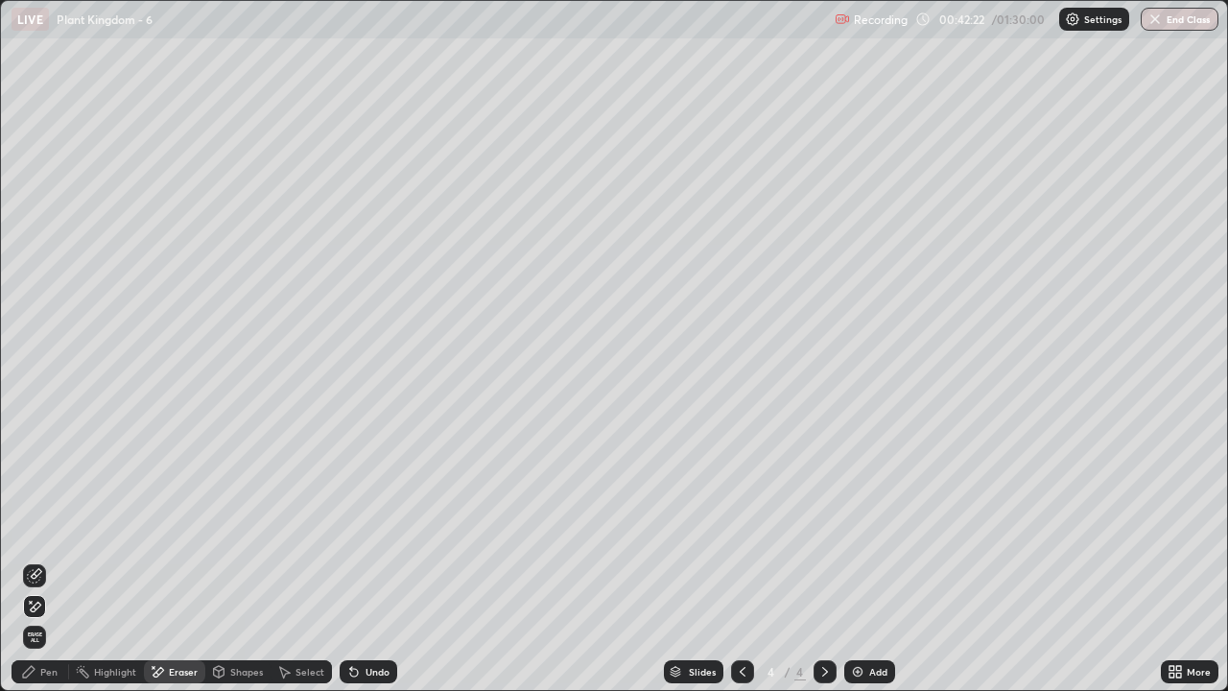
click at [238, 560] on div "Shapes" at bounding box center [246, 672] width 33 height 10
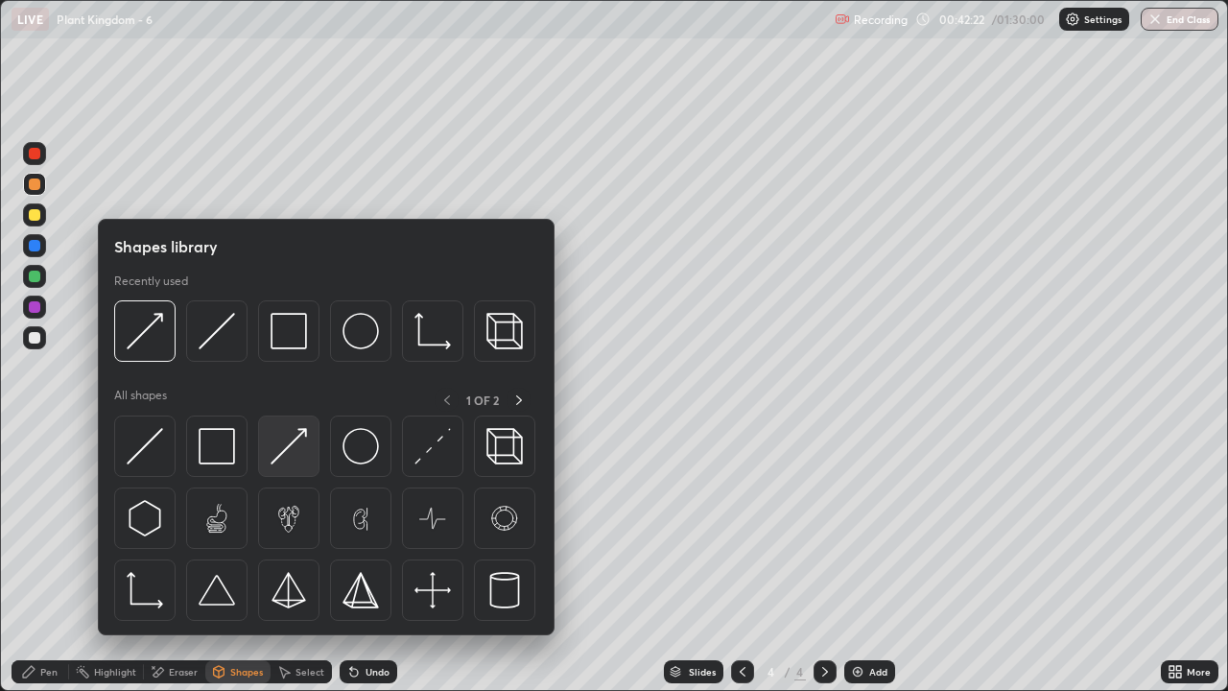
click at [286, 451] on img at bounding box center [289, 446] width 36 height 36
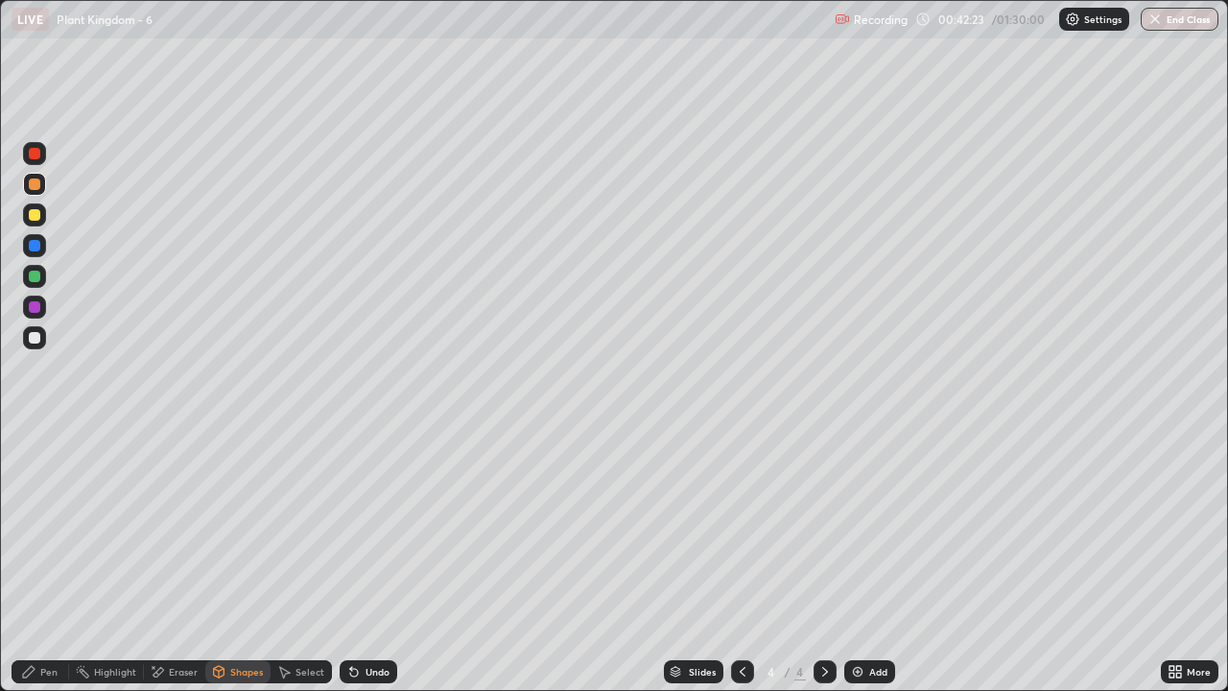
click at [36, 341] on div at bounding box center [35, 338] width 12 height 12
click at [47, 560] on div "Pen" at bounding box center [48, 672] width 17 height 10
click at [177, 560] on div "Eraser" at bounding box center [174, 671] width 61 height 23
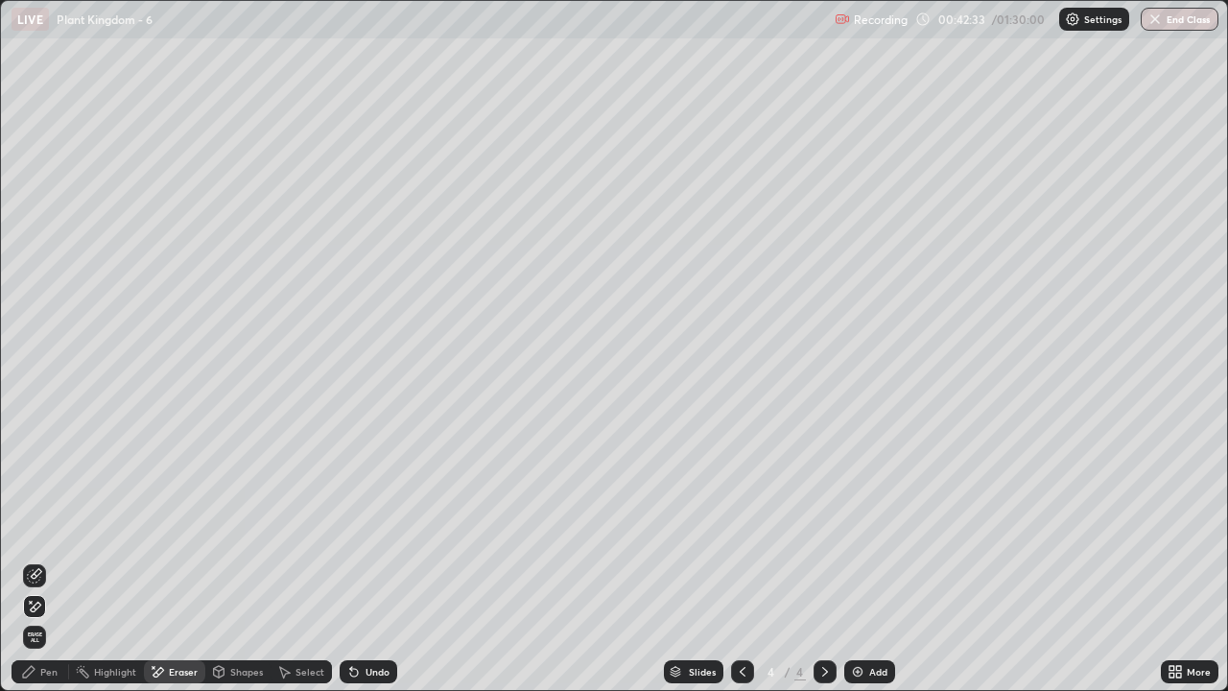
click at [41, 560] on div "Pen" at bounding box center [41, 671] width 58 height 23
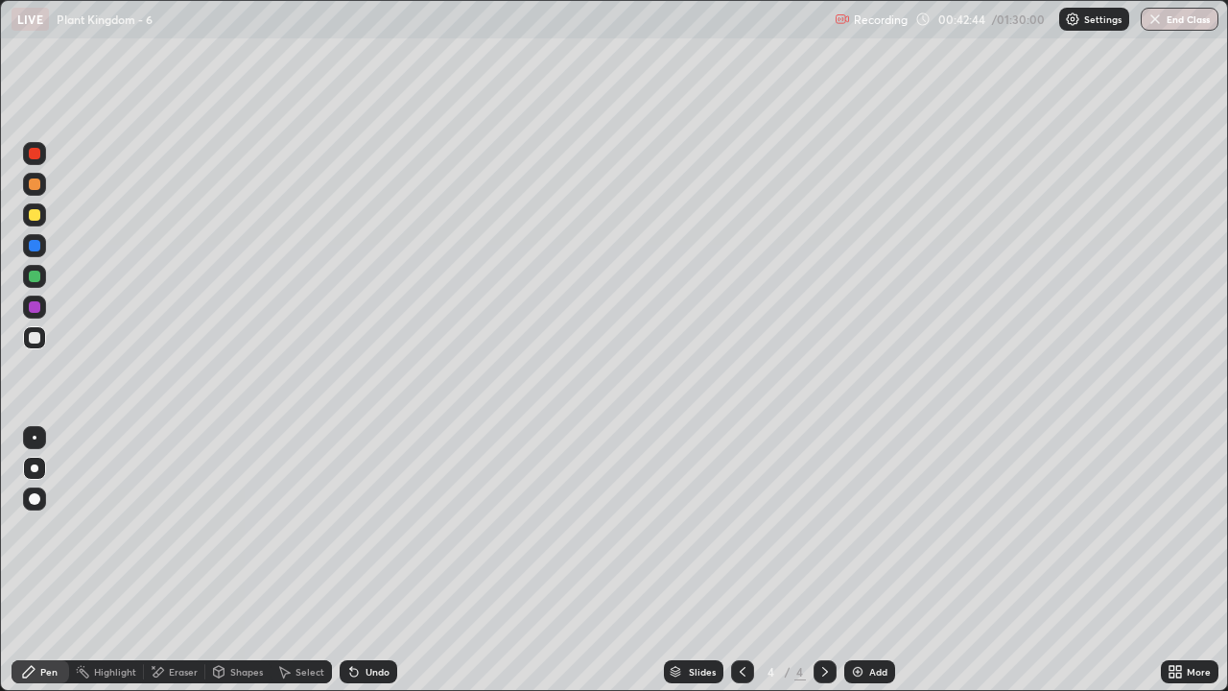
click at [35, 309] on div at bounding box center [35, 307] width 12 height 12
click at [36, 278] on div at bounding box center [35, 277] width 12 height 12
click at [51, 560] on div "Pen" at bounding box center [48, 672] width 17 height 10
click at [38, 217] on div at bounding box center [35, 215] width 12 height 12
click at [180, 560] on div "Eraser" at bounding box center [183, 672] width 29 height 10
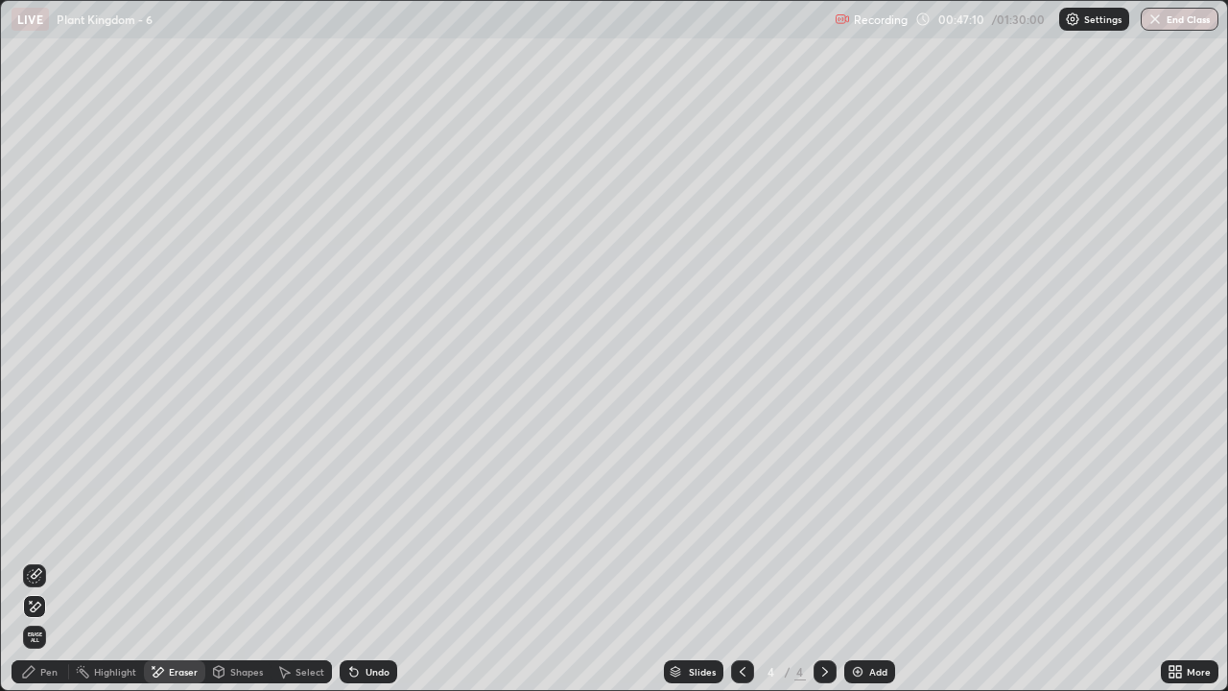
click at [52, 560] on div "Pen" at bounding box center [41, 671] width 58 height 23
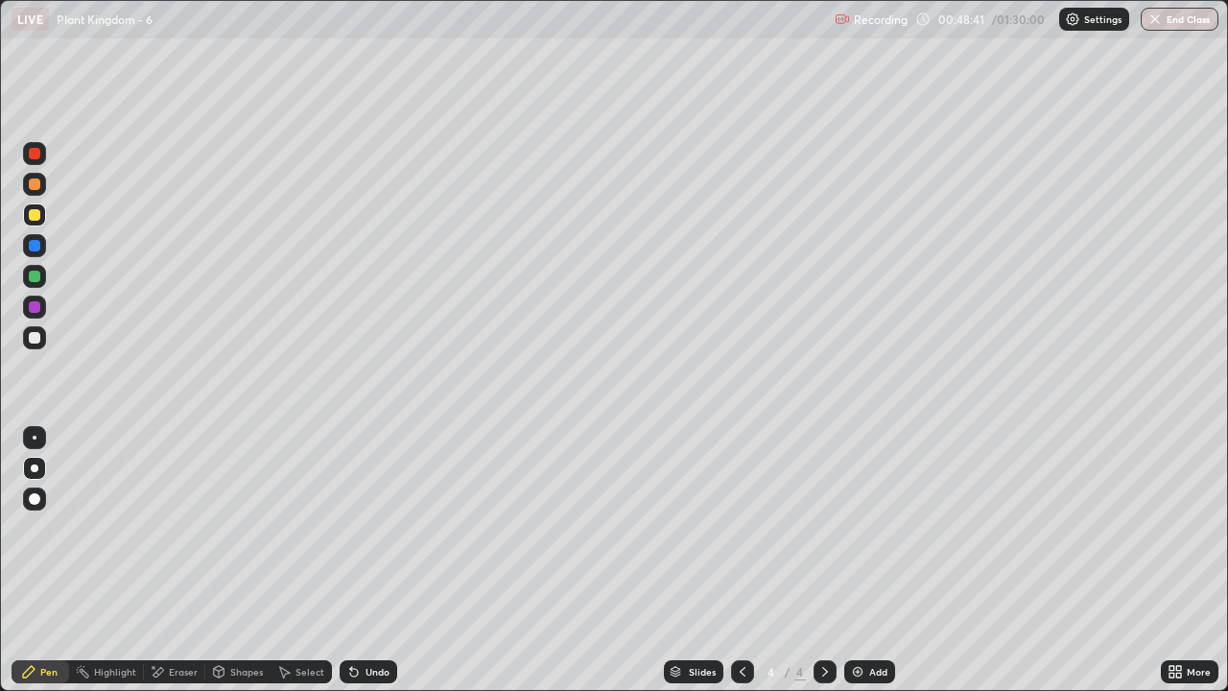
click at [176, 560] on div "Eraser" at bounding box center [183, 672] width 29 height 10
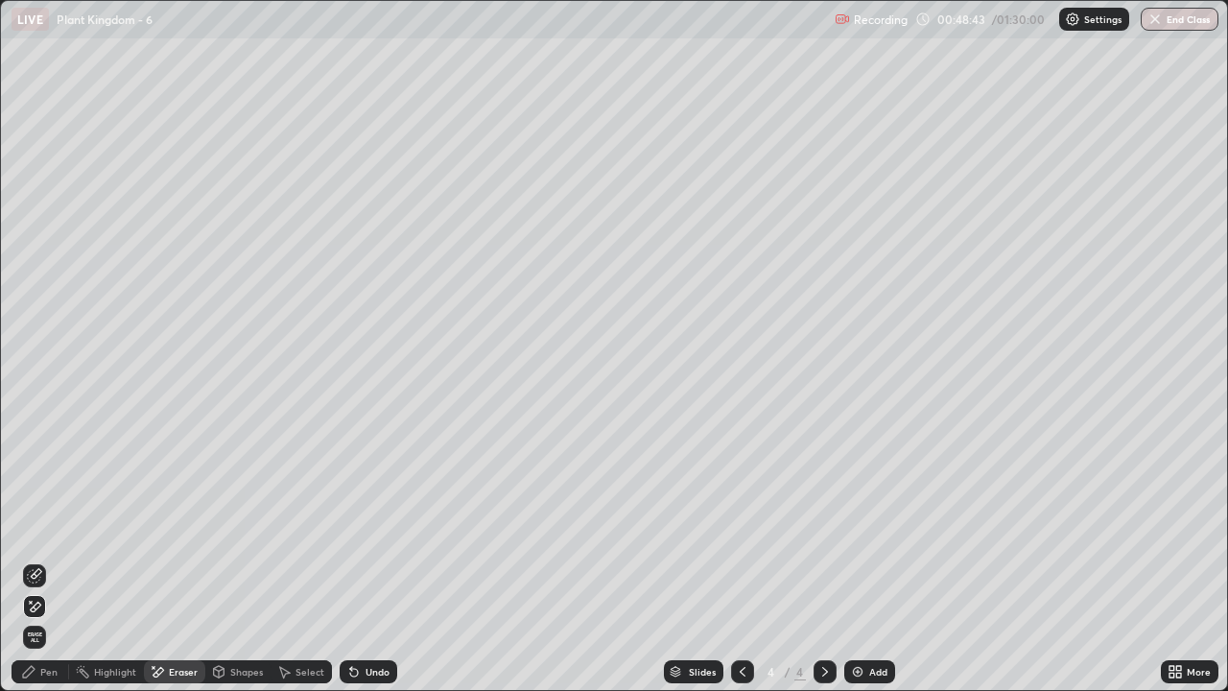
click at [52, 560] on div "Pen" at bounding box center [41, 671] width 58 height 23
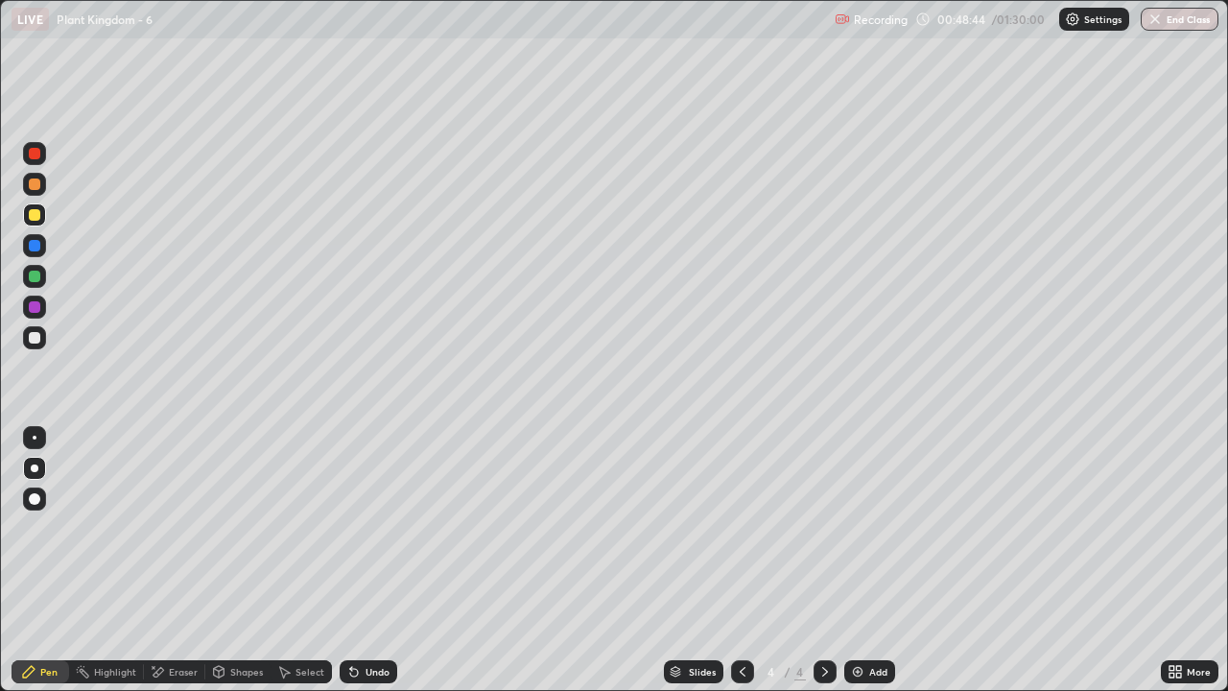
click at [37, 336] on div at bounding box center [35, 338] width 12 height 12
click at [232, 560] on div "Shapes" at bounding box center [246, 672] width 33 height 10
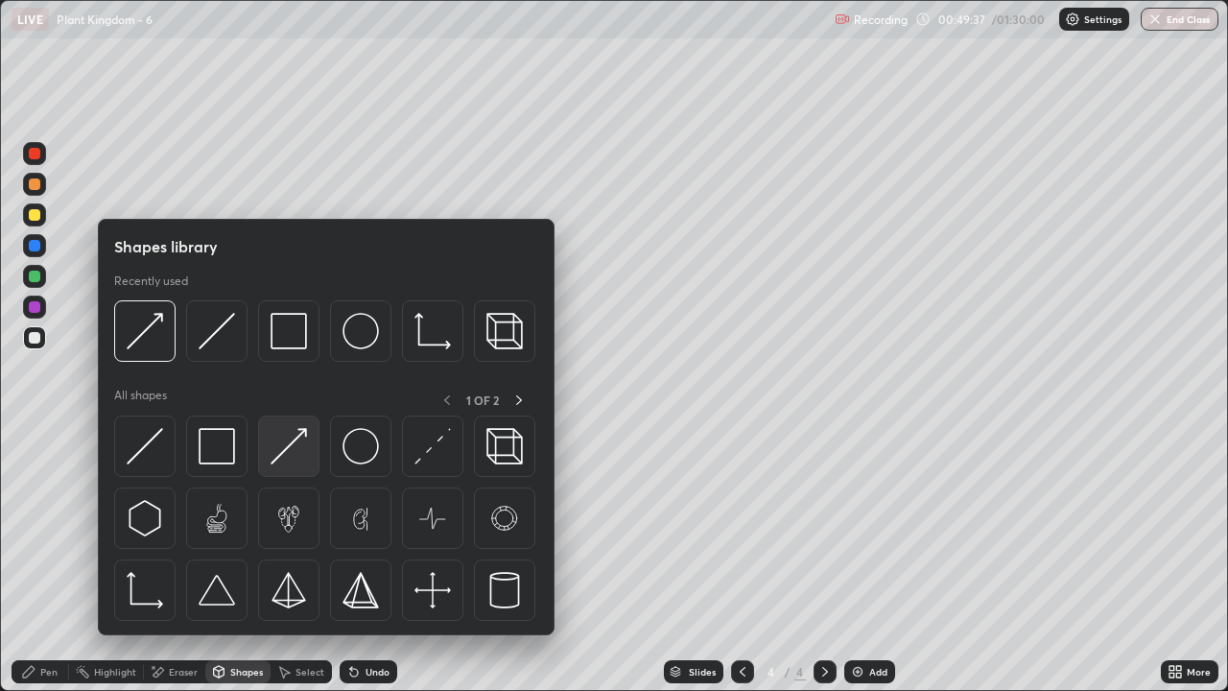
click at [294, 455] on img at bounding box center [289, 446] width 36 height 36
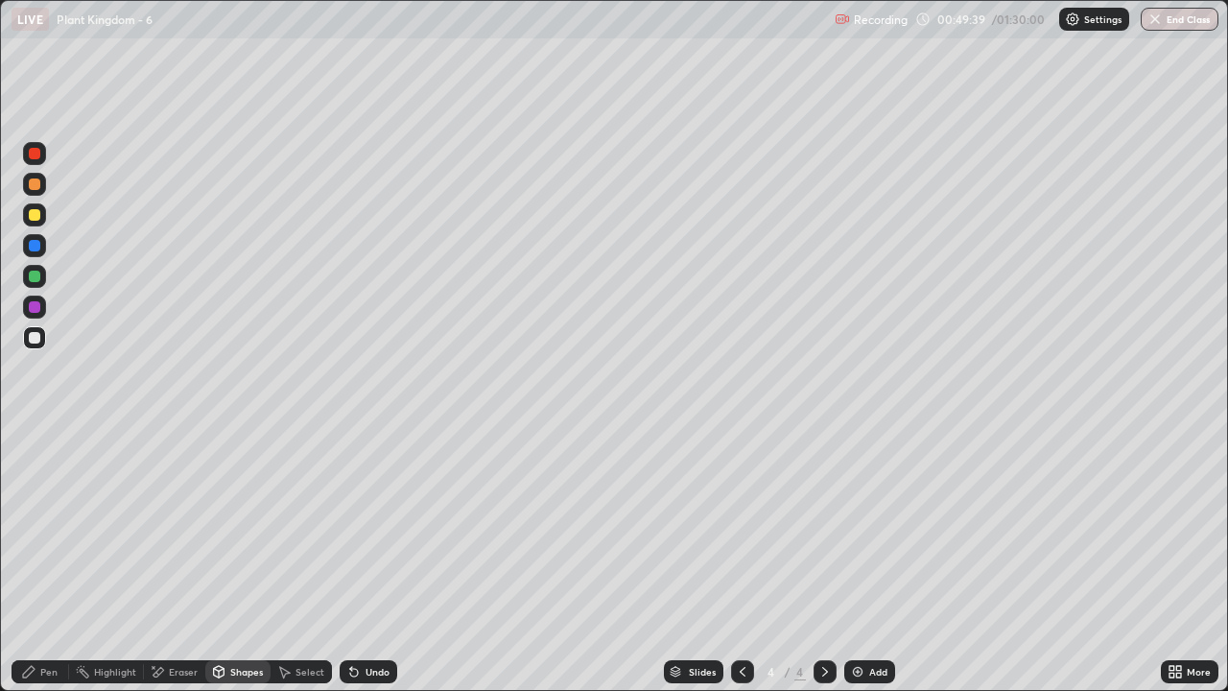
click at [50, 560] on div "Pen" at bounding box center [48, 672] width 17 height 10
click at [35, 220] on div at bounding box center [35, 215] width 12 height 12
click at [38, 343] on div at bounding box center [34, 337] width 23 height 23
click at [230, 560] on div "Shapes" at bounding box center [246, 672] width 33 height 10
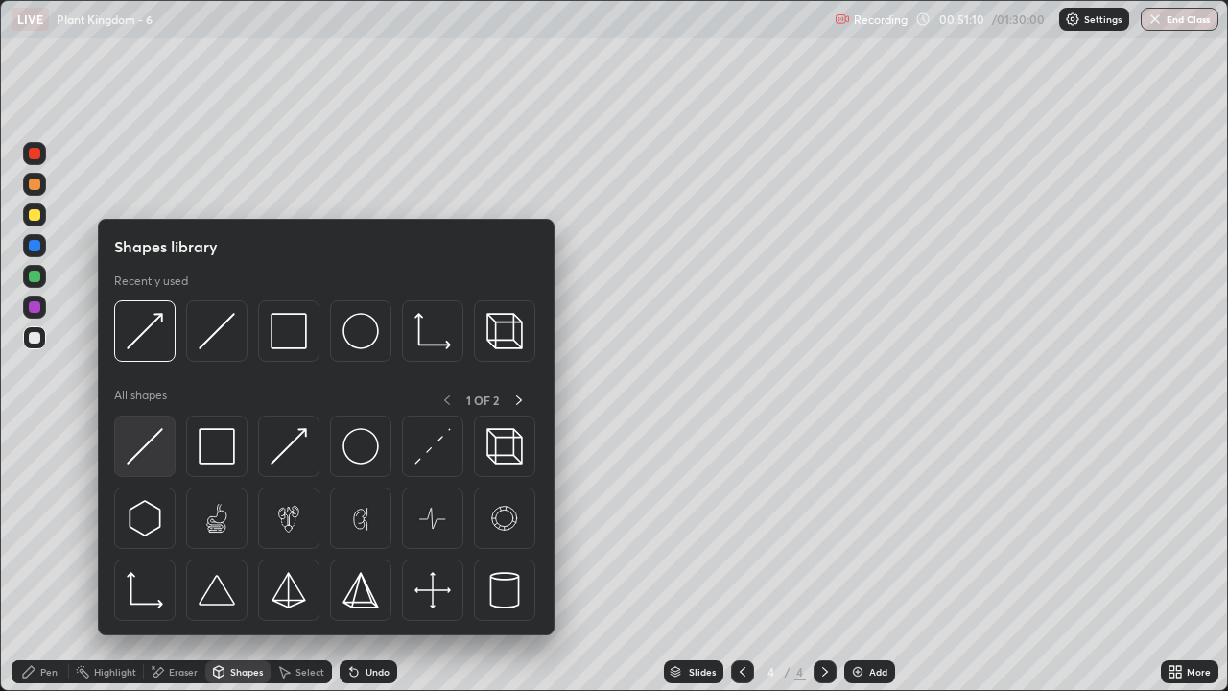
click at [156, 457] on img at bounding box center [145, 446] width 36 height 36
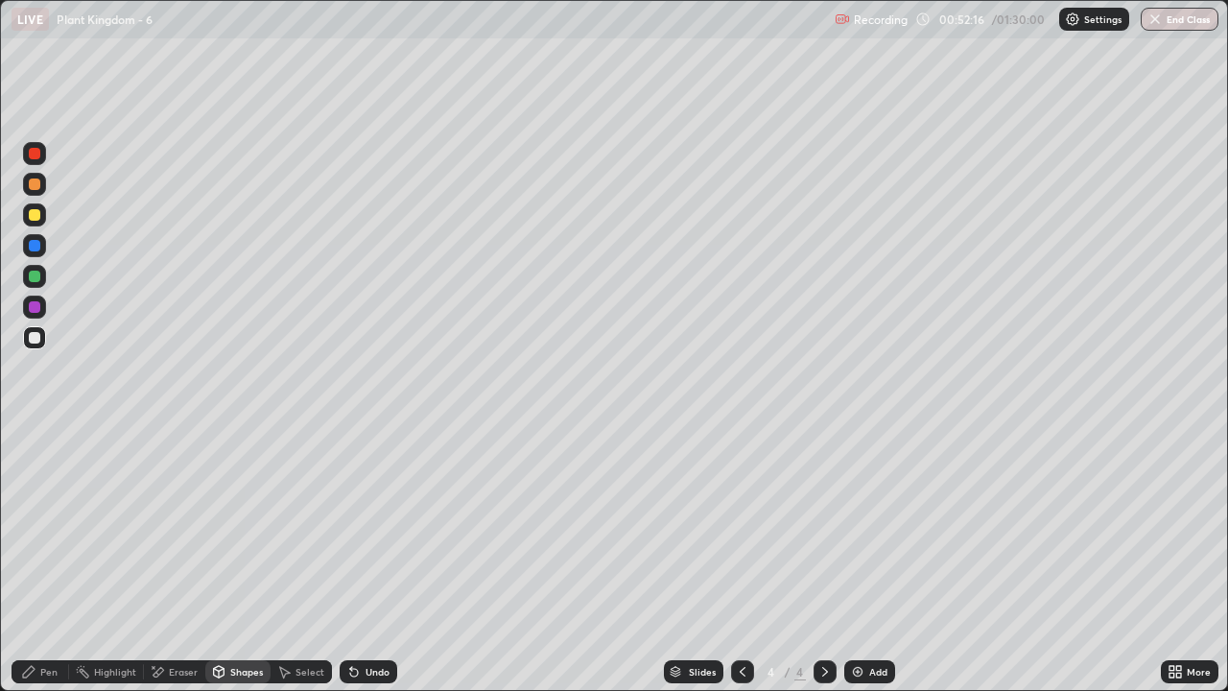
click at [825, 560] on icon at bounding box center [824, 671] width 15 height 15
click at [858, 560] on img at bounding box center [857, 671] width 15 height 15
click at [39, 217] on div at bounding box center [35, 215] width 12 height 12
click at [240, 560] on div "Shapes" at bounding box center [246, 672] width 33 height 10
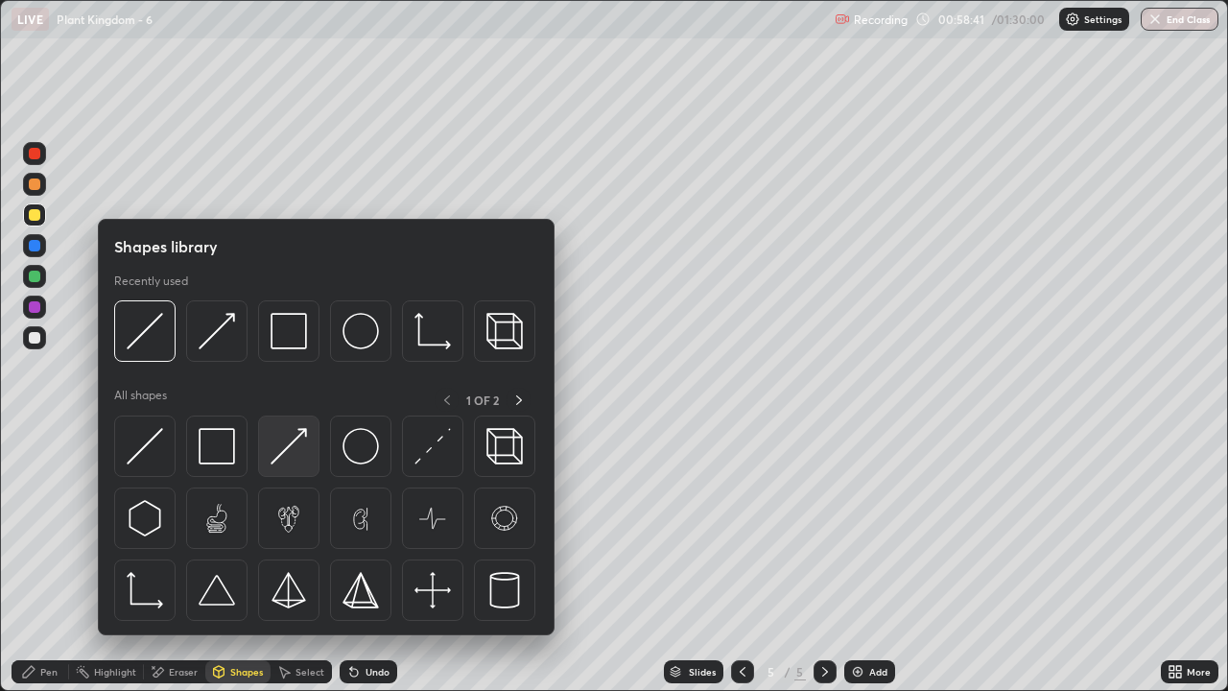
click at [285, 453] on img at bounding box center [289, 446] width 36 height 36
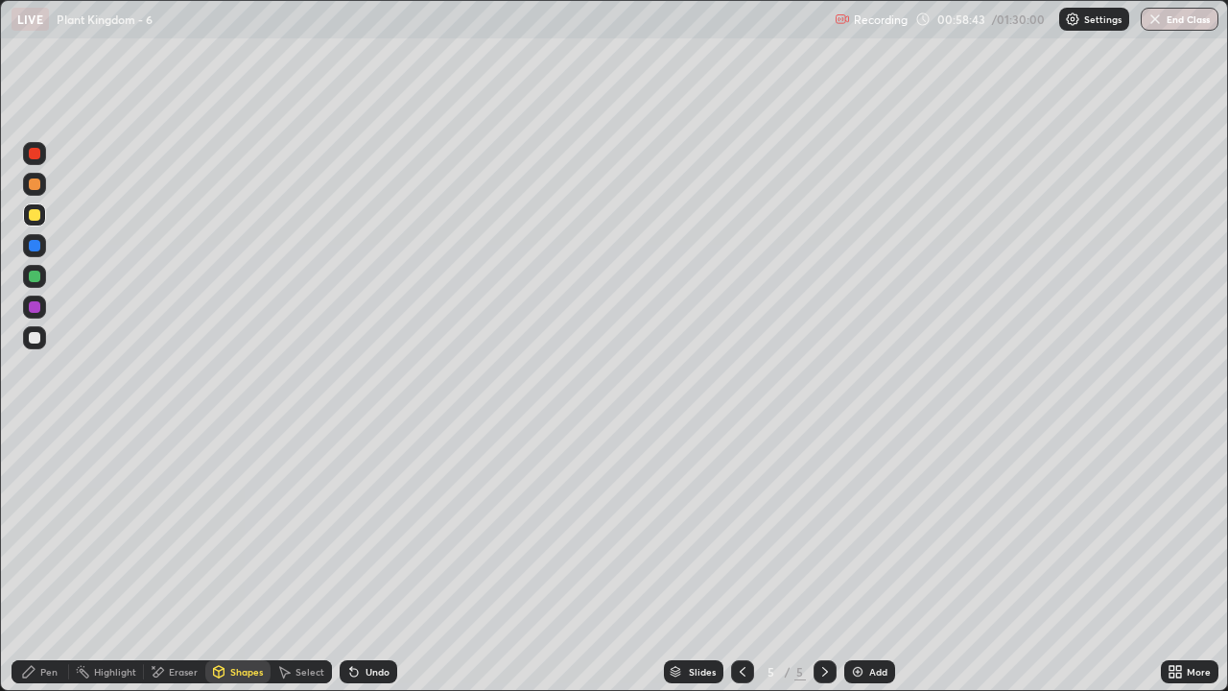
click at [51, 560] on div "Pen" at bounding box center [48, 672] width 17 height 10
click at [36, 344] on div at bounding box center [34, 337] width 23 height 23
click at [44, 189] on div at bounding box center [34, 184] width 23 height 23
click at [38, 281] on div at bounding box center [34, 276] width 23 height 23
click at [50, 560] on div "Pen" at bounding box center [48, 672] width 17 height 10
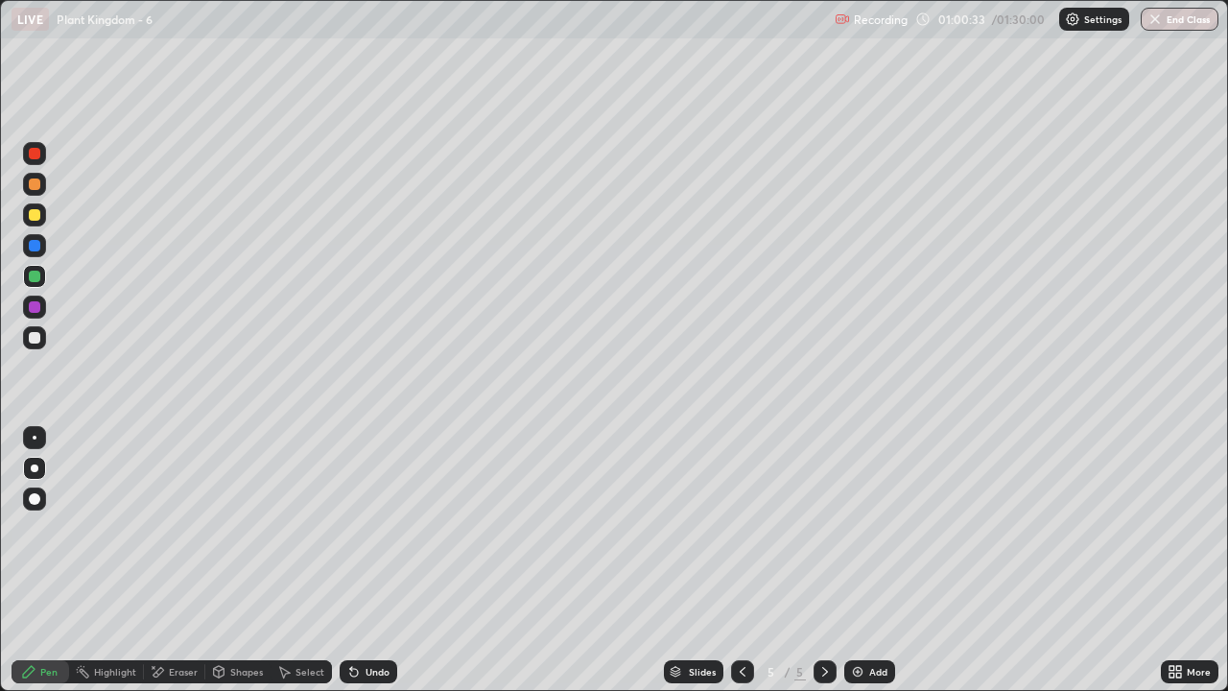
click at [38, 337] on div at bounding box center [35, 338] width 12 height 12
click at [35, 279] on div at bounding box center [35, 277] width 12 height 12
click at [36, 219] on div at bounding box center [35, 215] width 12 height 12
click at [37, 187] on div at bounding box center [35, 184] width 12 height 12
click at [38, 278] on div at bounding box center [35, 277] width 12 height 12
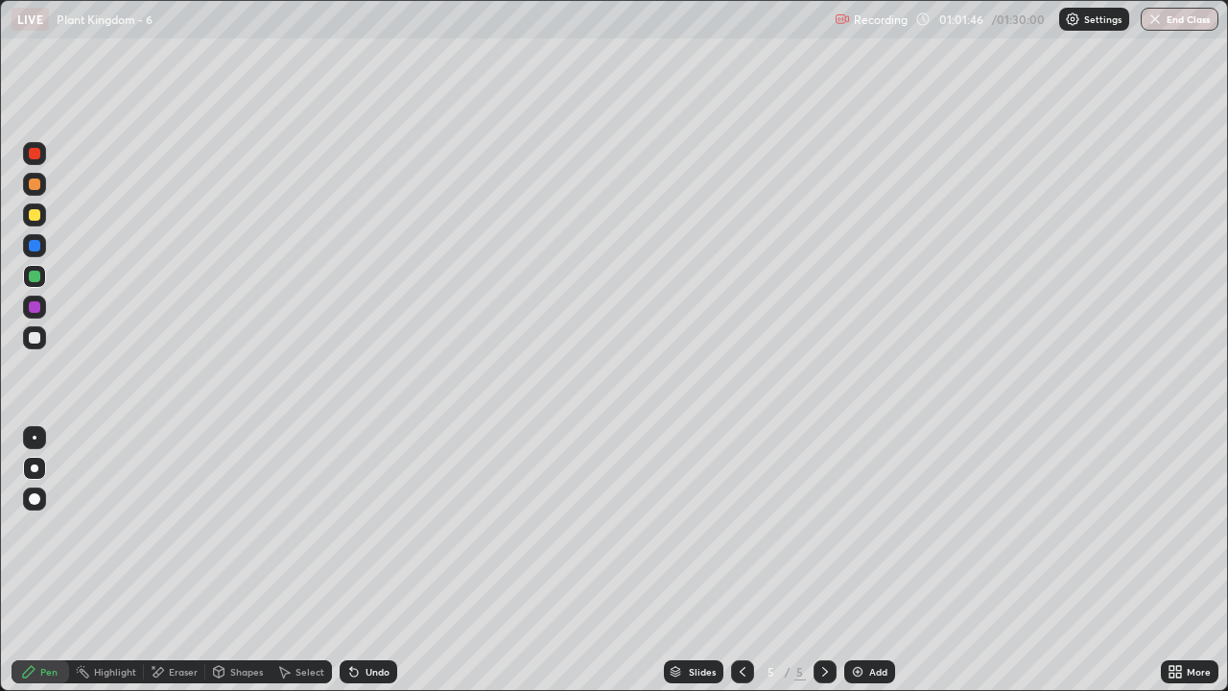
click at [38, 311] on div at bounding box center [35, 307] width 12 height 12
click at [38, 336] on div at bounding box center [35, 338] width 12 height 12
click at [35, 215] on div at bounding box center [35, 215] width 12 height 12
click at [289, 560] on icon at bounding box center [283, 671] width 15 height 15
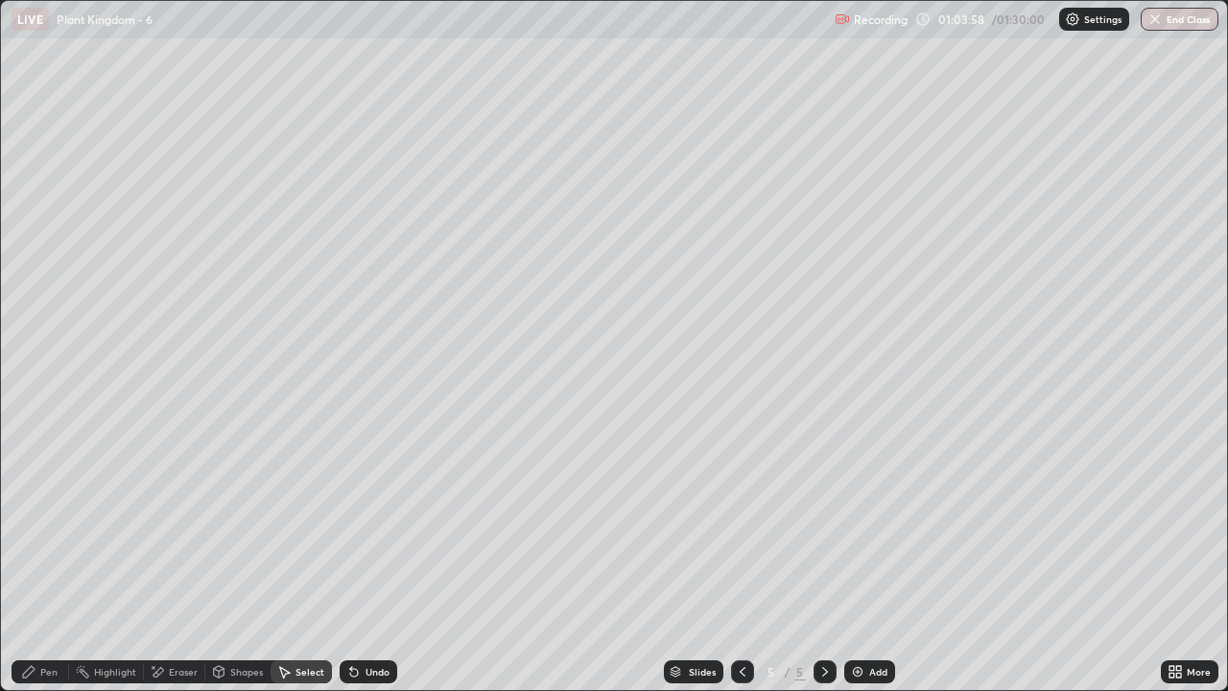
click at [232, 560] on div "Shapes" at bounding box center [246, 672] width 33 height 10
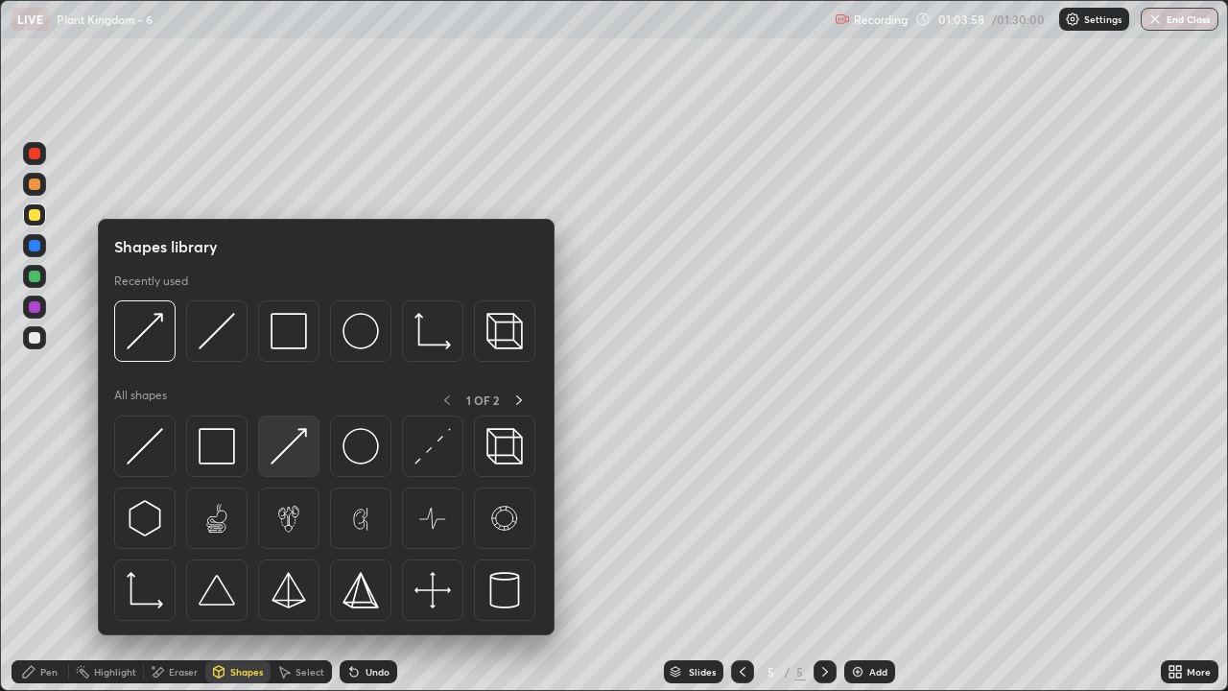
click at [294, 453] on img at bounding box center [289, 446] width 36 height 36
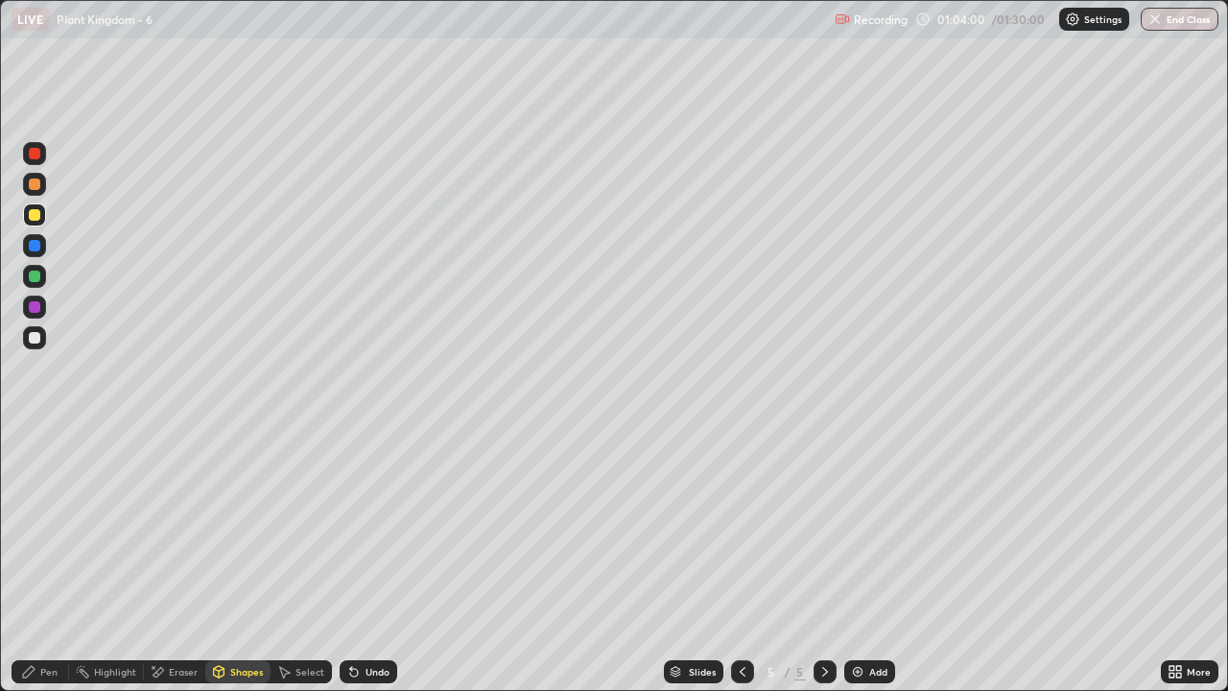
click at [34, 219] on div at bounding box center [35, 215] width 12 height 12
click at [58, 560] on div "Pen" at bounding box center [41, 671] width 58 height 23
click at [56, 560] on div "Pen" at bounding box center [48, 672] width 17 height 10
click at [37, 336] on div at bounding box center [35, 338] width 12 height 12
click at [37, 195] on div at bounding box center [34, 184] width 23 height 23
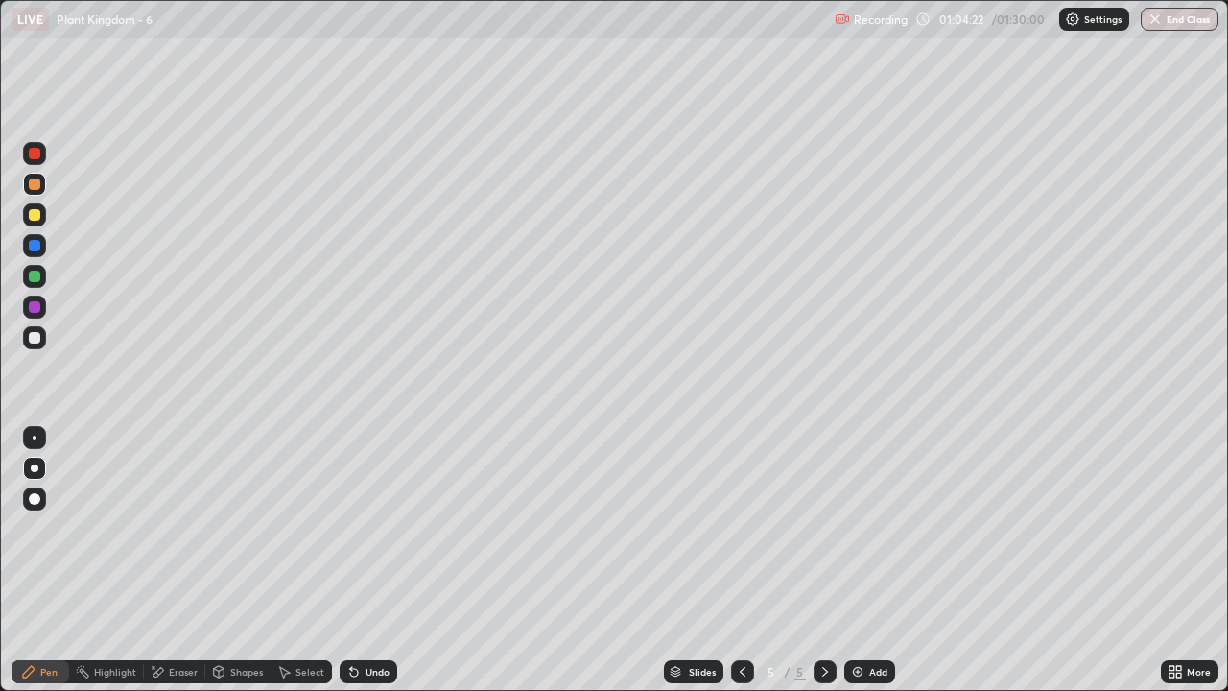
click at [246, 560] on div "Shapes" at bounding box center [246, 672] width 33 height 10
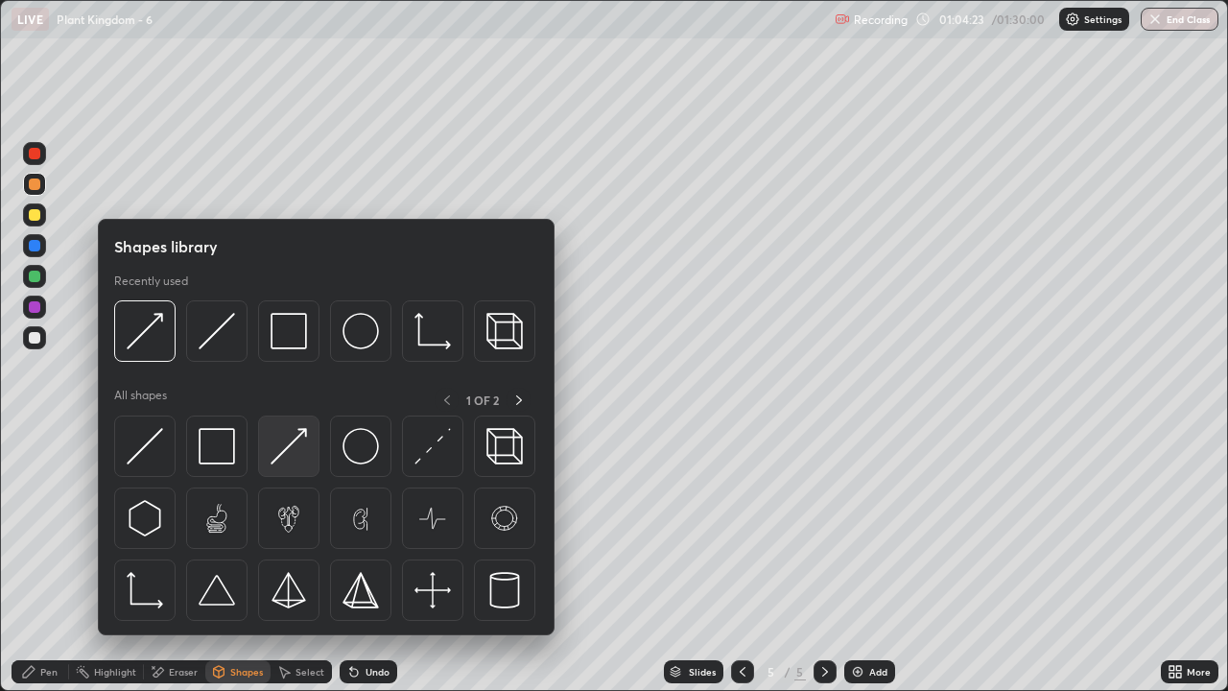
click at [290, 455] on img at bounding box center [289, 446] width 36 height 36
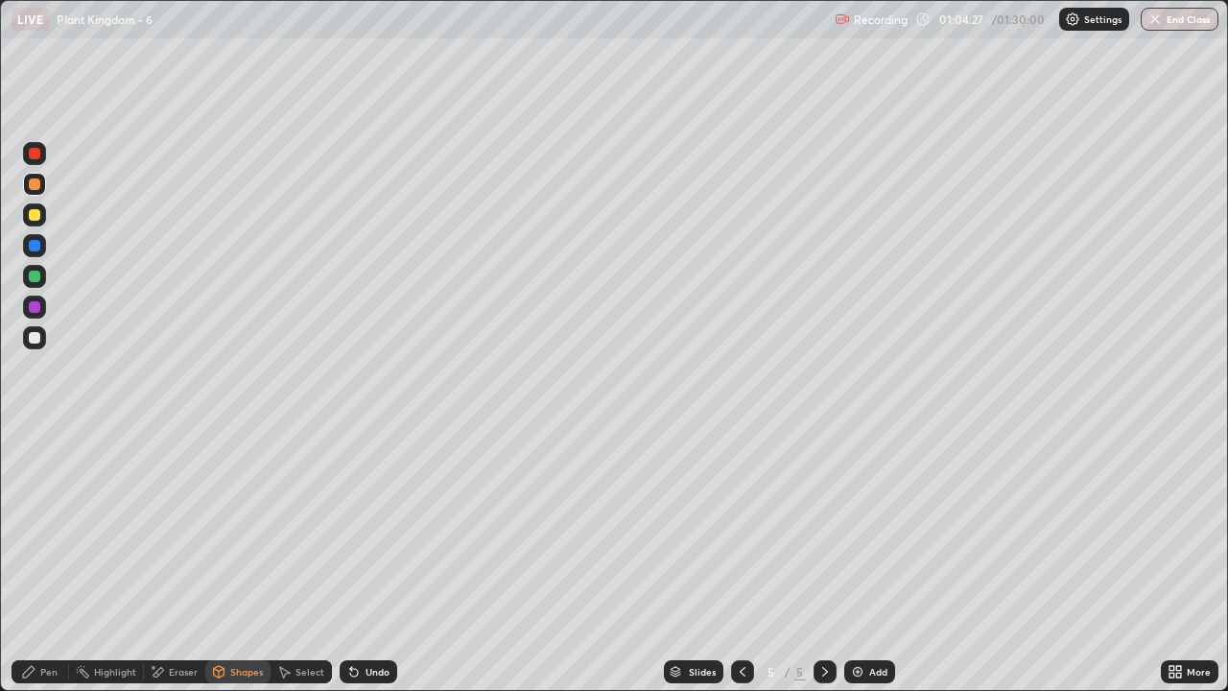
click at [44, 560] on div "Pen" at bounding box center [48, 672] width 17 height 10
click at [42, 308] on div at bounding box center [34, 307] width 23 height 23
click at [29, 207] on div at bounding box center [34, 214] width 23 height 23
click at [35, 185] on div at bounding box center [35, 184] width 12 height 12
click at [32, 315] on div at bounding box center [34, 307] width 23 height 23
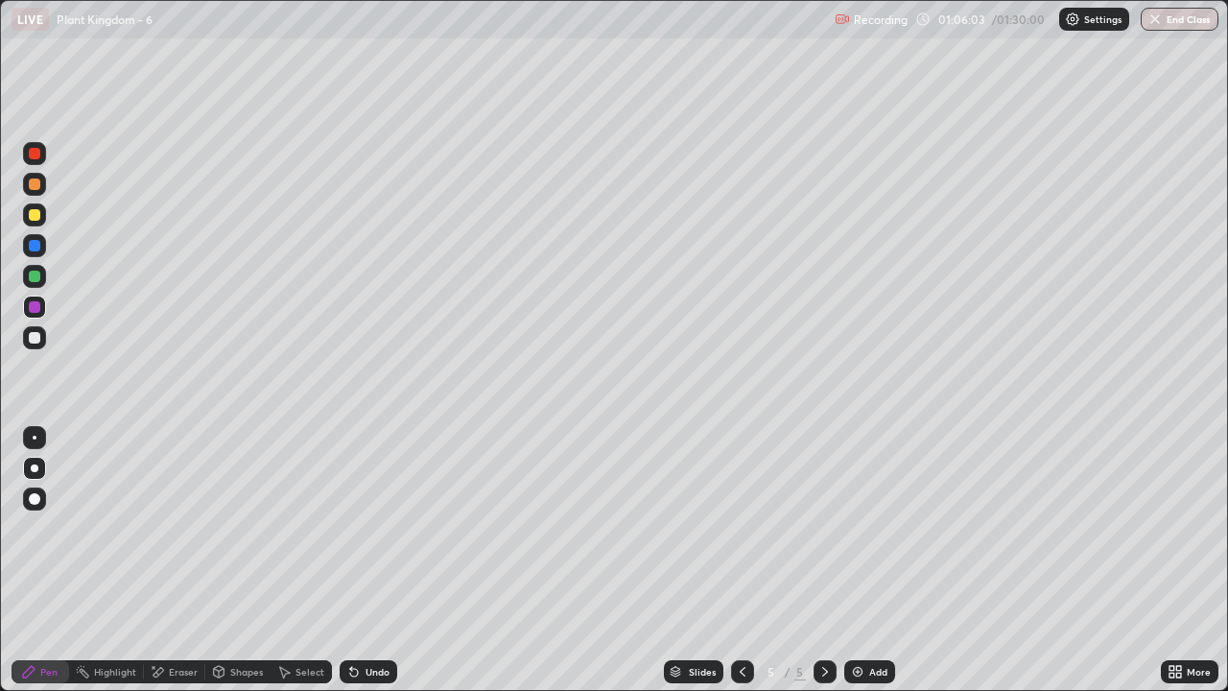
click at [162, 560] on icon at bounding box center [157, 672] width 15 height 16
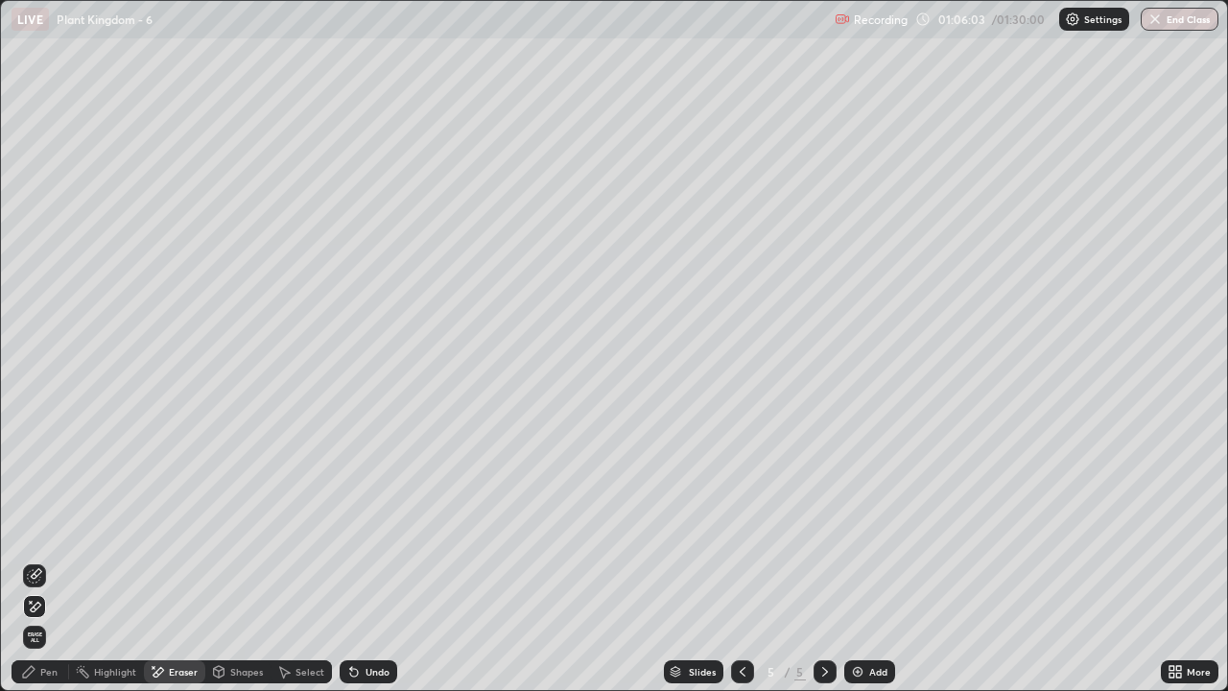
click at [40, 560] on icon at bounding box center [34, 575] width 15 height 15
click at [46, 560] on div "Pen" at bounding box center [48, 672] width 17 height 10
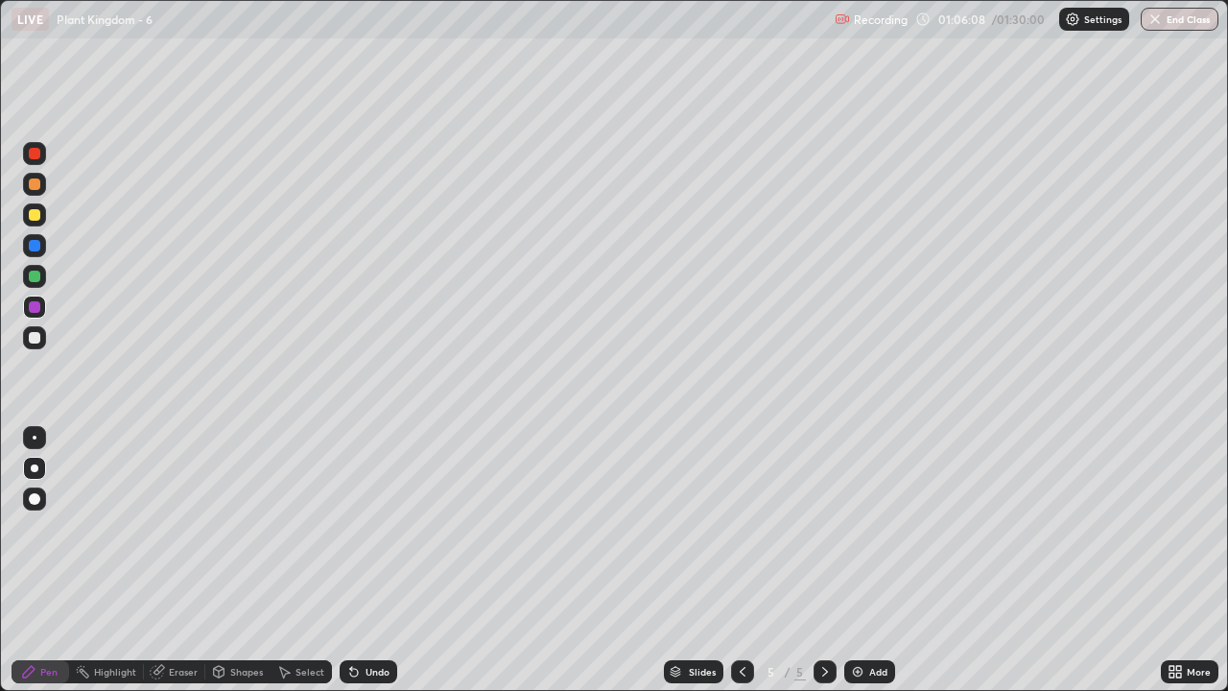
click at [41, 194] on div at bounding box center [34, 184] width 23 height 23
click at [823, 560] on icon at bounding box center [824, 671] width 15 height 15
click at [860, 560] on img at bounding box center [857, 671] width 15 height 15
click at [38, 186] on div at bounding box center [35, 184] width 12 height 12
click at [54, 560] on div "Pen" at bounding box center [48, 672] width 17 height 10
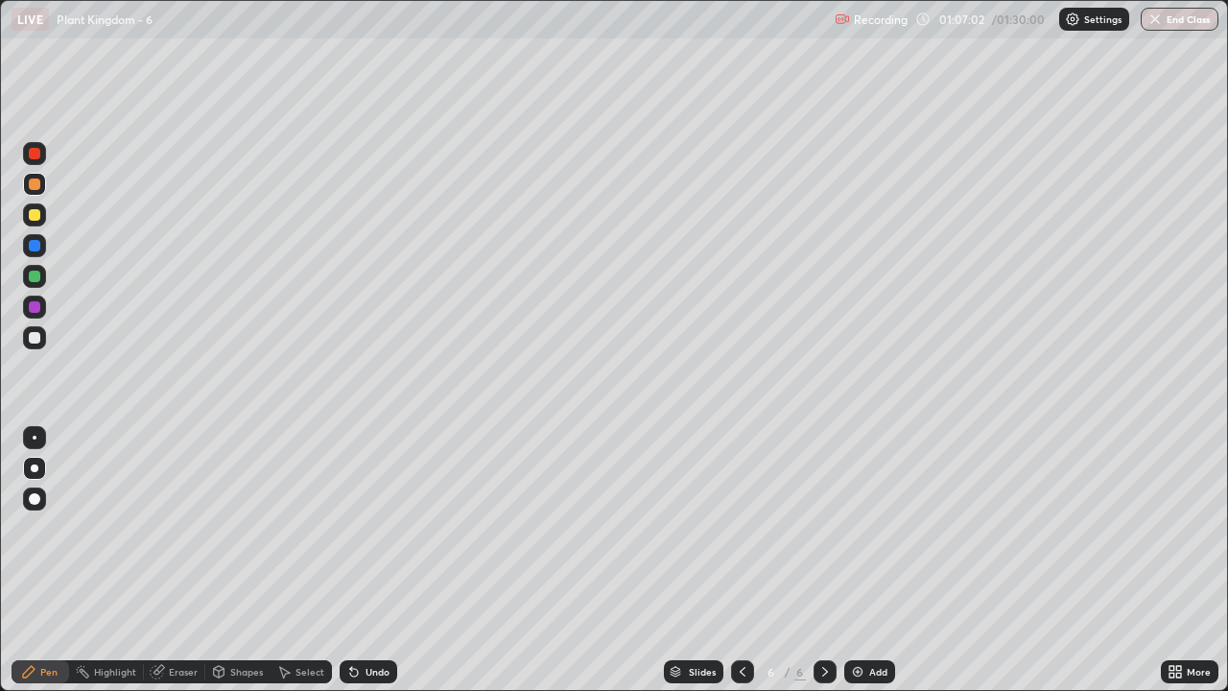
click at [38, 217] on div at bounding box center [35, 215] width 12 height 12
click at [35, 338] on div at bounding box center [35, 338] width 12 height 12
click at [246, 560] on div "Shapes" at bounding box center [246, 672] width 33 height 10
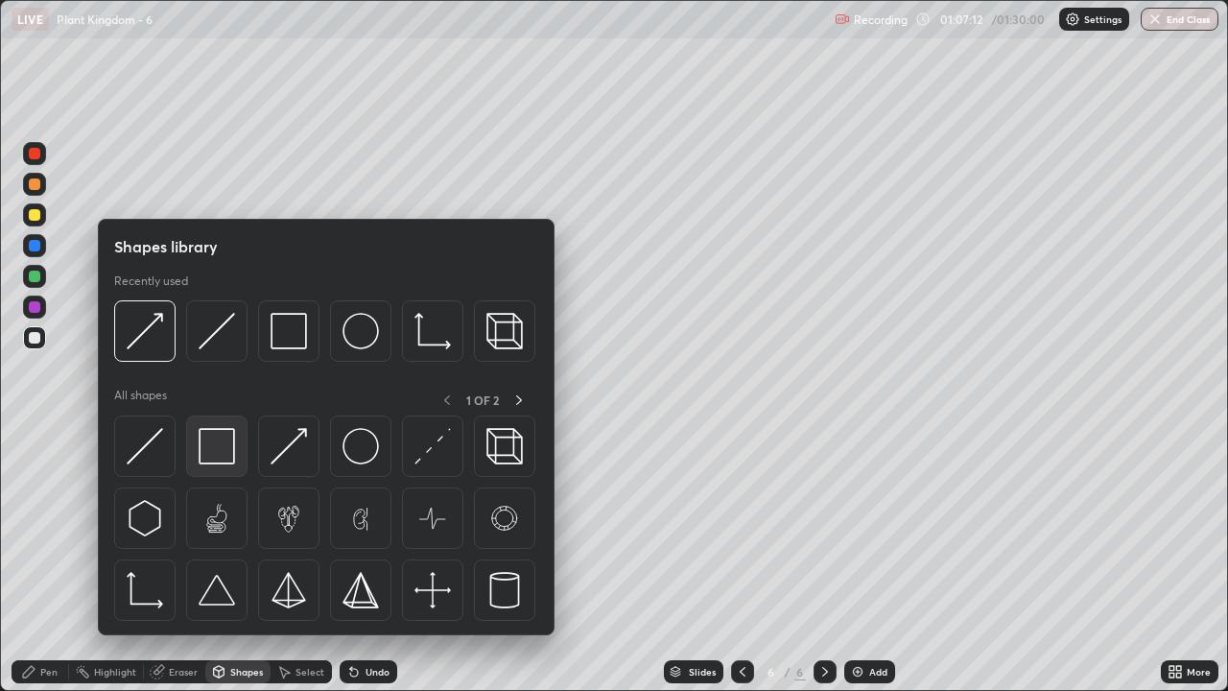
click at [220, 453] on img at bounding box center [217, 446] width 36 height 36
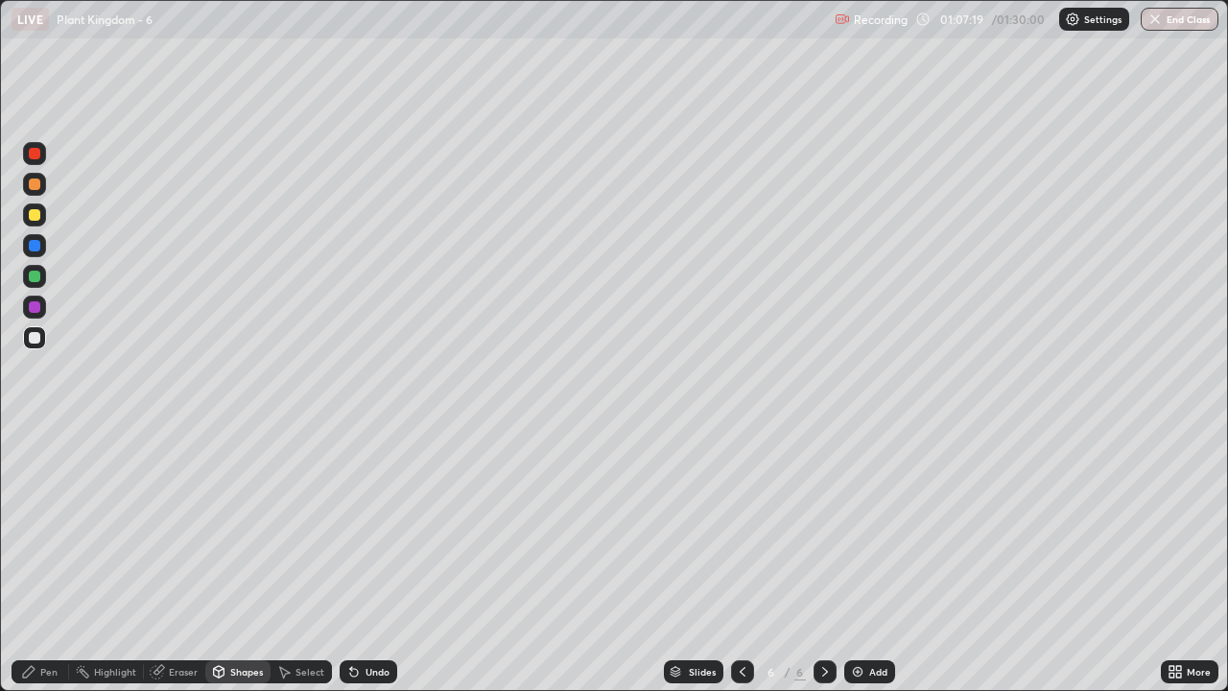
click at [244, 560] on div "Shapes" at bounding box center [246, 672] width 33 height 10
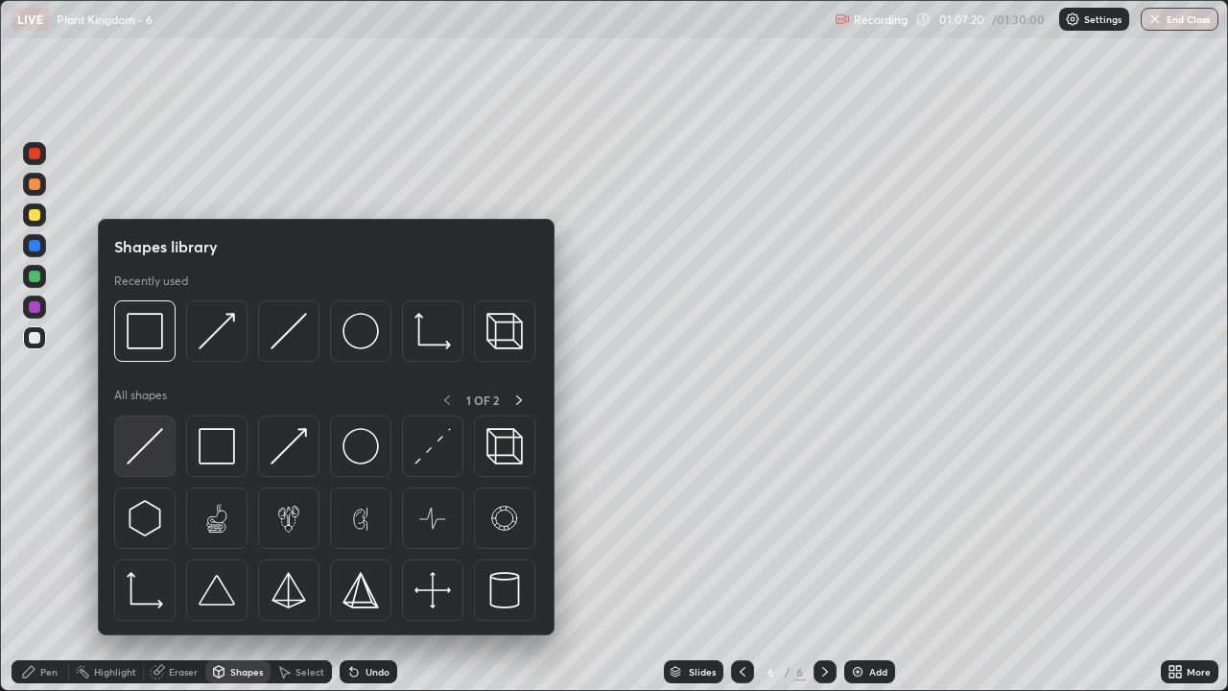
click at [159, 451] on img at bounding box center [145, 446] width 36 height 36
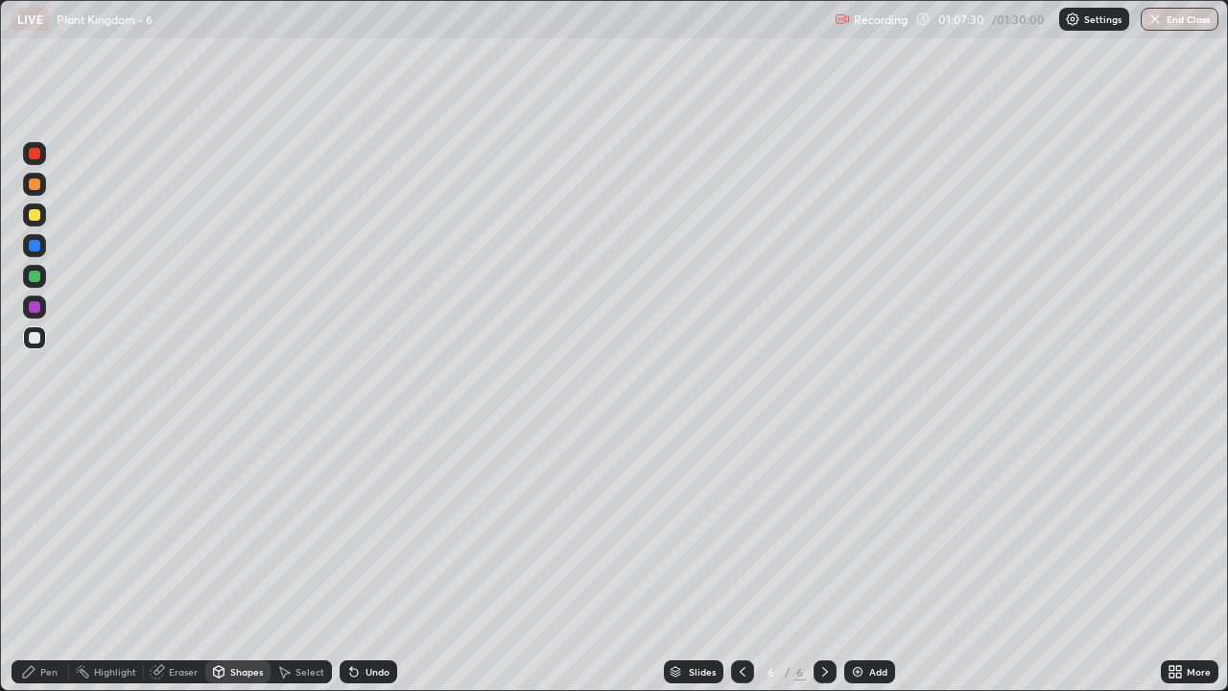
click at [35, 216] on div at bounding box center [35, 215] width 12 height 12
click at [45, 560] on div "Pen" at bounding box center [48, 672] width 17 height 10
click at [35, 314] on div at bounding box center [34, 307] width 23 height 23
click at [36, 188] on div at bounding box center [35, 184] width 12 height 12
click at [181, 560] on div "Eraser" at bounding box center [183, 672] width 29 height 10
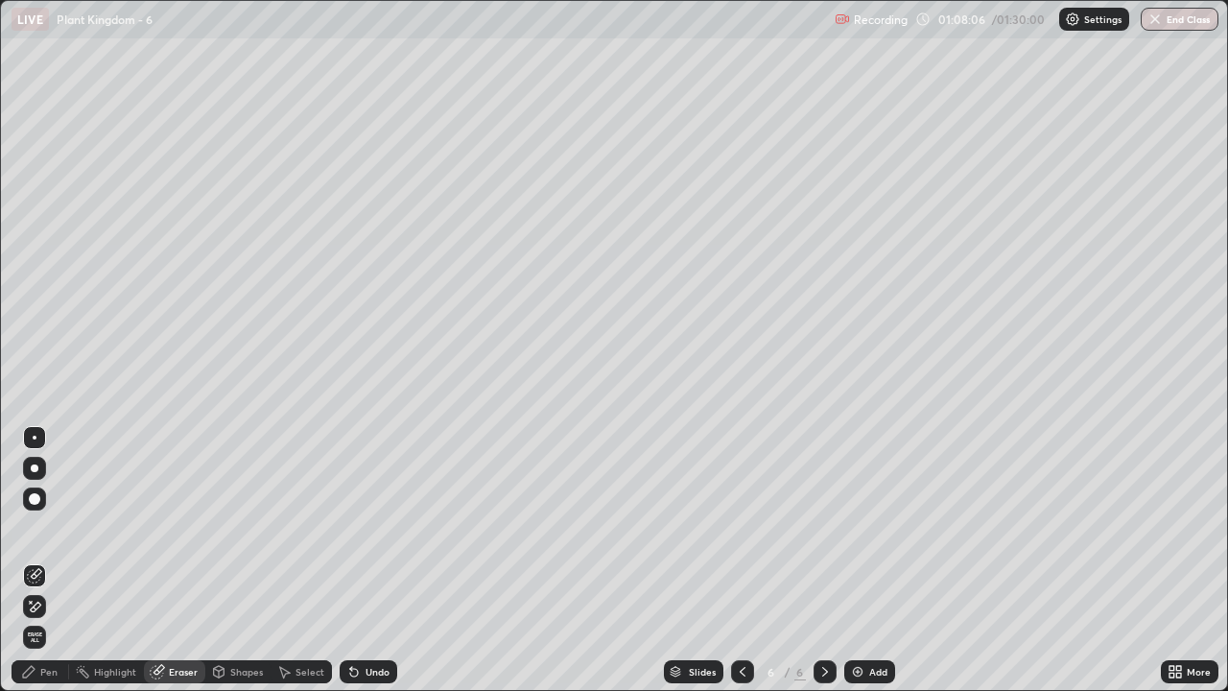
click at [44, 560] on div "Pen" at bounding box center [41, 671] width 58 height 23
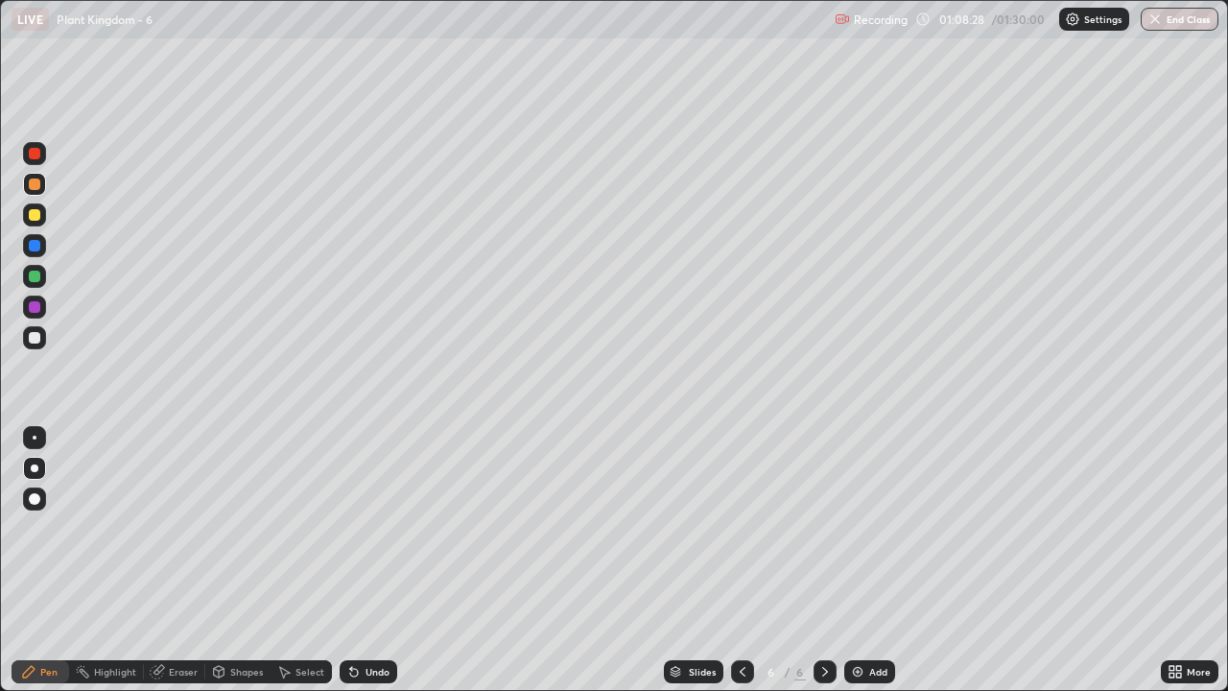
click at [36, 336] on div at bounding box center [35, 338] width 12 height 12
click at [36, 280] on div at bounding box center [35, 277] width 12 height 12
click at [169, 560] on div "Eraser" at bounding box center [183, 672] width 29 height 10
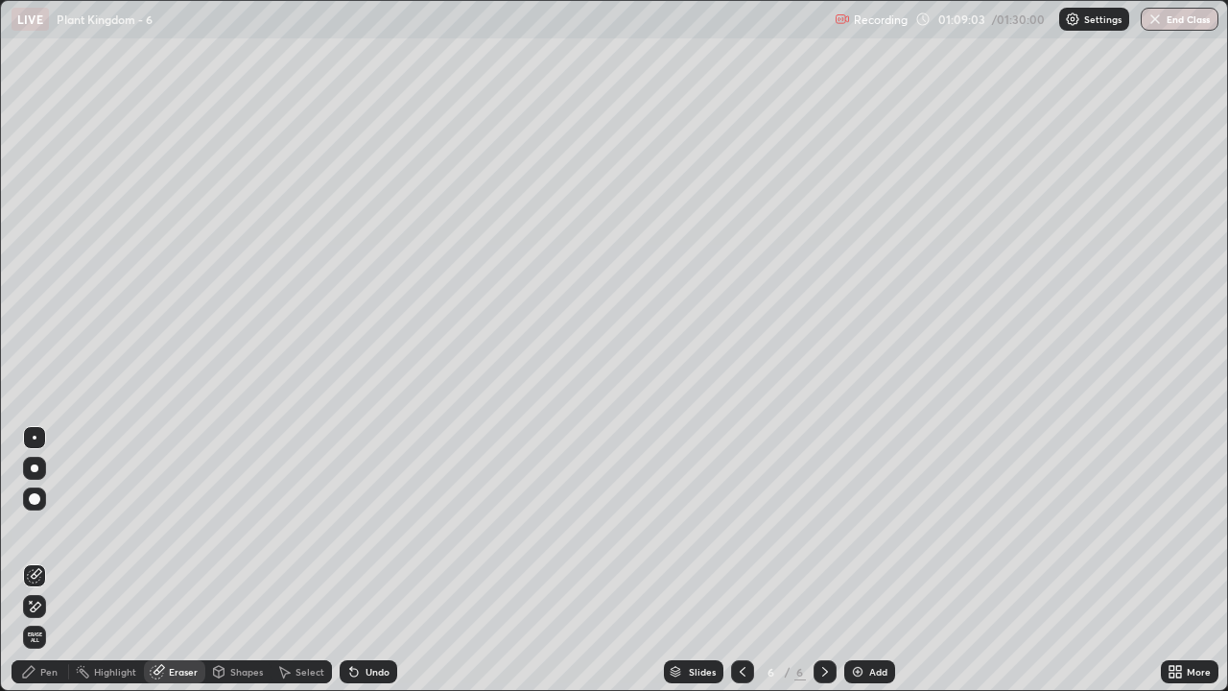
click at [36, 560] on icon at bounding box center [36, 607] width 11 height 10
click at [45, 560] on div "Pen" at bounding box center [41, 671] width 58 height 23
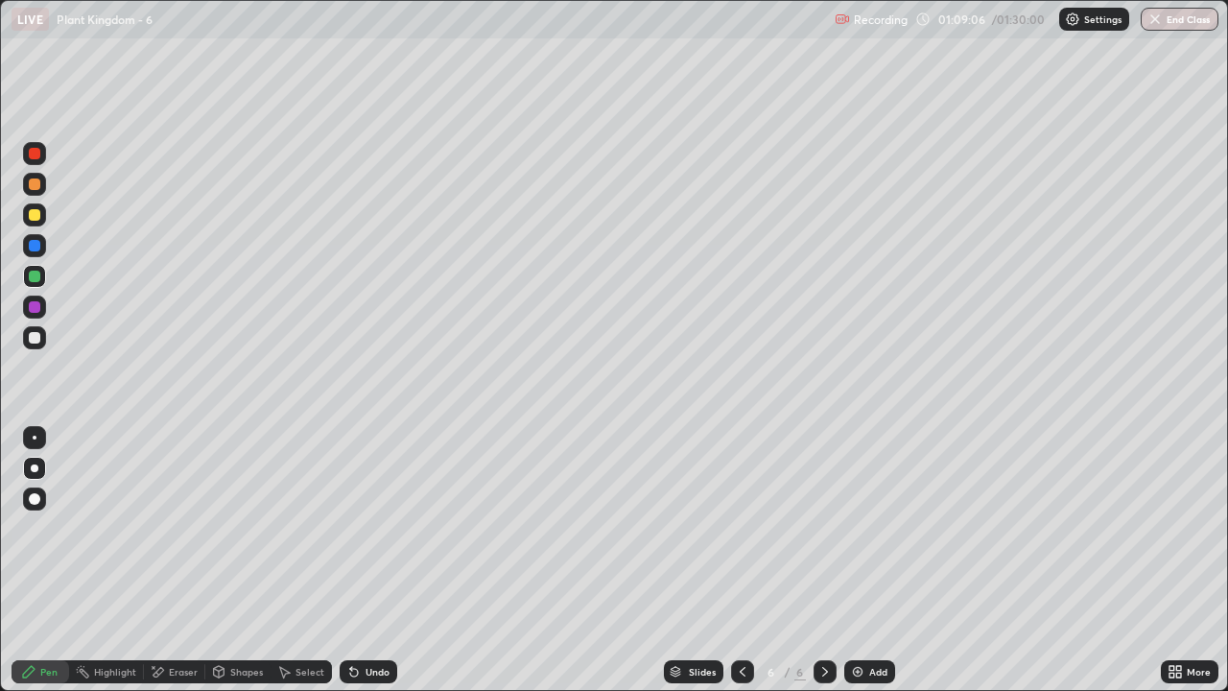
click at [177, 560] on div "Eraser" at bounding box center [183, 672] width 29 height 10
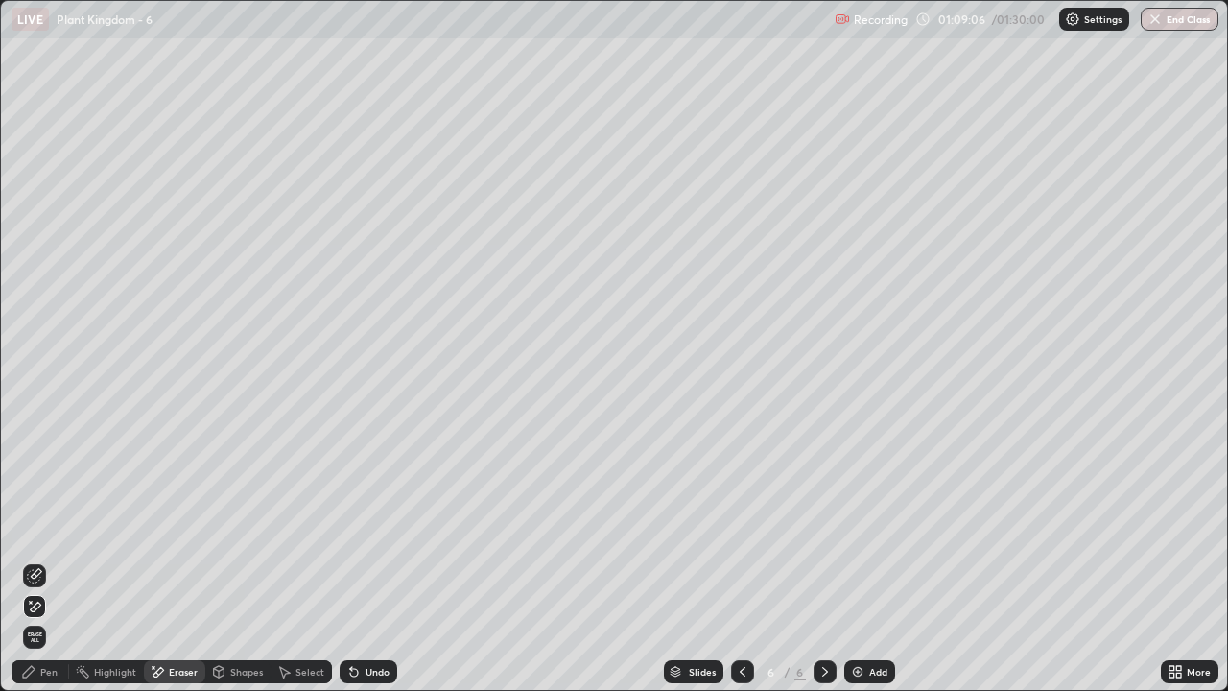
click at [45, 560] on div "Pen" at bounding box center [48, 672] width 17 height 10
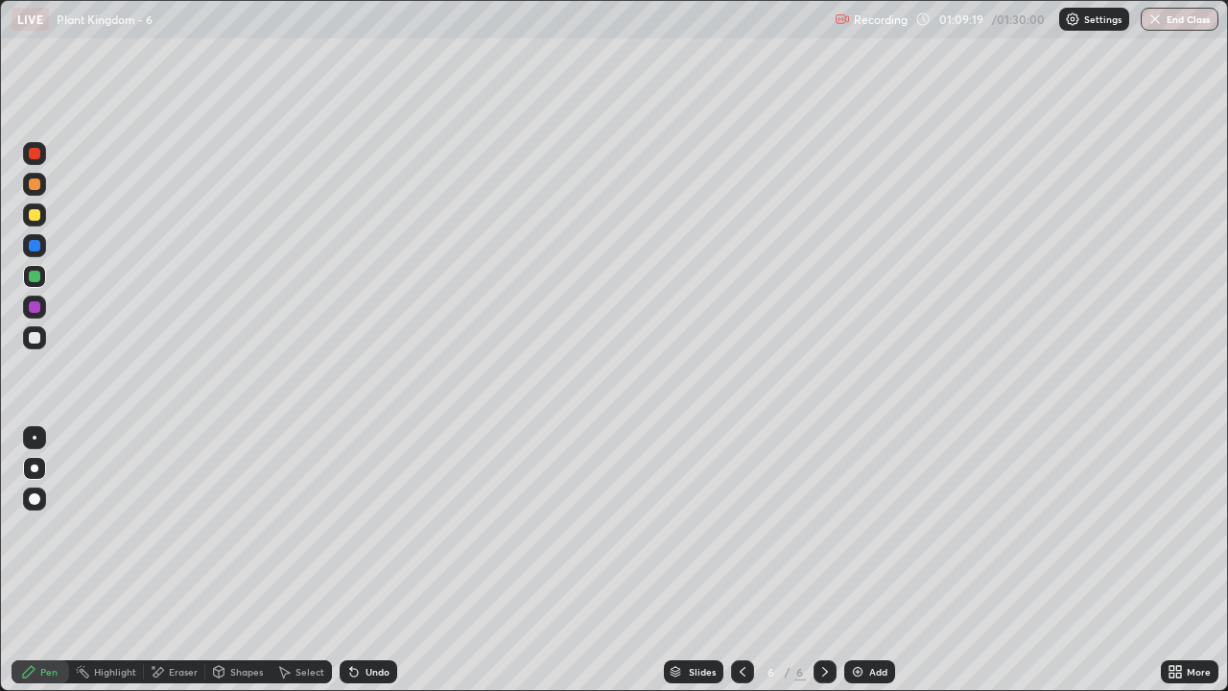
click at [178, 560] on div "Eraser" at bounding box center [183, 672] width 29 height 10
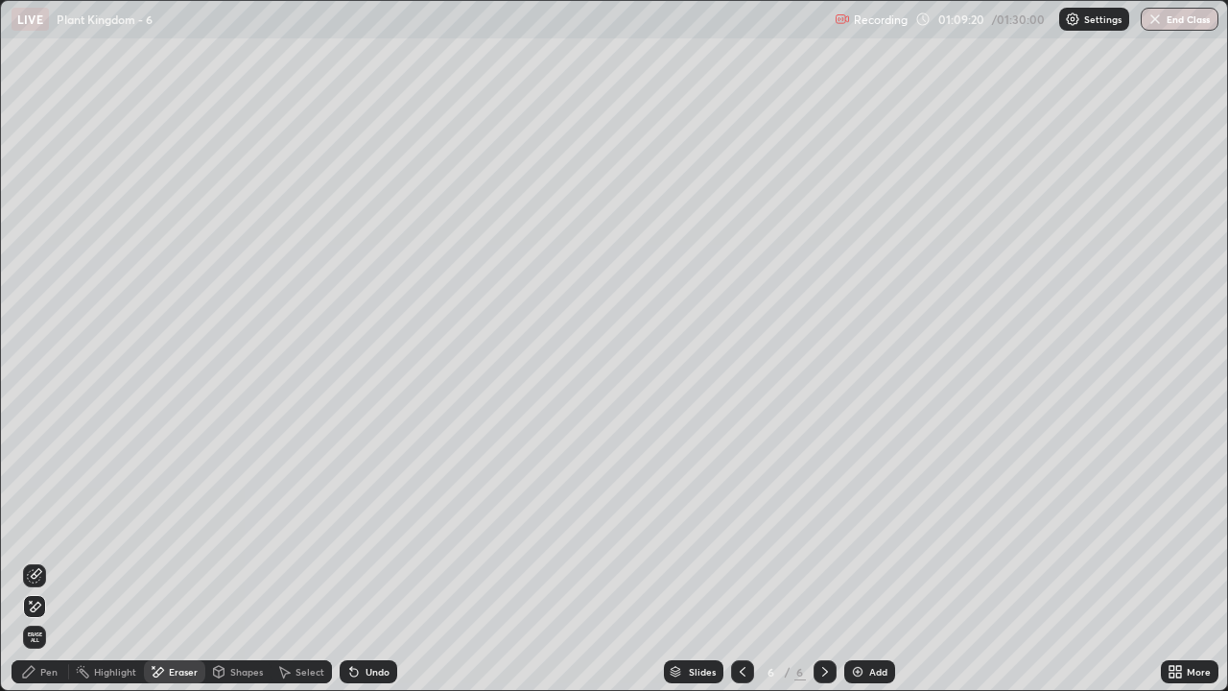
click at [44, 560] on div "Pen" at bounding box center [48, 672] width 17 height 10
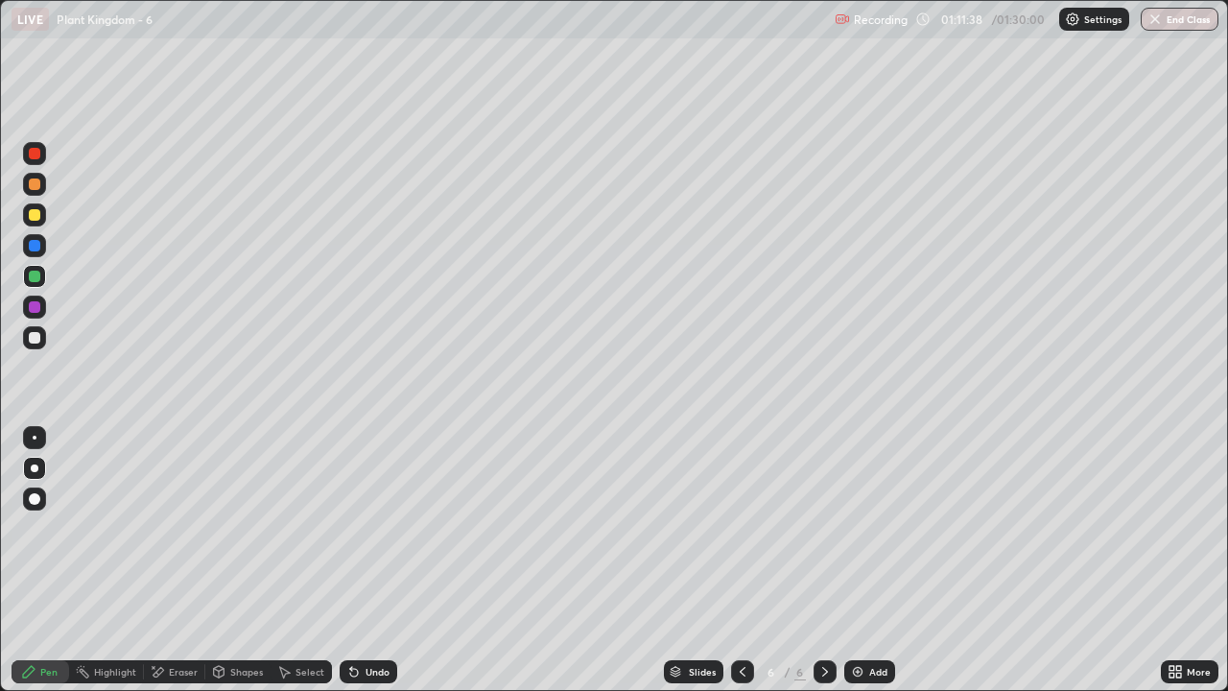
click at [35, 279] on div at bounding box center [35, 277] width 12 height 12
click at [37, 341] on div at bounding box center [35, 338] width 12 height 12
click at [36, 280] on div at bounding box center [35, 277] width 12 height 12
click at [35, 218] on div at bounding box center [35, 215] width 12 height 12
click at [36, 280] on div at bounding box center [35, 277] width 12 height 12
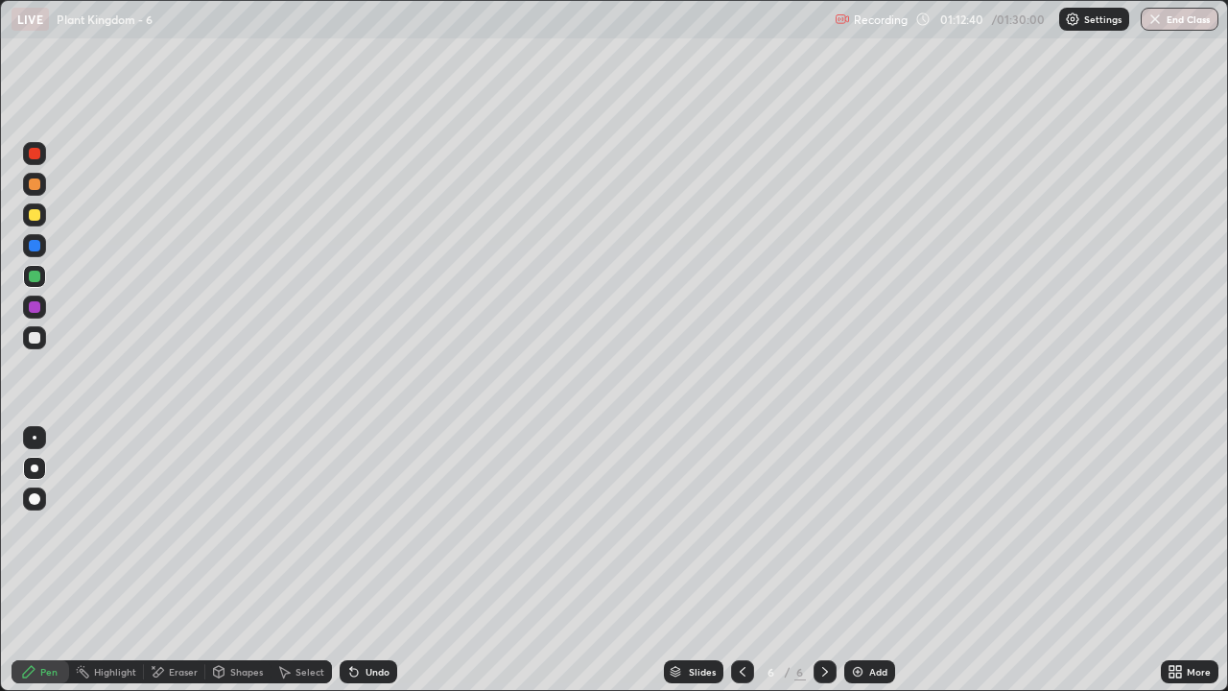
click at [34, 338] on div at bounding box center [35, 338] width 12 height 12
click at [32, 276] on div at bounding box center [35, 277] width 12 height 12
click at [38, 219] on div at bounding box center [35, 215] width 12 height 12
click at [35, 187] on div at bounding box center [35, 184] width 12 height 12
click at [169, 560] on div "Eraser" at bounding box center [183, 672] width 29 height 10
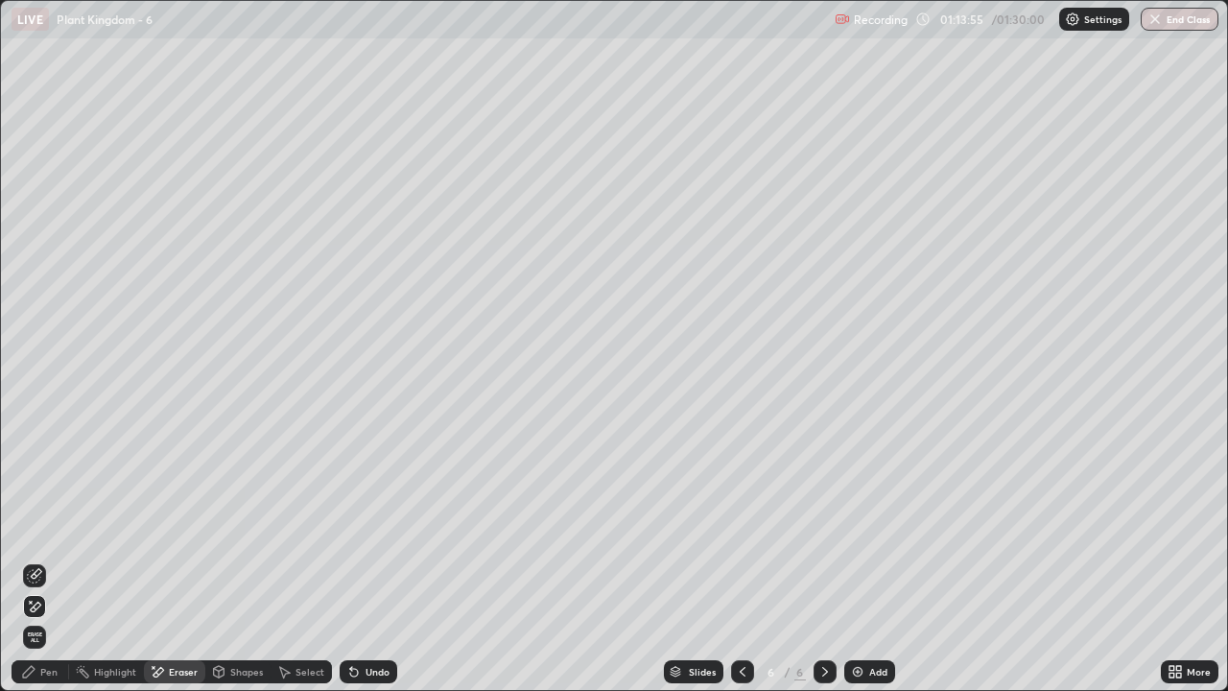
click at [350, 560] on icon at bounding box center [351, 668] width 2 height 2
click at [44, 560] on div "Pen" at bounding box center [48, 672] width 17 height 10
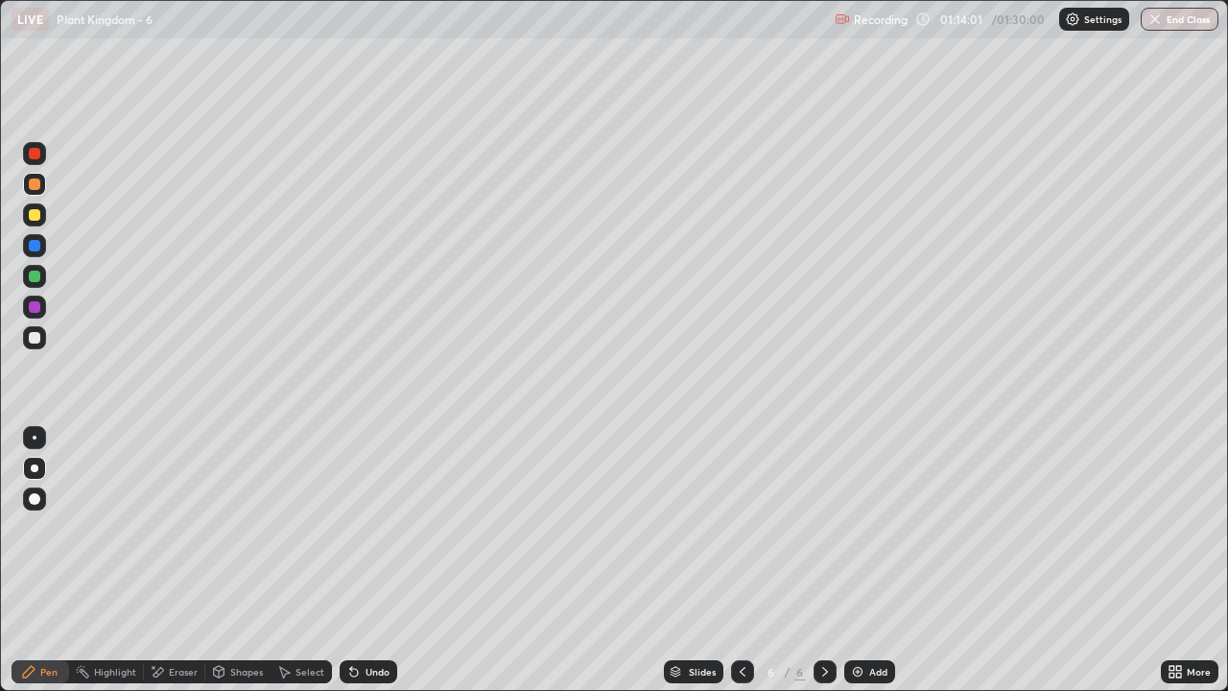
click at [35, 215] on div at bounding box center [35, 215] width 12 height 12
click at [36, 188] on div at bounding box center [35, 184] width 12 height 12
click at [38, 281] on div at bounding box center [34, 276] width 23 height 23
click at [35, 191] on div at bounding box center [34, 184] width 23 height 23
click at [180, 560] on div "Eraser" at bounding box center [183, 672] width 29 height 10
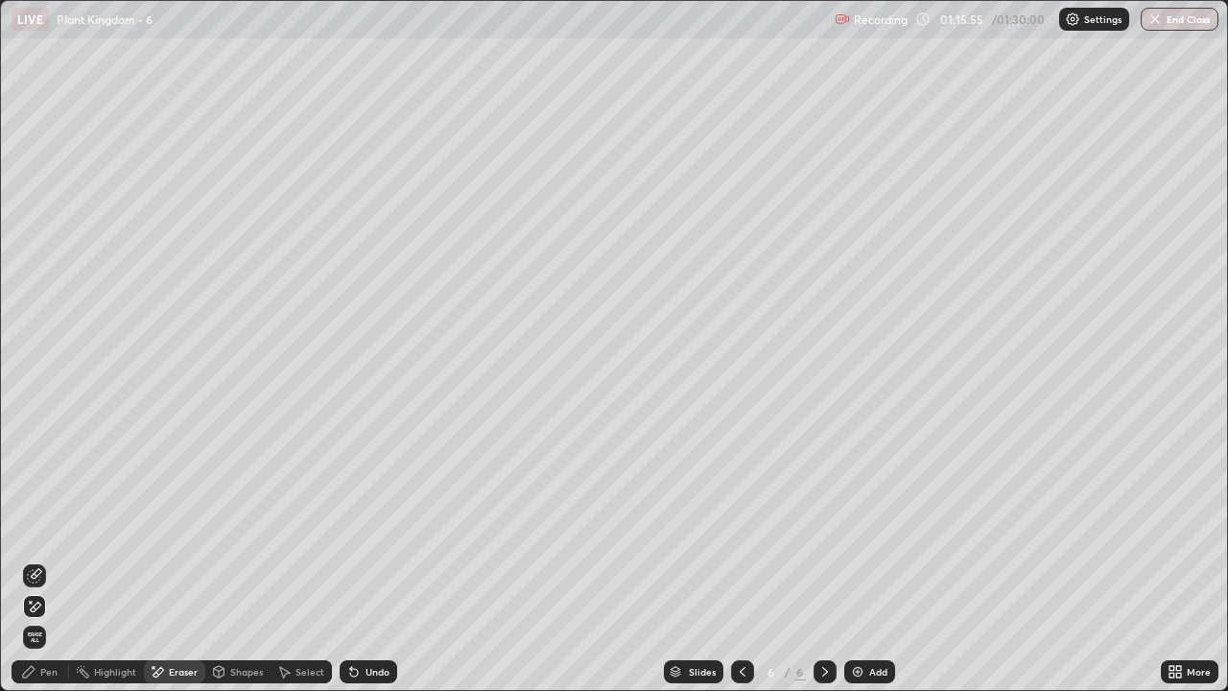
click at [35, 560] on icon at bounding box center [28, 671] width 15 height 15
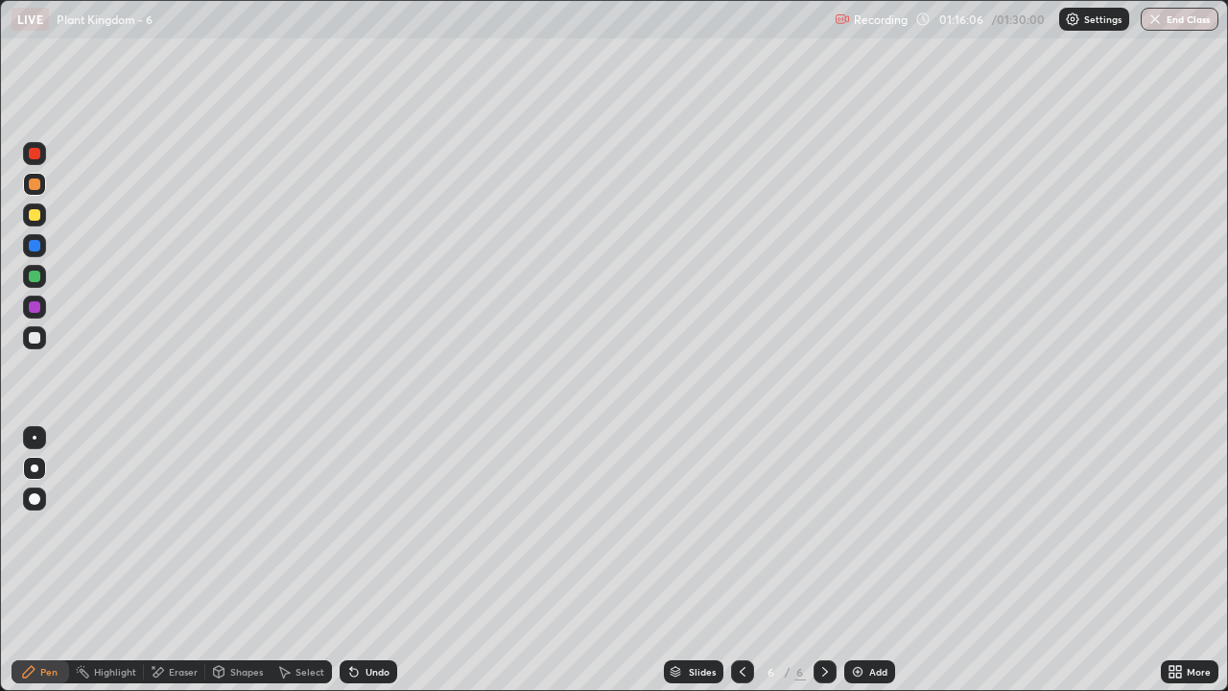
click at [185, 560] on div "Eraser" at bounding box center [174, 671] width 61 height 23
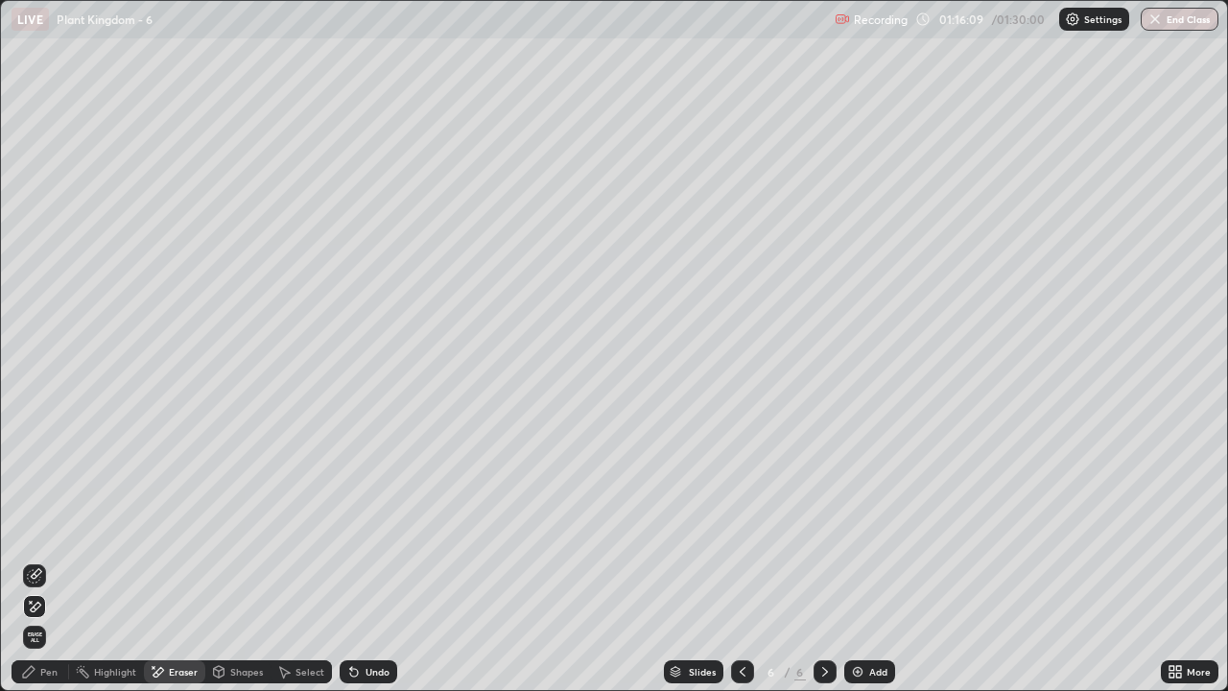
click at [36, 560] on icon at bounding box center [28, 671] width 15 height 15
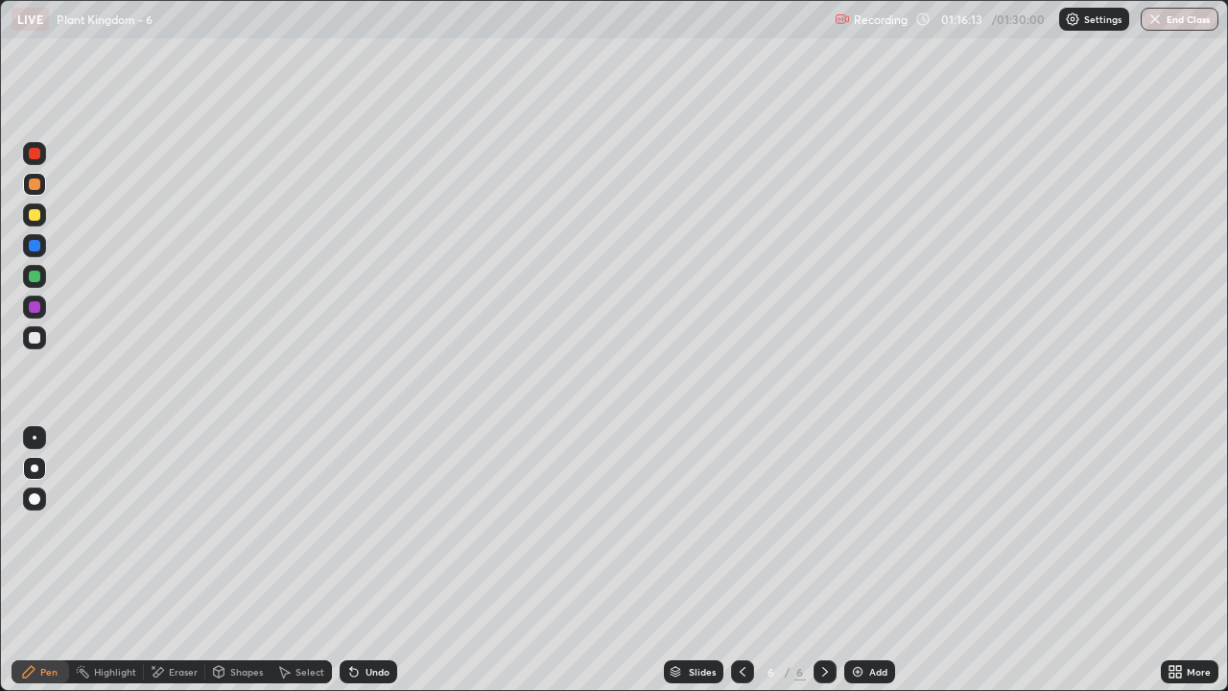
click at [35, 339] on div at bounding box center [35, 338] width 12 height 12
click at [35, 276] on div at bounding box center [35, 277] width 12 height 12
click at [35, 340] on div at bounding box center [35, 338] width 12 height 12
click at [38, 343] on div at bounding box center [34, 337] width 23 height 23
click at [36, 220] on div at bounding box center [35, 215] width 12 height 12
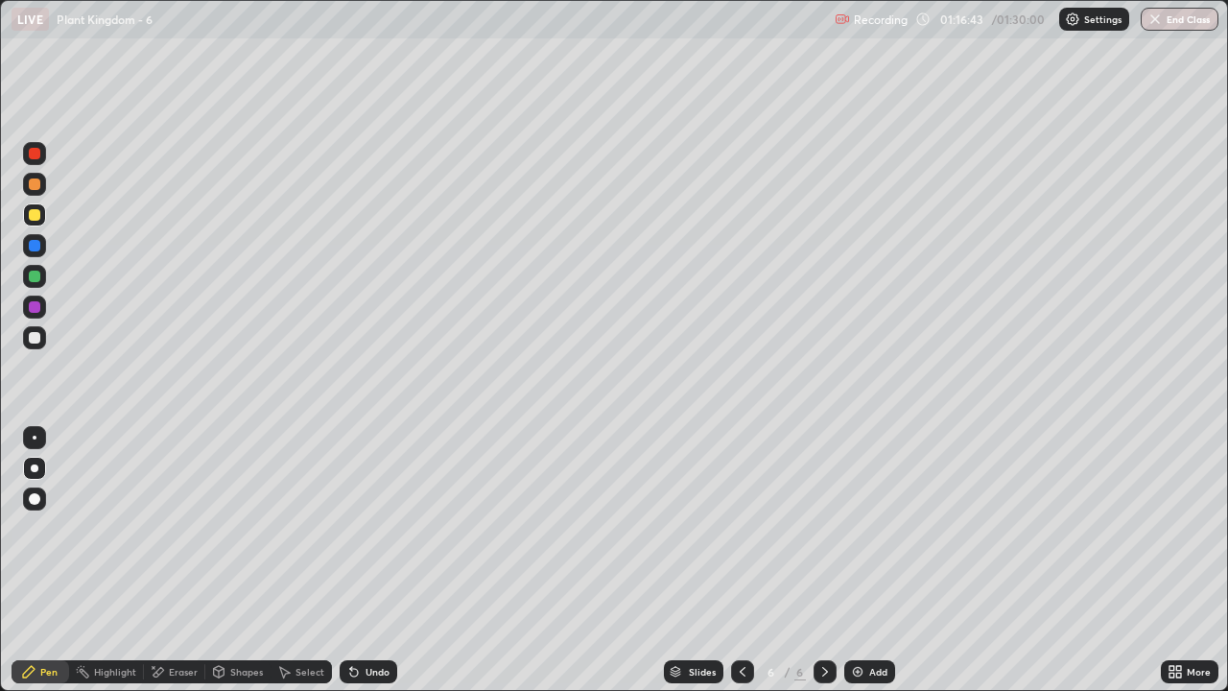
click at [35, 280] on div at bounding box center [35, 277] width 12 height 12
click at [32, 214] on div at bounding box center [35, 215] width 12 height 12
click at [35, 215] on div at bounding box center [35, 215] width 12 height 12
click at [36, 307] on div at bounding box center [35, 307] width 12 height 12
click at [34, 281] on div at bounding box center [35, 277] width 12 height 12
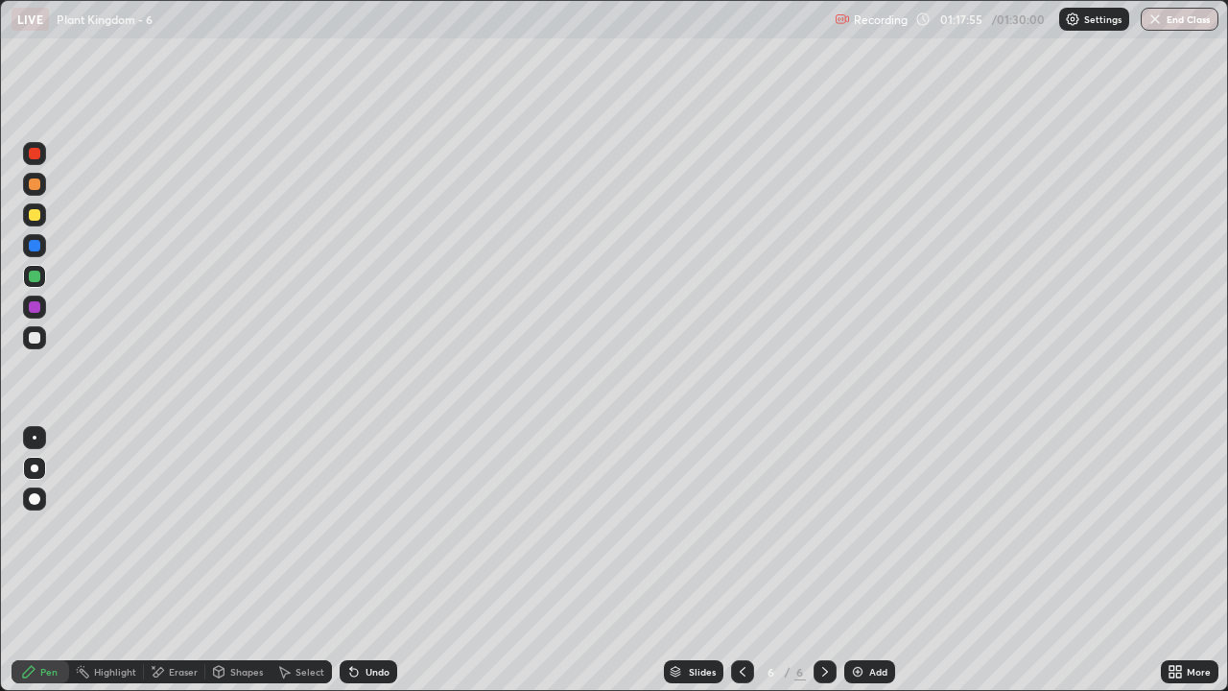
click at [35, 194] on div at bounding box center [34, 184] width 23 height 23
click at [36, 342] on div at bounding box center [35, 338] width 12 height 12
click at [35, 276] on div at bounding box center [35, 277] width 12 height 12
click at [38, 340] on div at bounding box center [35, 338] width 12 height 12
click at [187, 560] on div "Eraser" at bounding box center [183, 672] width 29 height 10
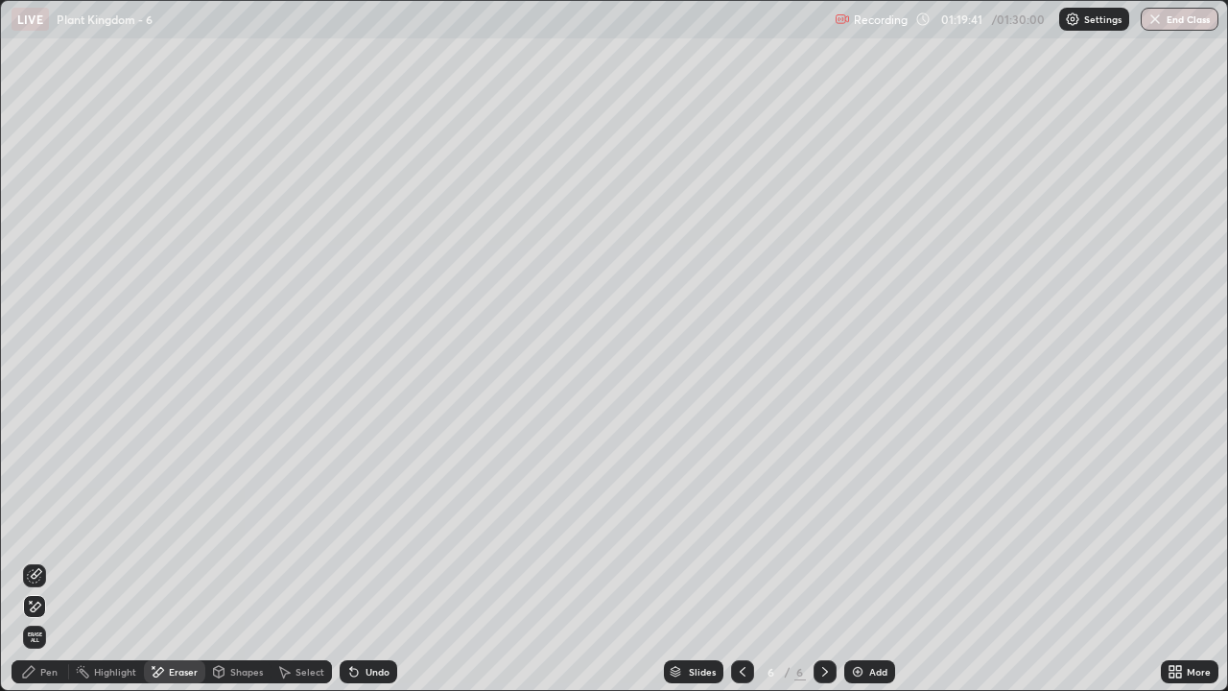
click at [42, 560] on div "Pen" at bounding box center [48, 672] width 17 height 10
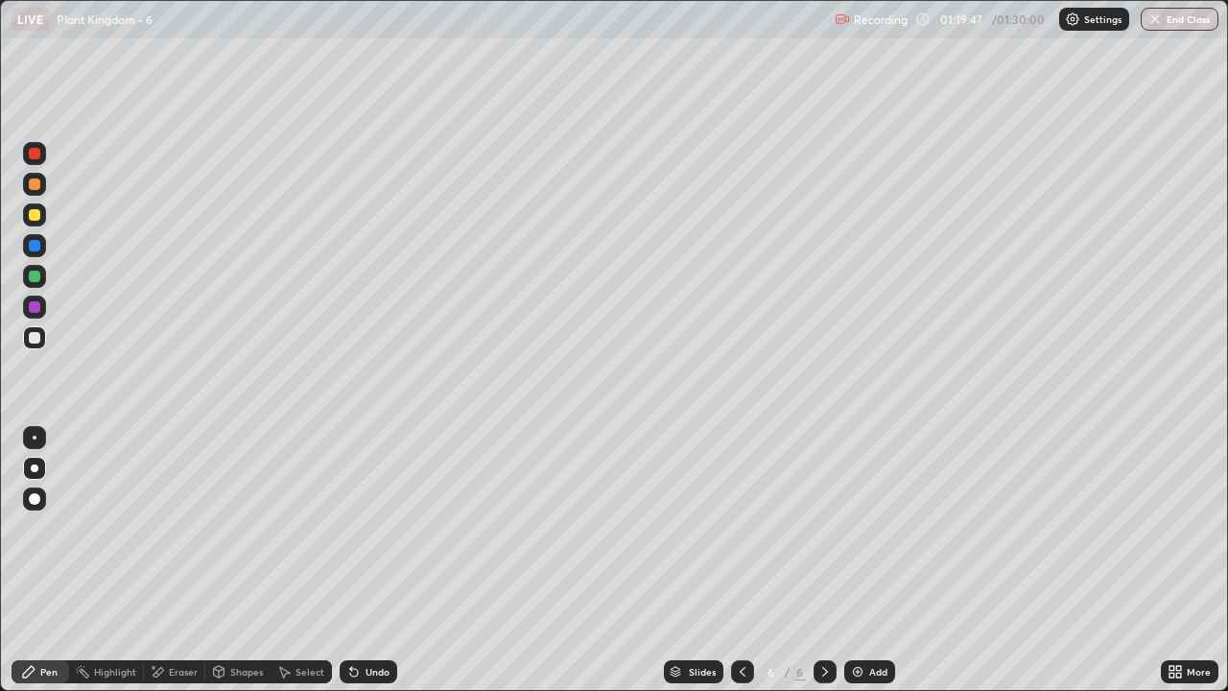
click at [35, 185] on div at bounding box center [35, 184] width 12 height 12
click at [31, 278] on div at bounding box center [35, 277] width 12 height 12
click at [42, 345] on div at bounding box center [34, 337] width 23 height 23
click at [184, 560] on div "Eraser" at bounding box center [183, 672] width 29 height 10
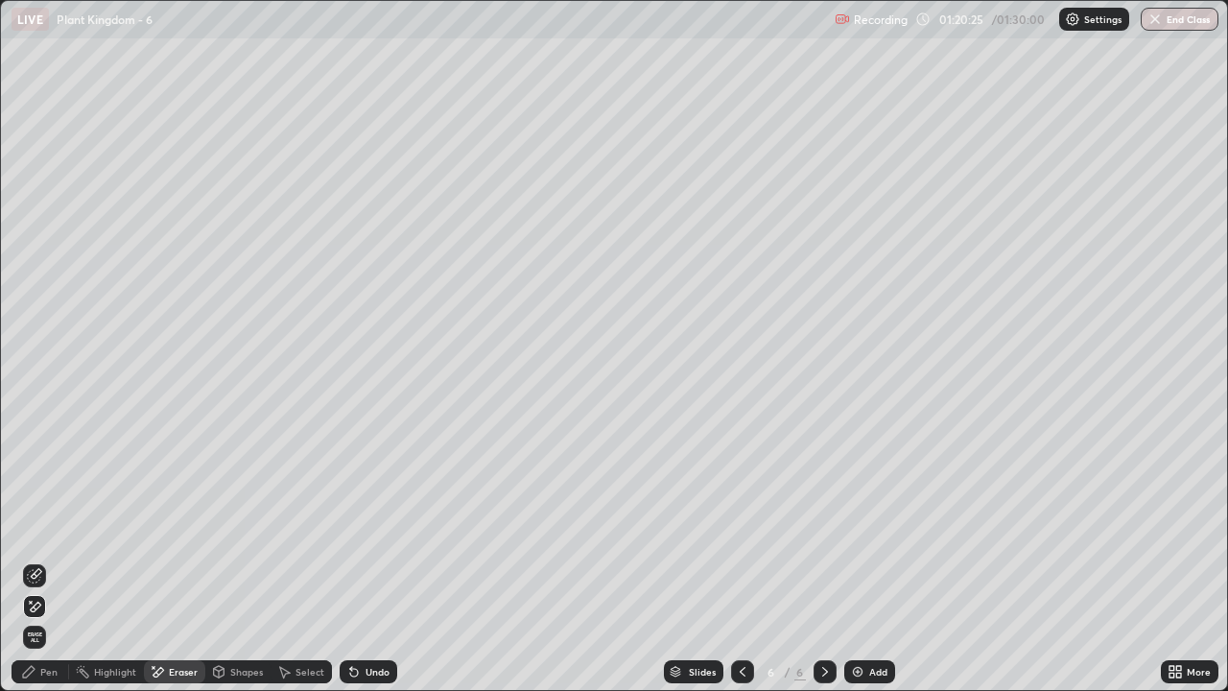
click at [353, 560] on icon at bounding box center [354, 673] width 8 height 8
click at [350, 560] on icon at bounding box center [351, 668] width 2 height 2
click at [358, 560] on icon at bounding box center [353, 671] width 15 height 15
click at [36, 560] on icon at bounding box center [34, 575] width 15 height 15
click at [53, 560] on div "Pen" at bounding box center [48, 672] width 17 height 10
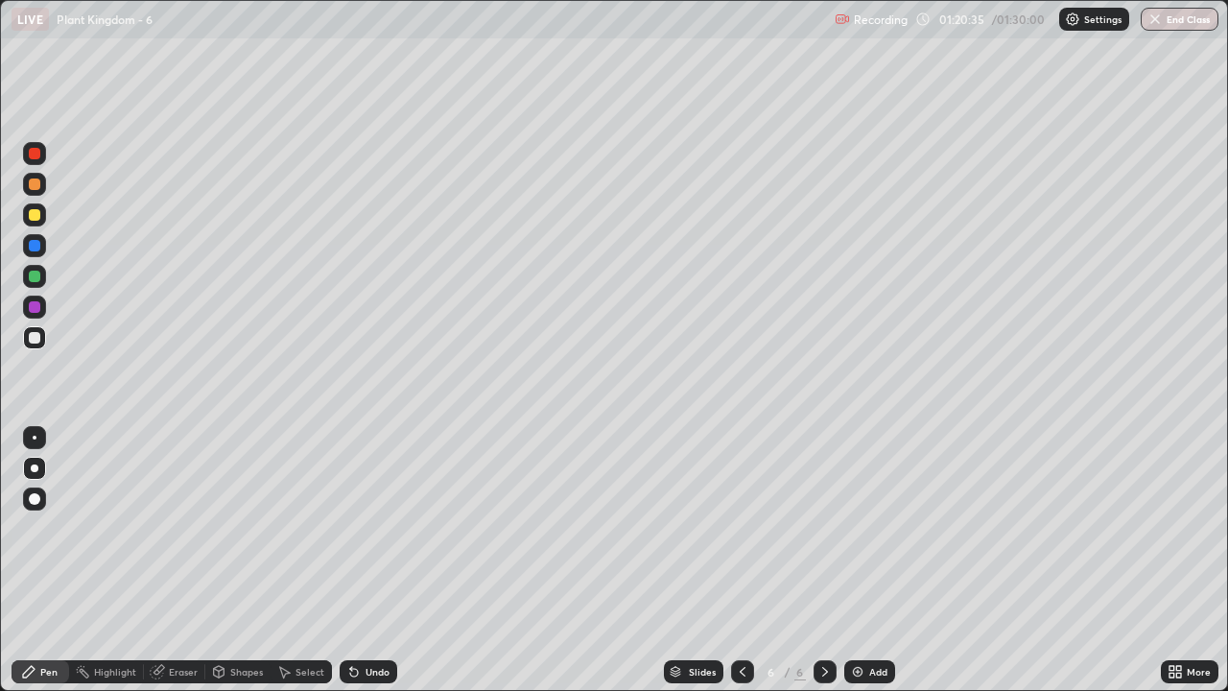
click at [36, 280] on div at bounding box center [35, 277] width 12 height 12
click at [38, 276] on div at bounding box center [35, 277] width 12 height 12
click at [36, 338] on div at bounding box center [35, 338] width 12 height 12
click at [37, 219] on div at bounding box center [35, 215] width 12 height 12
click at [35, 340] on div at bounding box center [35, 338] width 12 height 12
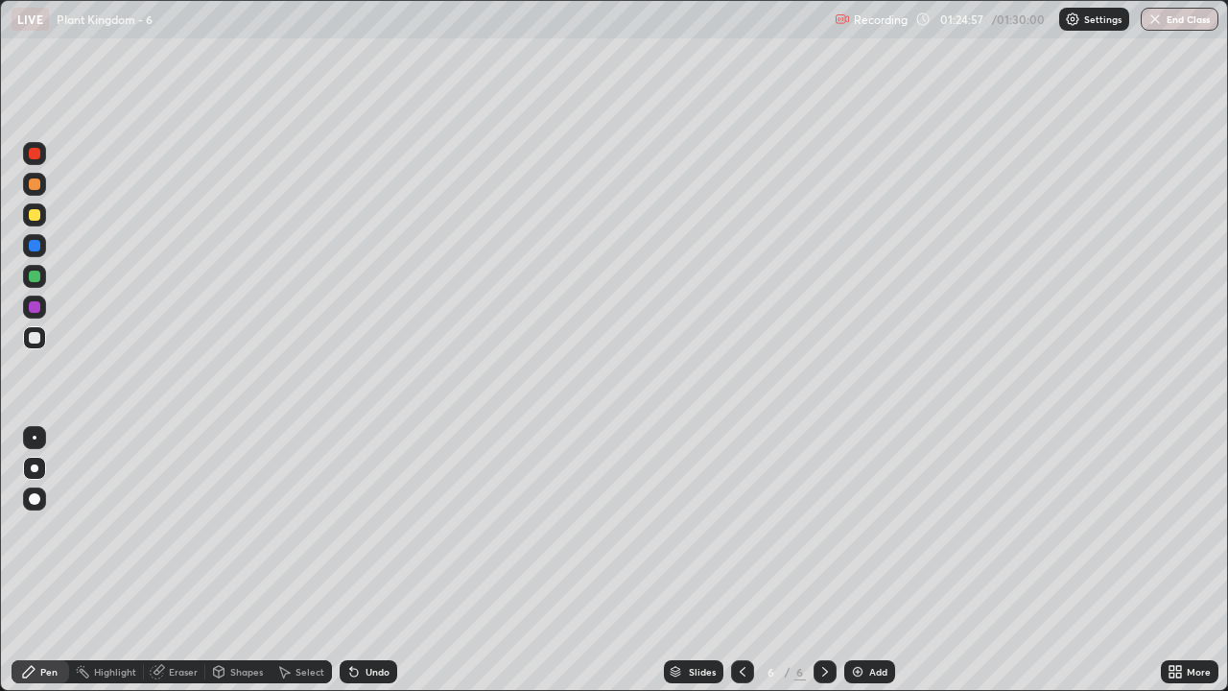
click at [177, 560] on div "Eraser" at bounding box center [183, 672] width 29 height 10
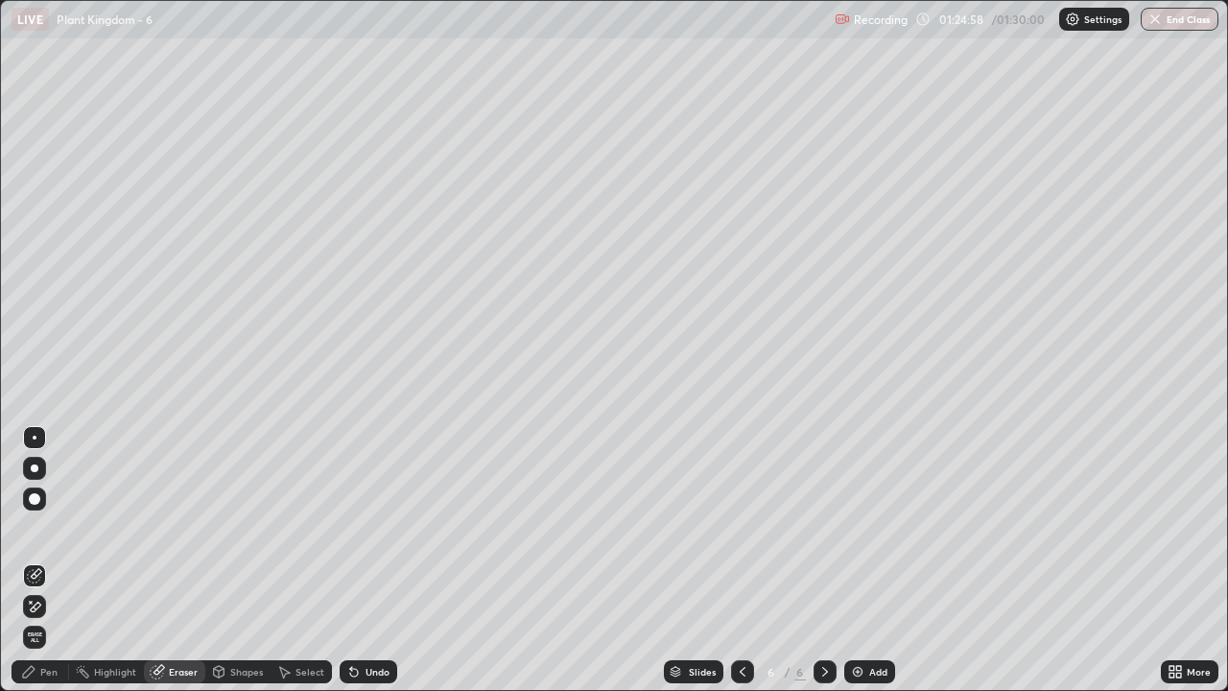
click at [36, 560] on icon at bounding box center [34, 607] width 15 height 16
click at [823, 560] on icon at bounding box center [824, 671] width 15 height 15
click at [857, 560] on img at bounding box center [857, 671] width 15 height 15
click at [49, 560] on div "Pen" at bounding box center [48, 672] width 17 height 10
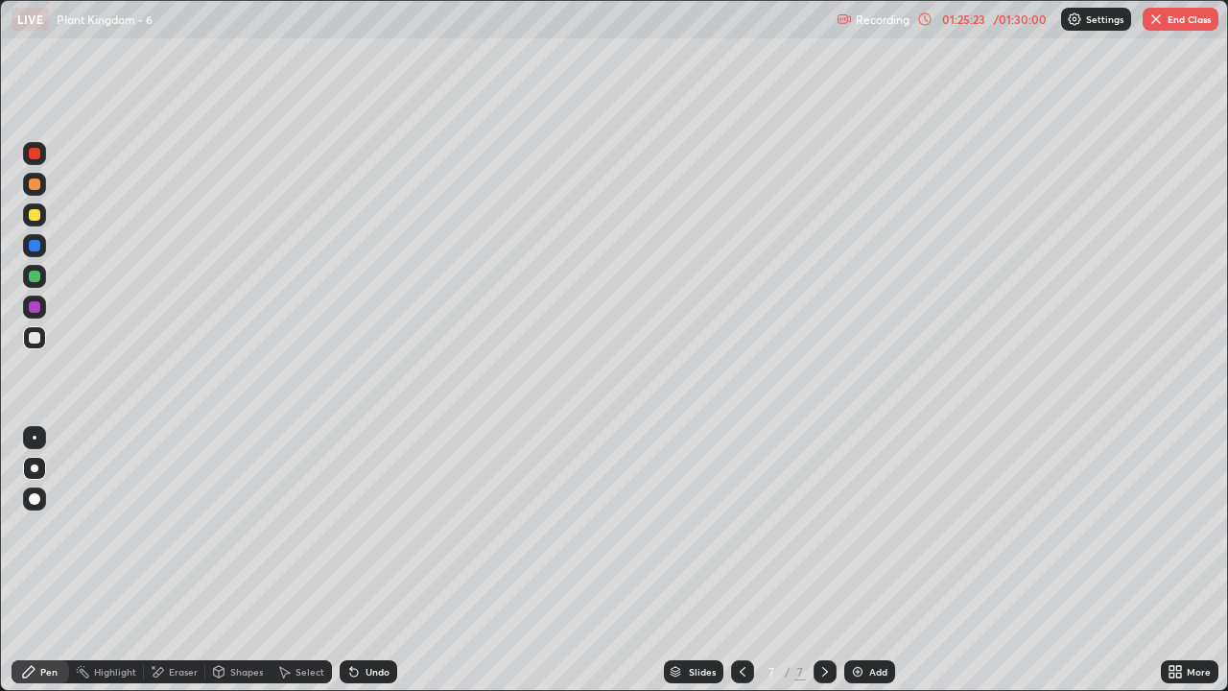
click at [38, 186] on div at bounding box center [35, 184] width 12 height 12
click at [37, 217] on div at bounding box center [35, 215] width 12 height 12
click at [233, 560] on div "Shapes" at bounding box center [246, 672] width 33 height 10
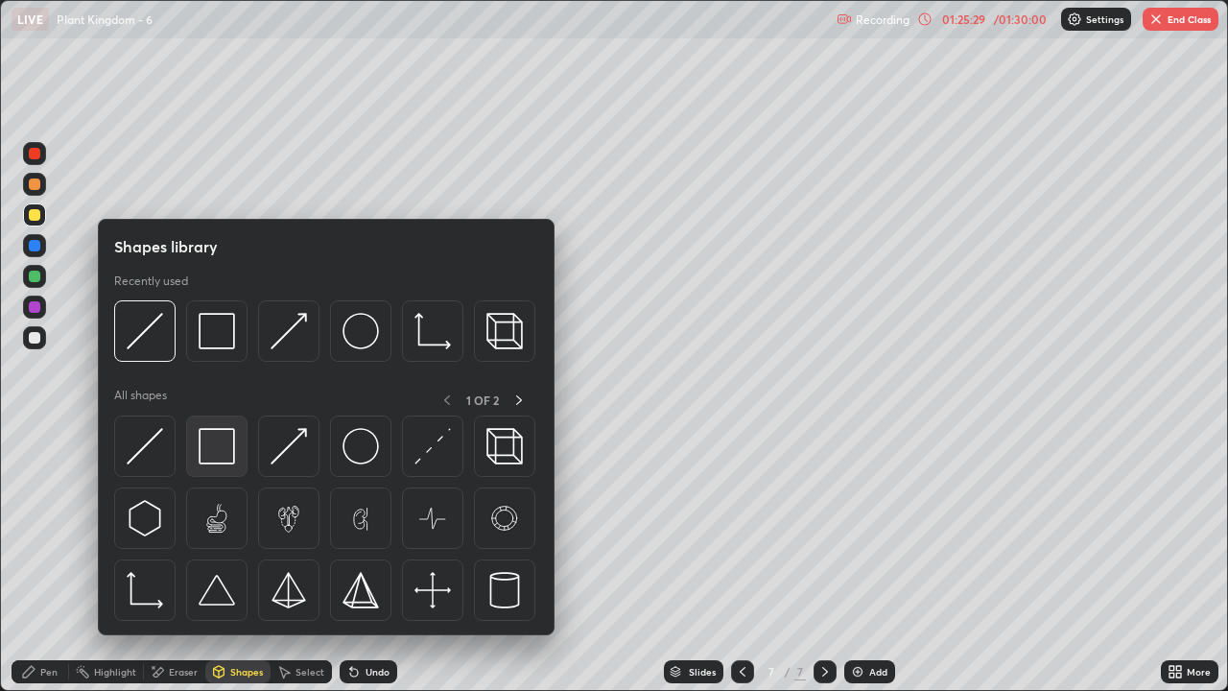
click at [215, 451] on img at bounding box center [217, 446] width 36 height 36
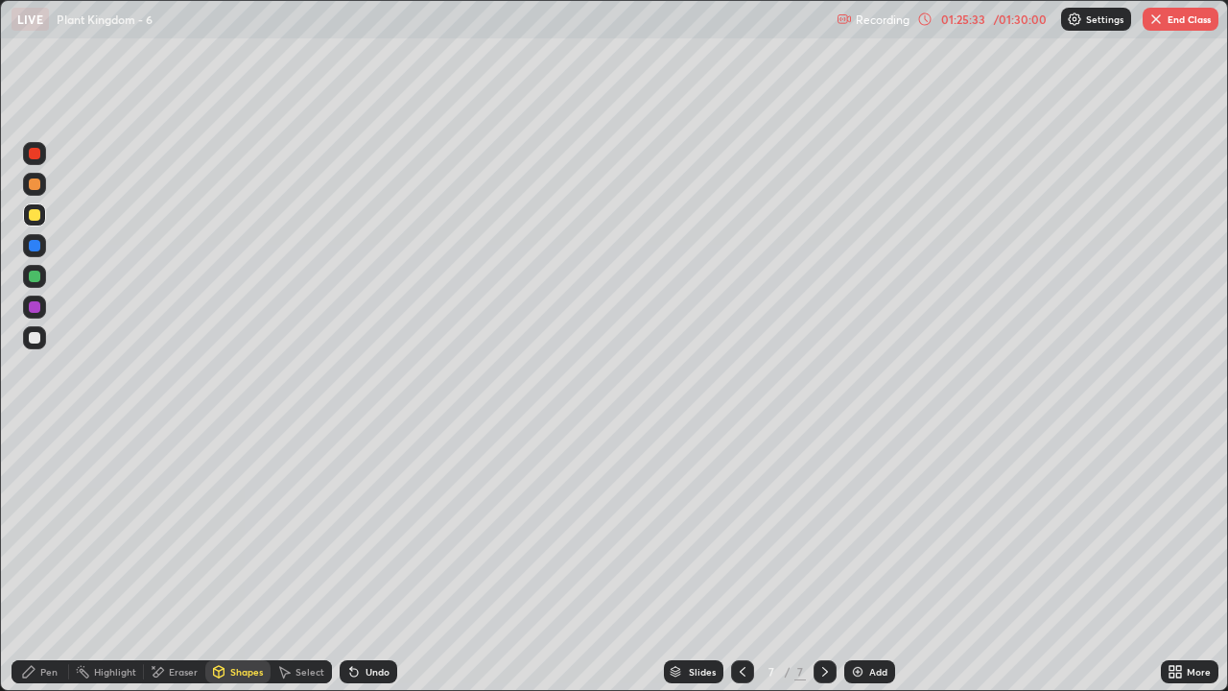
click at [238, 560] on div "Shapes" at bounding box center [246, 672] width 33 height 10
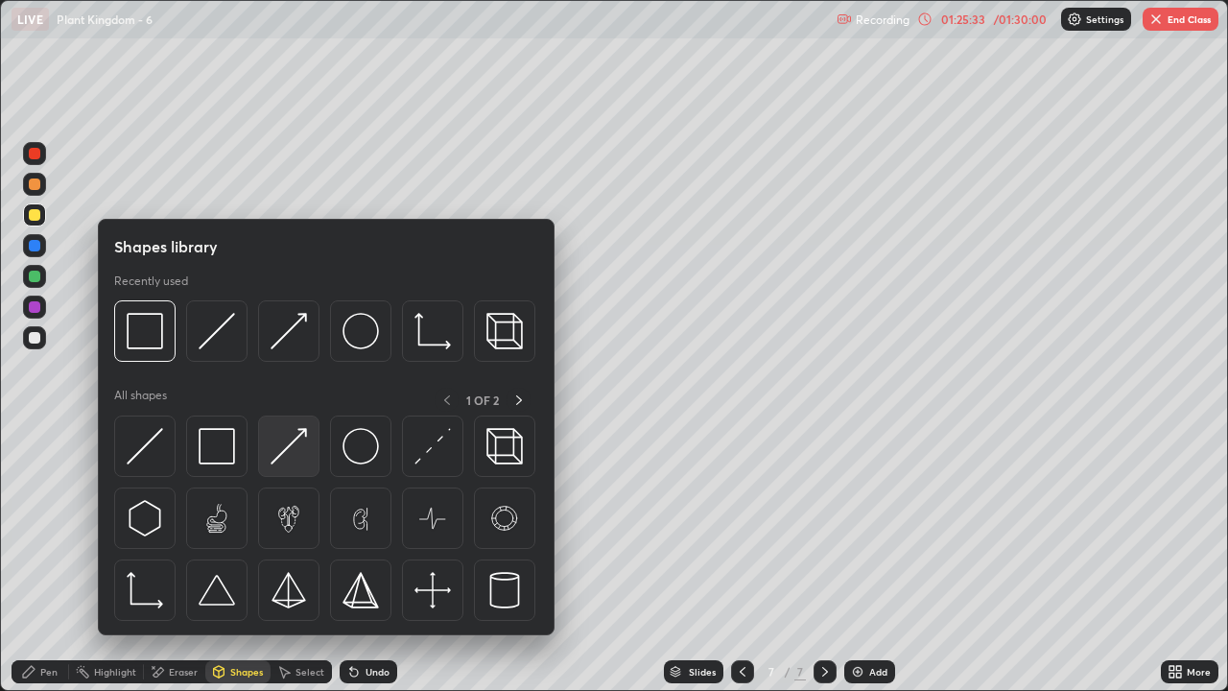
click at [287, 455] on img at bounding box center [289, 446] width 36 height 36
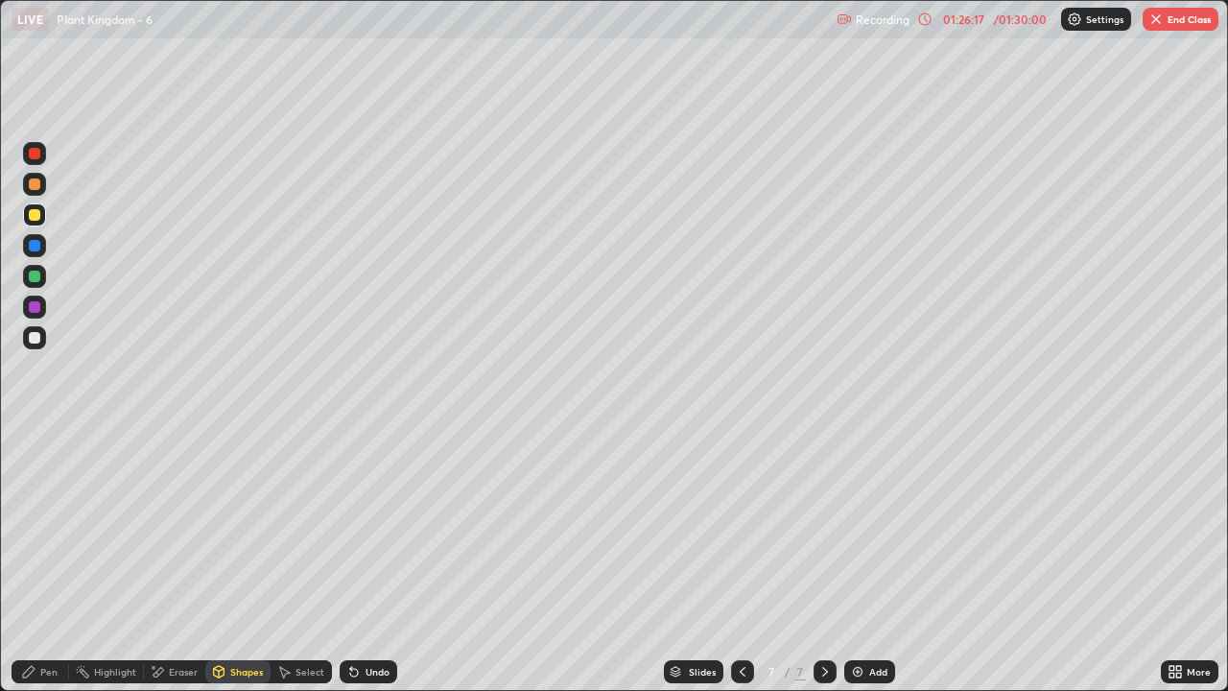
click at [54, 560] on div "Pen" at bounding box center [41, 671] width 58 height 23
click at [35, 276] on div at bounding box center [35, 277] width 12 height 12
click at [240, 560] on div "Shapes" at bounding box center [246, 672] width 33 height 10
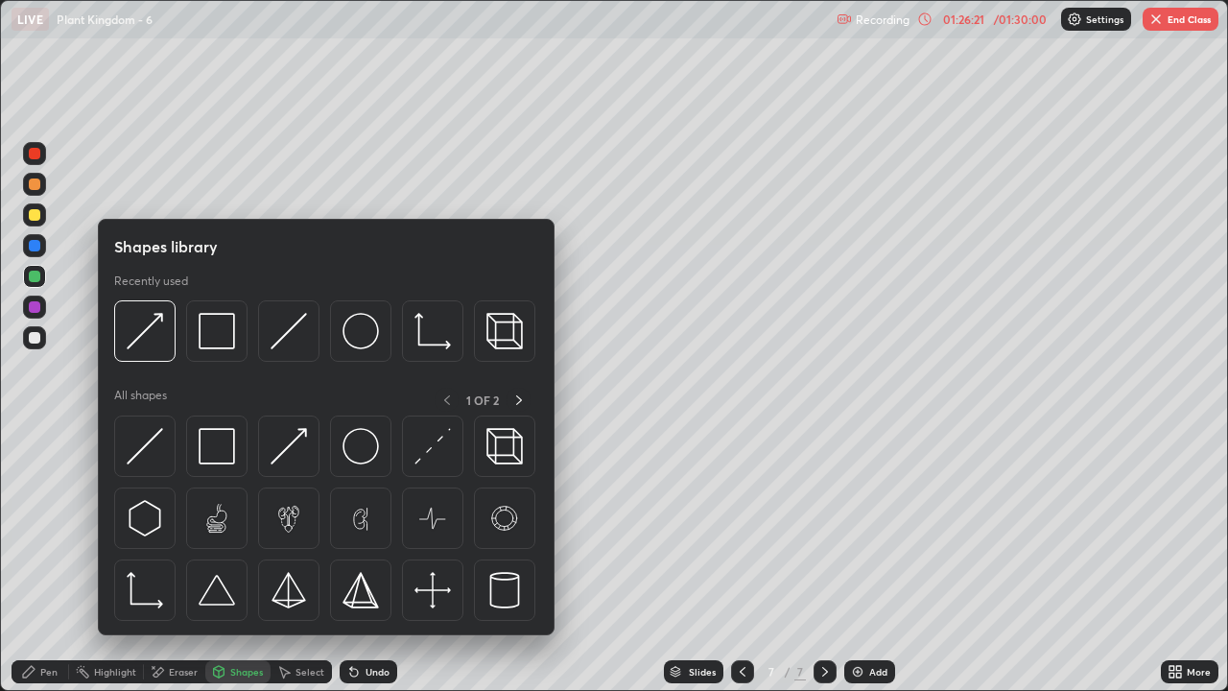
click at [36, 339] on div at bounding box center [35, 338] width 12 height 12
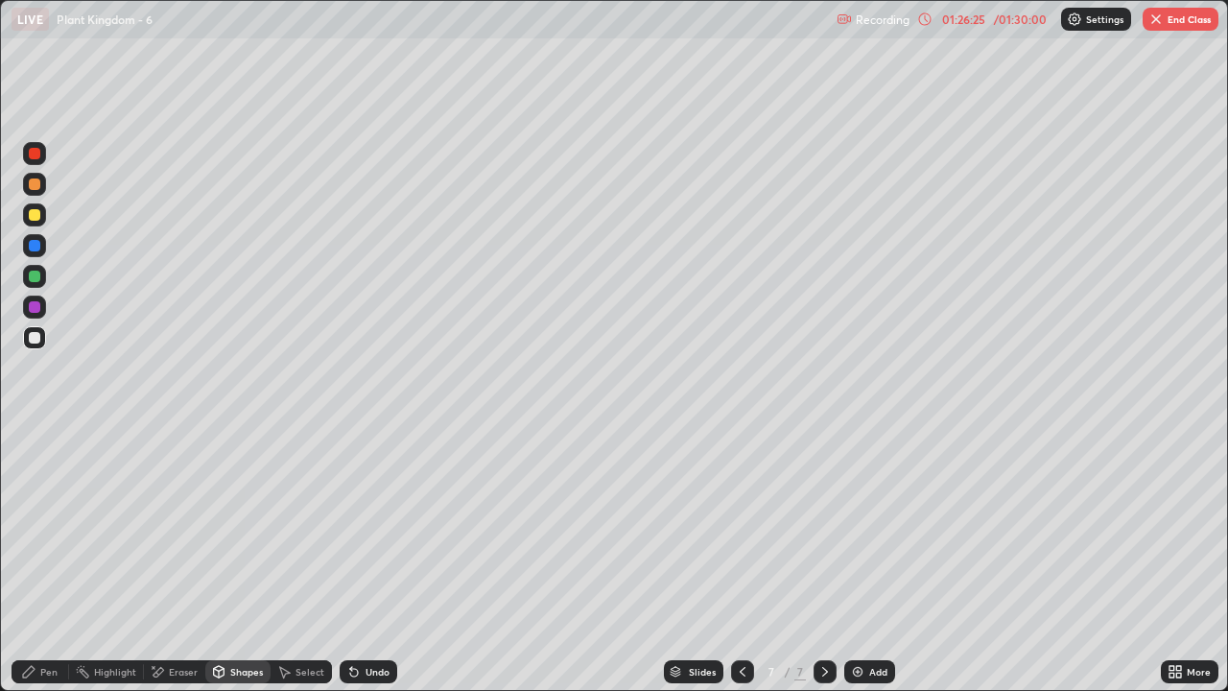
click at [184, 560] on div "Eraser" at bounding box center [183, 672] width 29 height 10
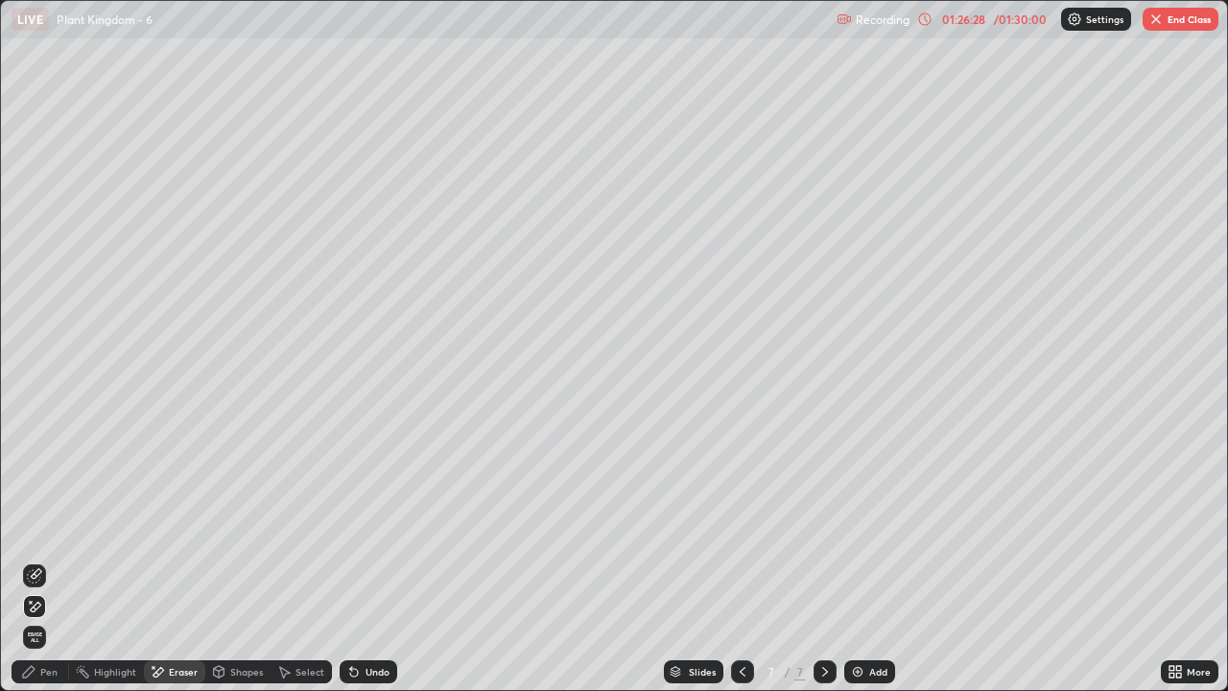
click at [350, 560] on icon at bounding box center [354, 673] width 8 height 8
click at [37, 560] on icon at bounding box center [34, 575] width 15 height 15
click at [182, 560] on div "Eraser" at bounding box center [183, 672] width 29 height 10
click at [45, 560] on div at bounding box center [34, 606] width 23 height 23
click at [1157, 23] on img "button" at bounding box center [1156, 19] width 15 height 15
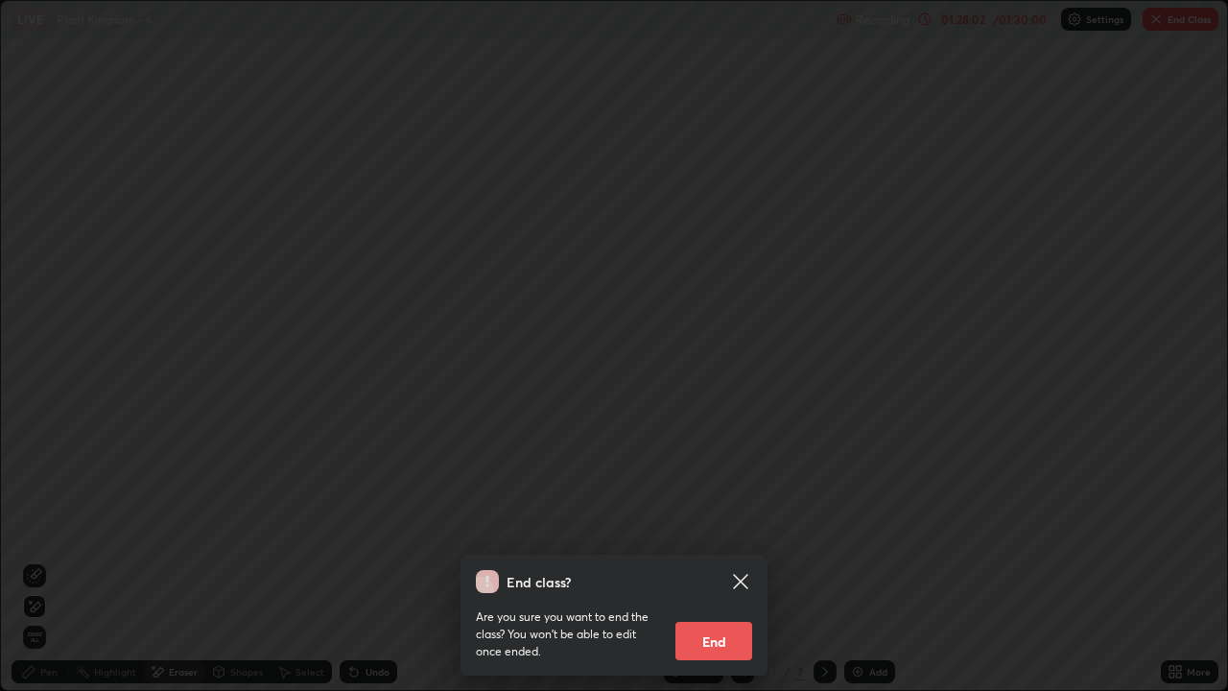
click at [714, 560] on button "End" at bounding box center [713, 641] width 77 height 38
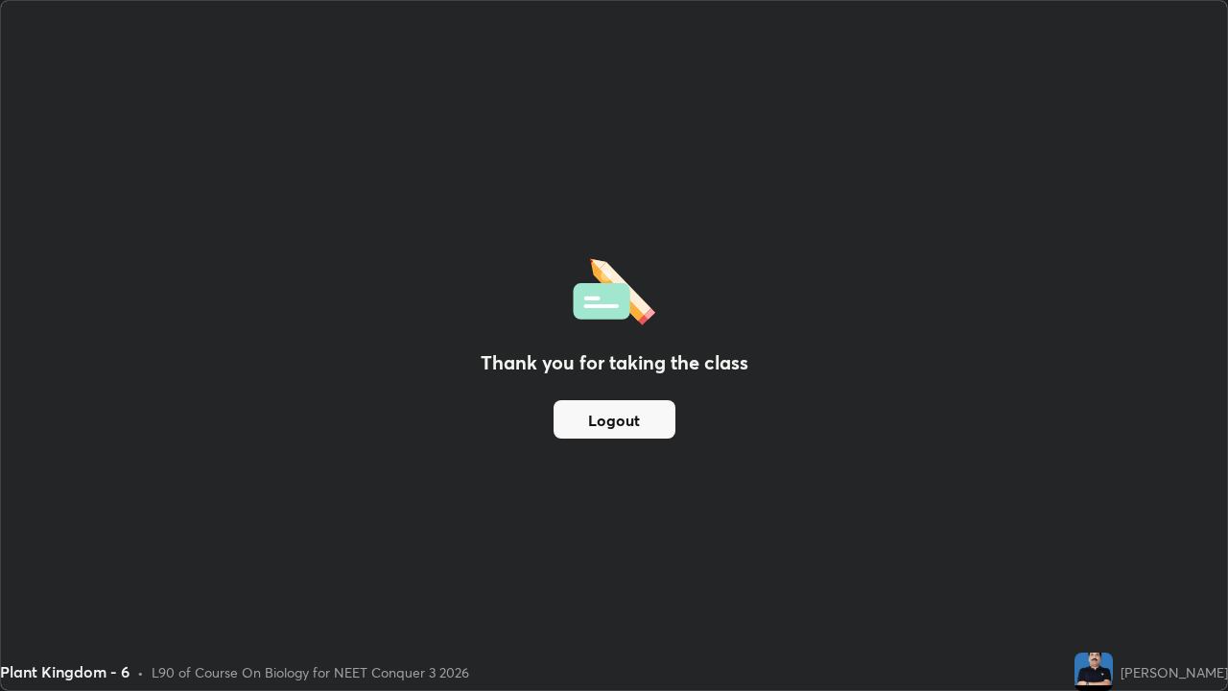
click at [595, 420] on button "Logout" at bounding box center [615, 419] width 122 height 38
